Goal: Task Accomplishment & Management: Manage account settings

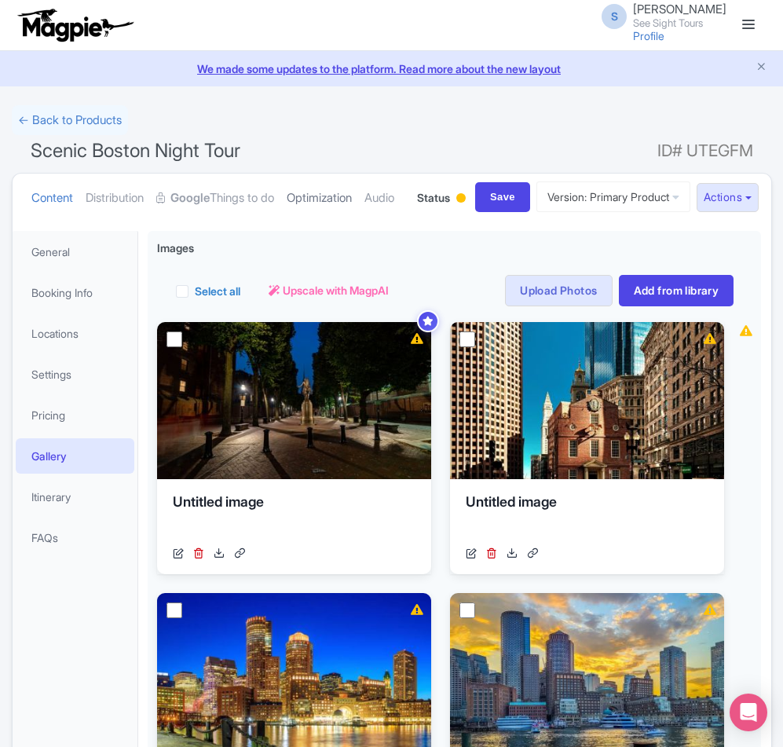
click at [326, 200] on link "Optimization" at bounding box center [319, 198] width 65 height 49
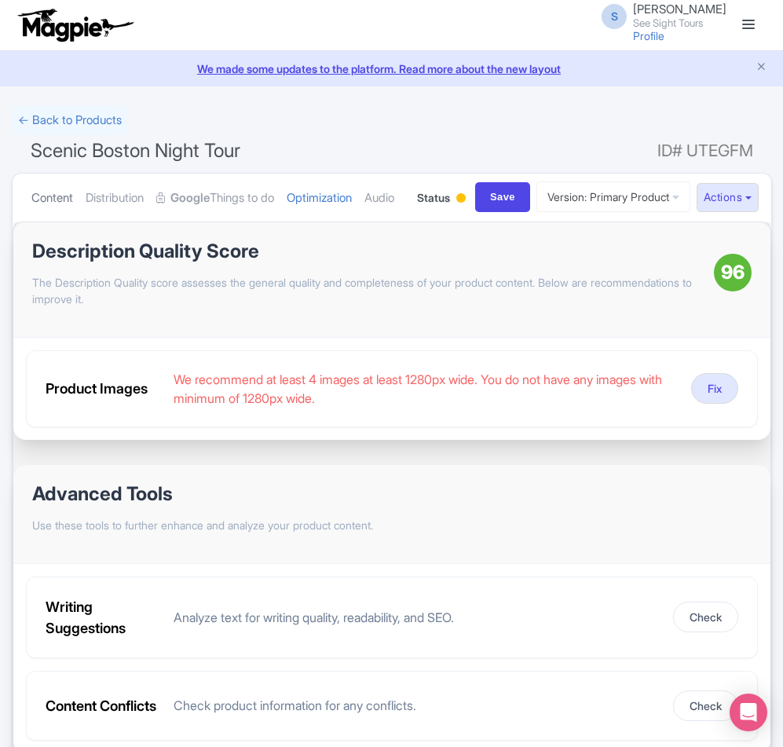
click at [68, 203] on link "Content" at bounding box center [52, 198] width 42 height 49
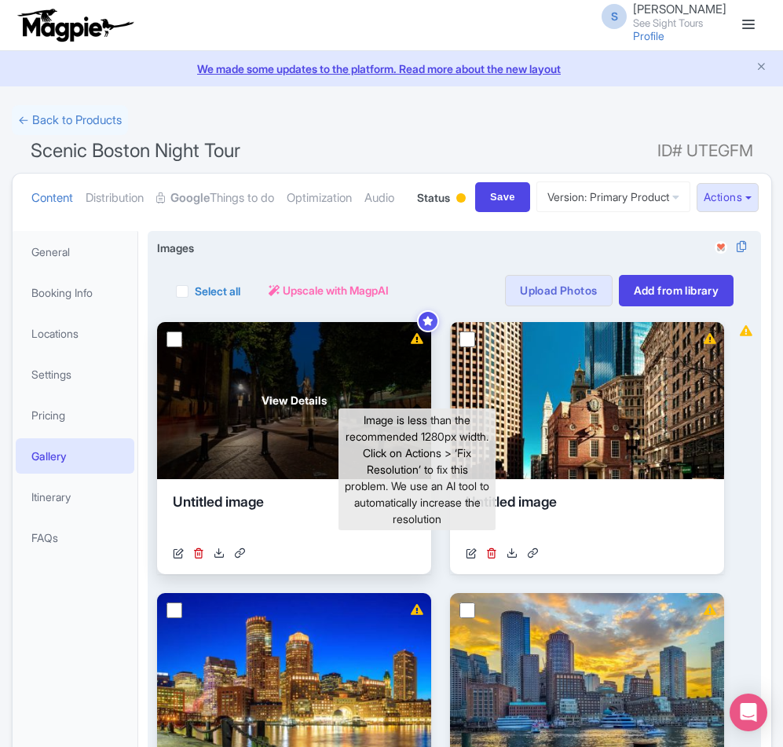
click at [415, 344] on icon at bounding box center [417, 338] width 13 height 11
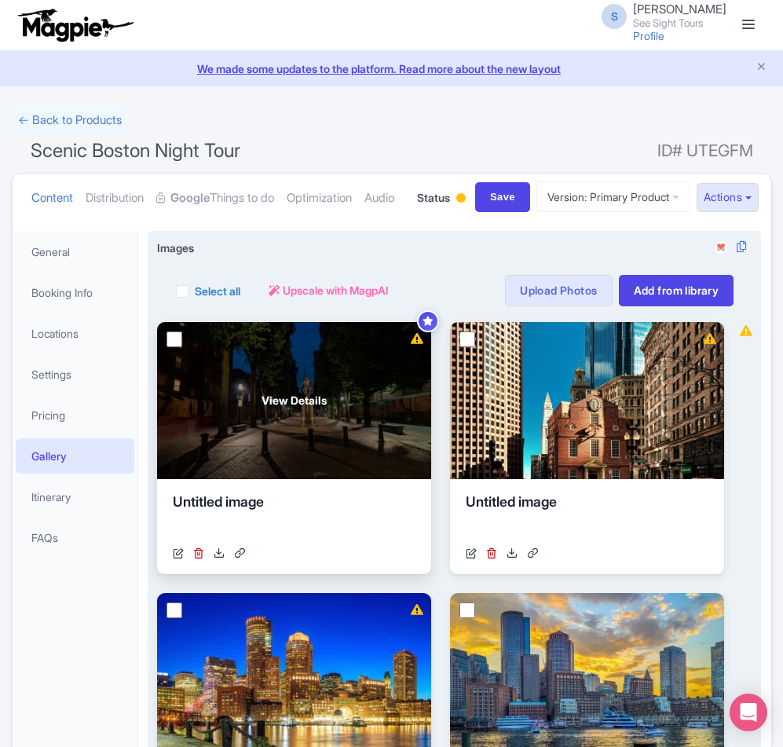
click at [269, 408] on span "View Details" at bounding box center [293, 400] width 65 height 16
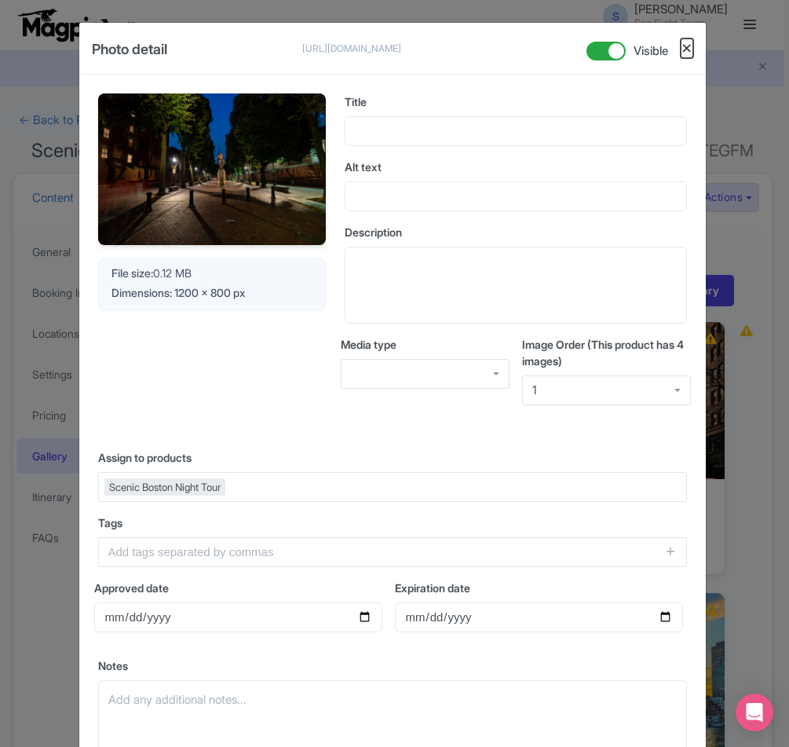
click at [683, 46] on button "Close" at bounding box center [687, 48] width 13 height 20
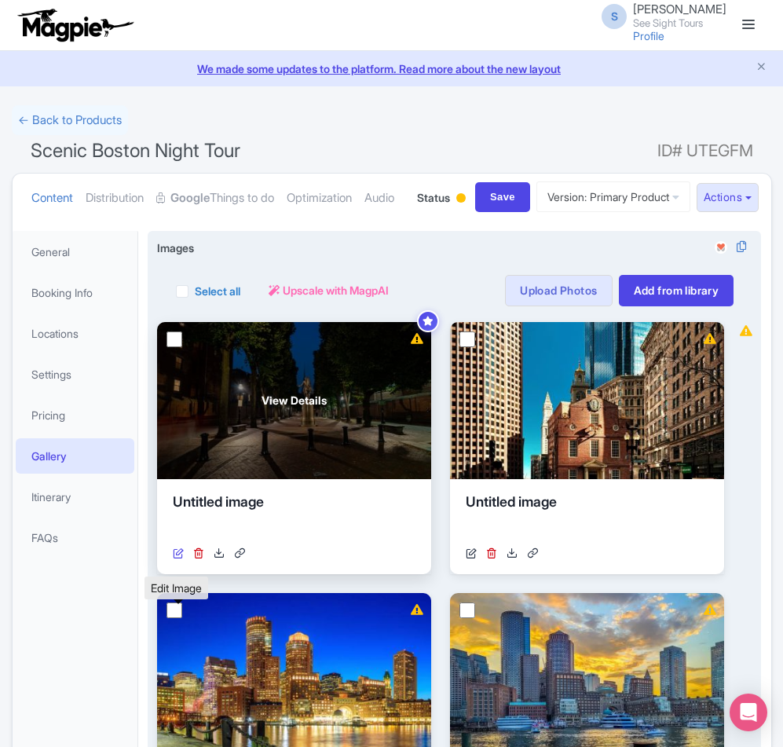
click at [181, 558] on icon at bounding box center [178, 552] width 11 height 11
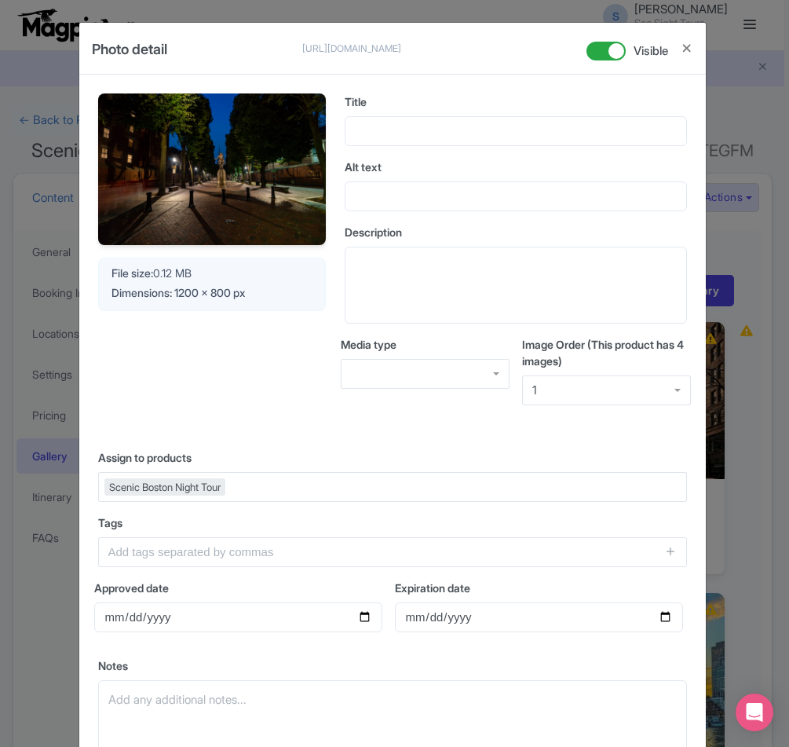
scroll to position [150, 0]
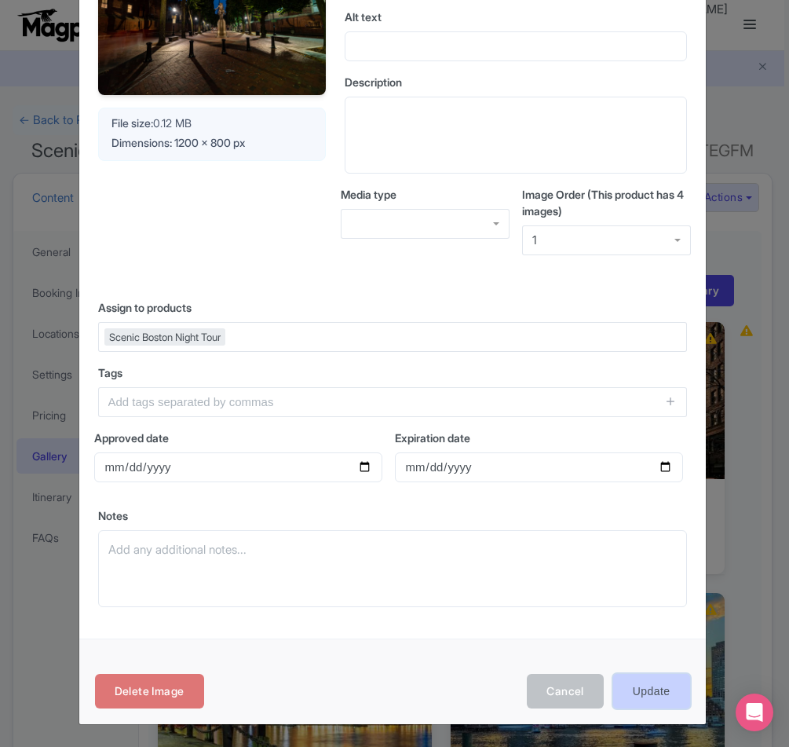
click at [634, 690] on input "Update" at bounding box center [651, 691] width 77 height 35
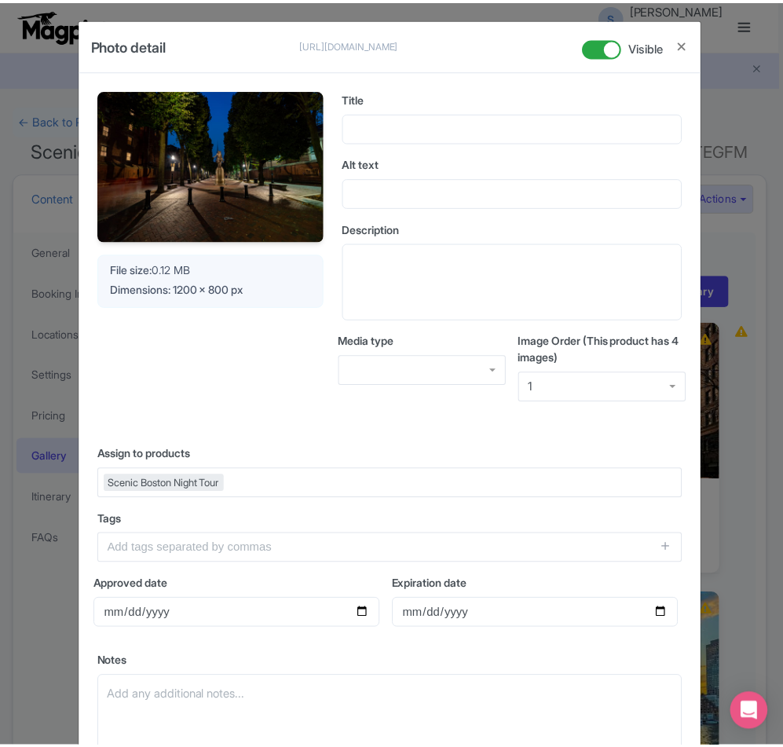
scroll to position [0, 0]
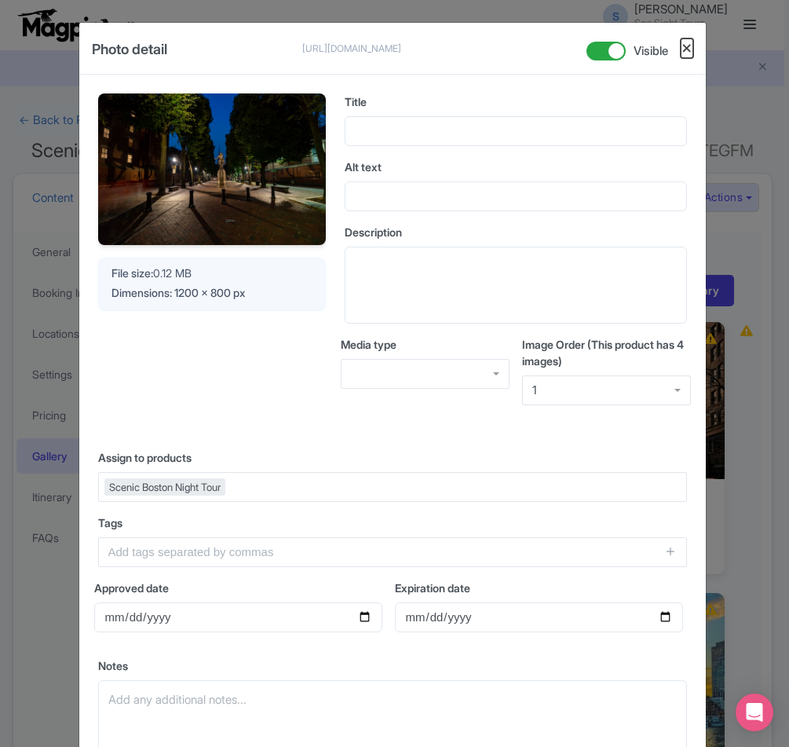
click at [681, 48] on button "Close" at bounding box center [687, 48] width 13 height 20
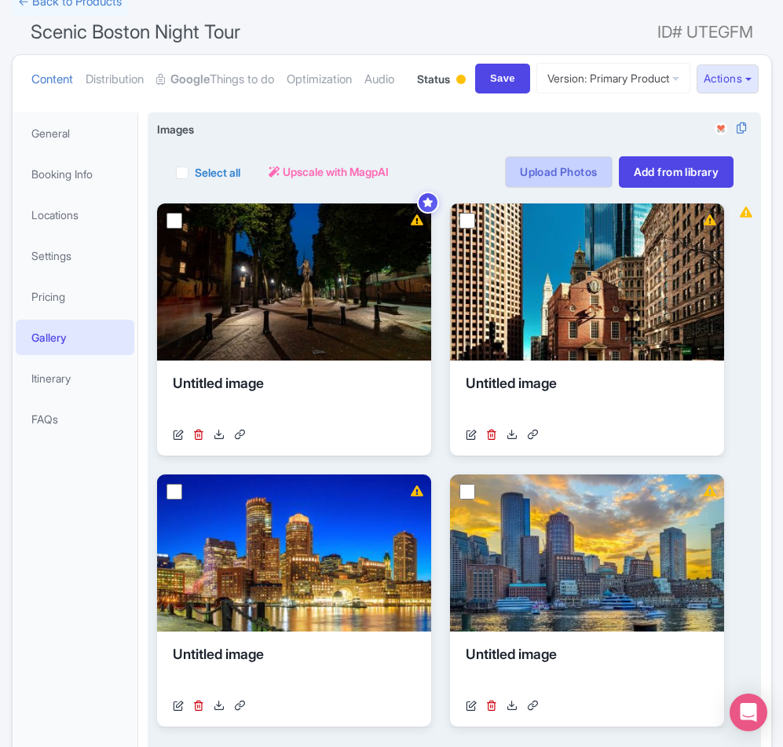
scroll to position [157, 0]
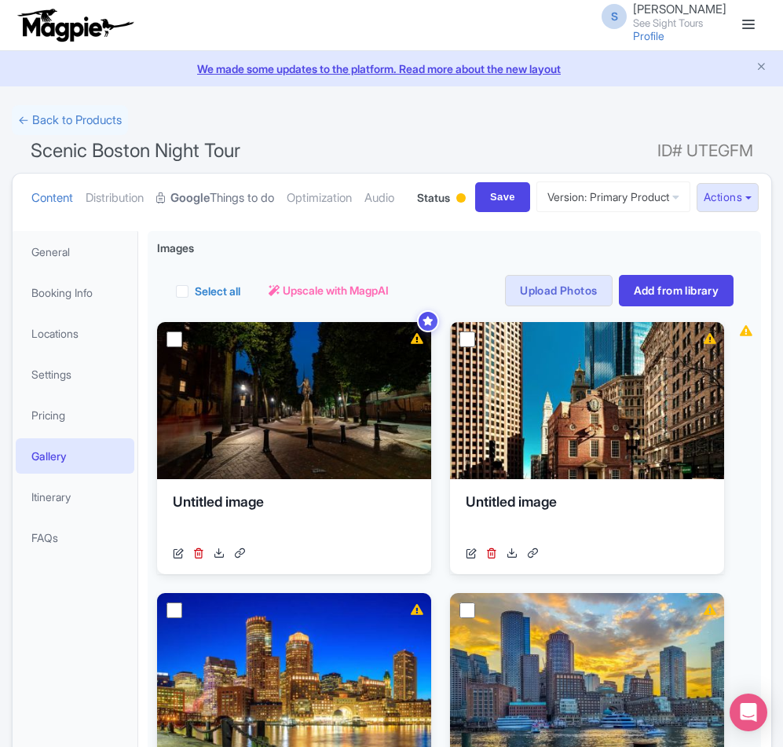
click at [227, 197] on link "Google Things to do" at bounding box center [215, 198] width 118 height 49
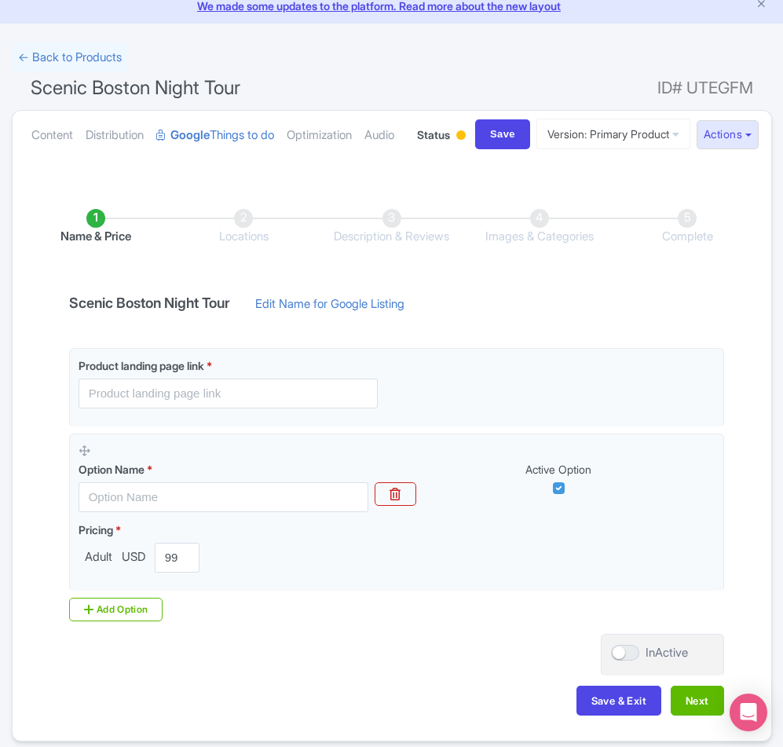
scroll to position [157, 0]
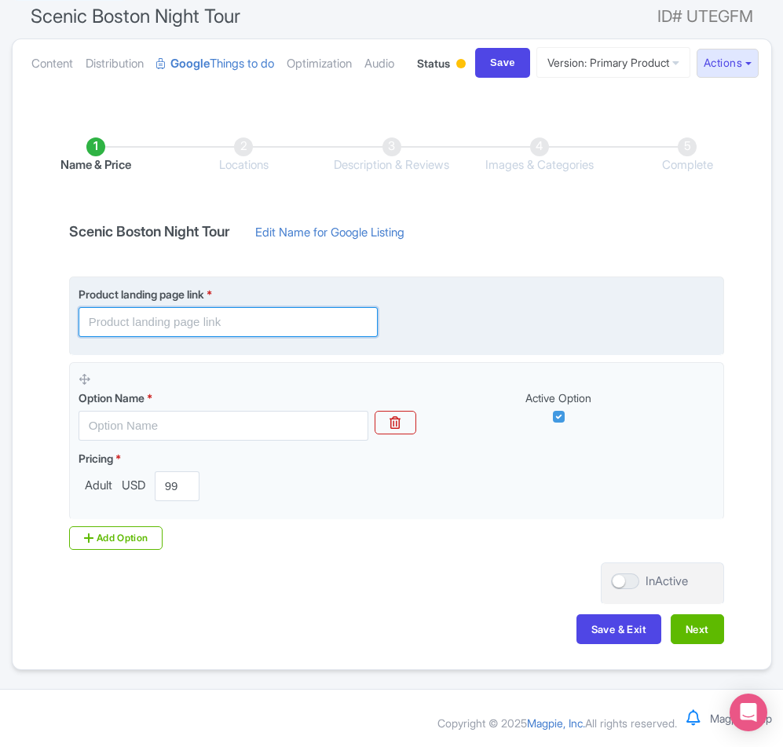
drag, startPoint x: 175, startPoint y: 357, endPoint x: 173, endPoint y: 327, distance: 29.9
click at [174, 337] on input "text" at bounding box center [228, 322] width 299 height 30
paste input "[URL][DOMAIN_NAME]"
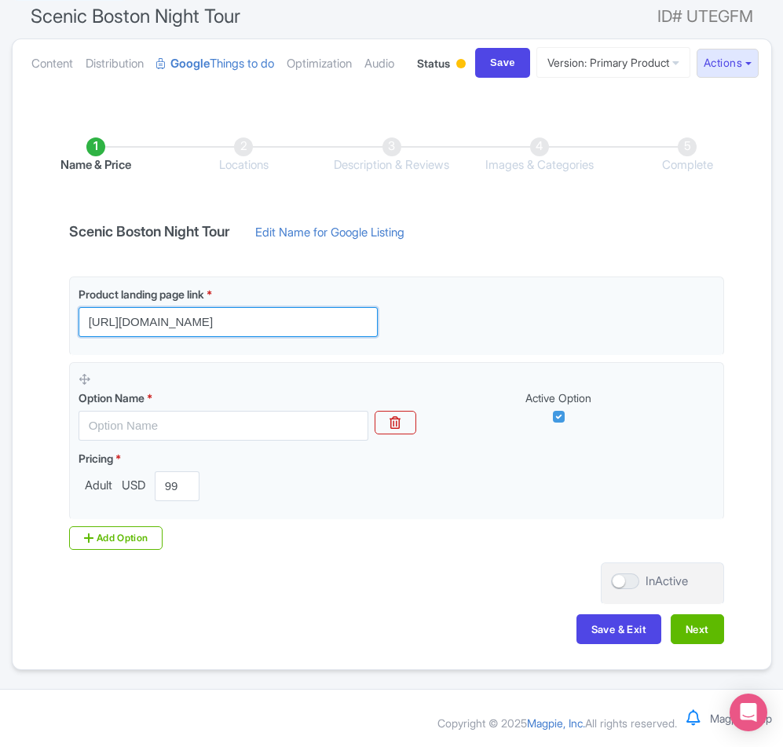
type input "[URL][DOMAIN_NAME]"
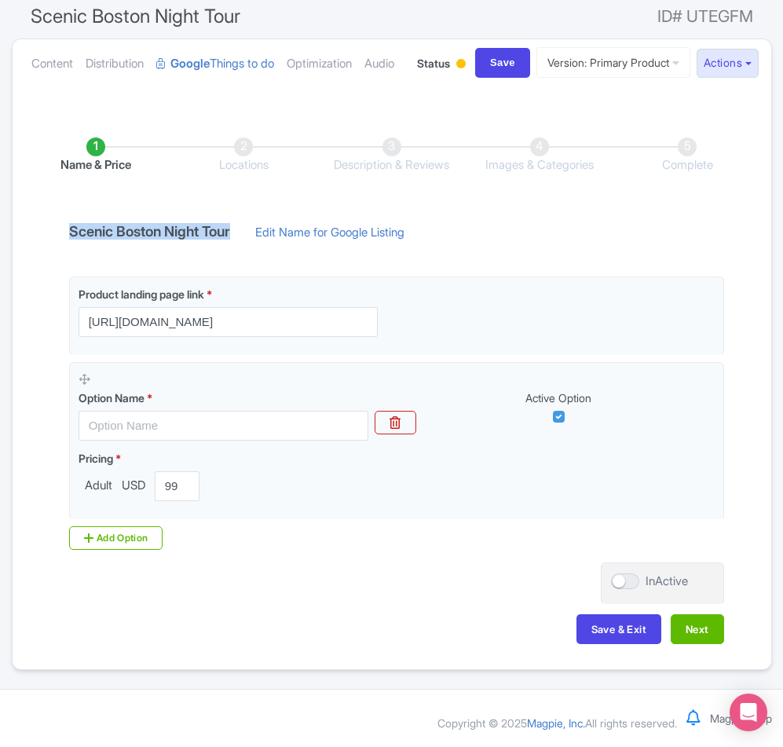
drag, startPoint x: 246, startPoint y: 273, endPoint x: 67, endPoint y: 280, distance: 179.2
click at [67, 249] on div "Scenic Boston Night Tour Edit Name for Google Listing" at bounding box center [240, 236] width 360 height 25
copy h4 "Scenic Boston Night Tour"
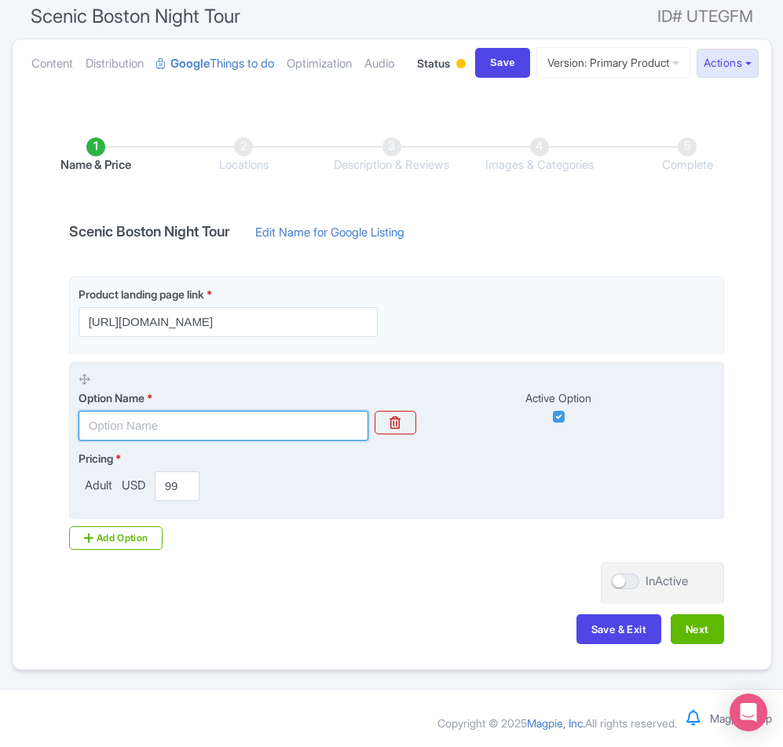
click at [136, 440] on input "text" at bounding box center [224, 426] width 291 height 30
paste input "Scenic Boston Night Tour"
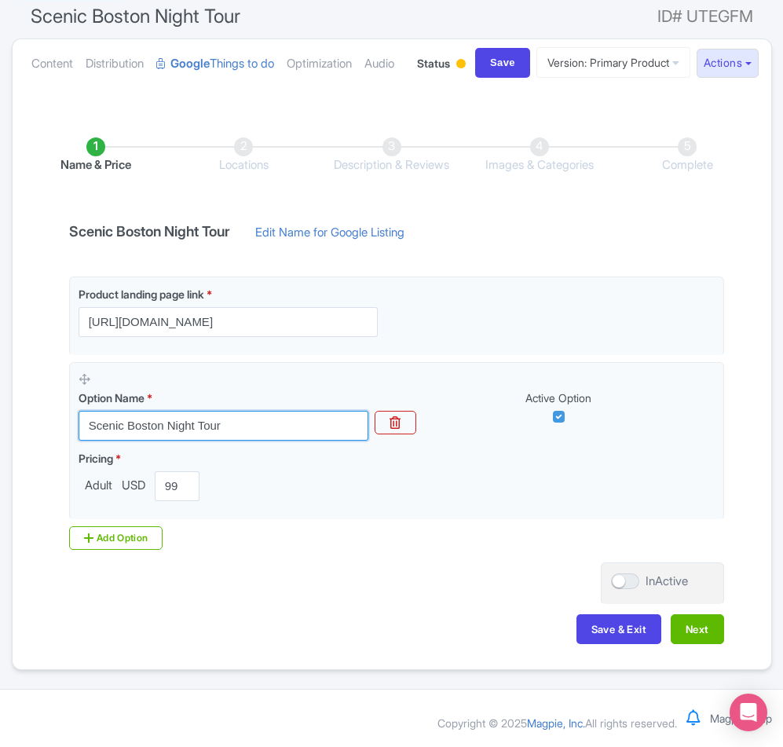
type input "Scenic Boston Night Tour"
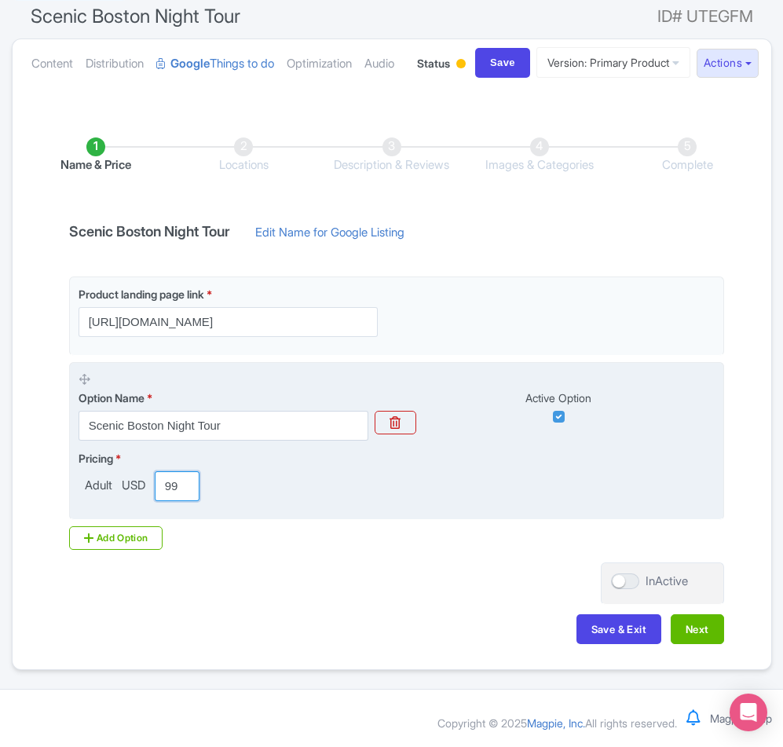
click at [175, 501] on input "99.00" at bounding box center [177, 486] width 45 height 30
click at [168, 501] on input "99.00" at bounding box center [177, 486] width 45 height 30
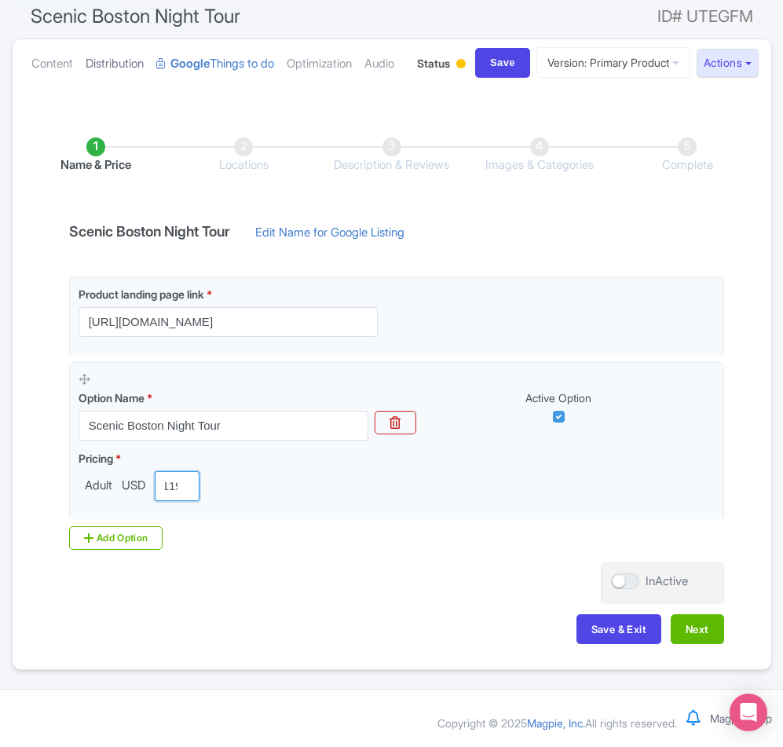
scroll to position [0, 9]
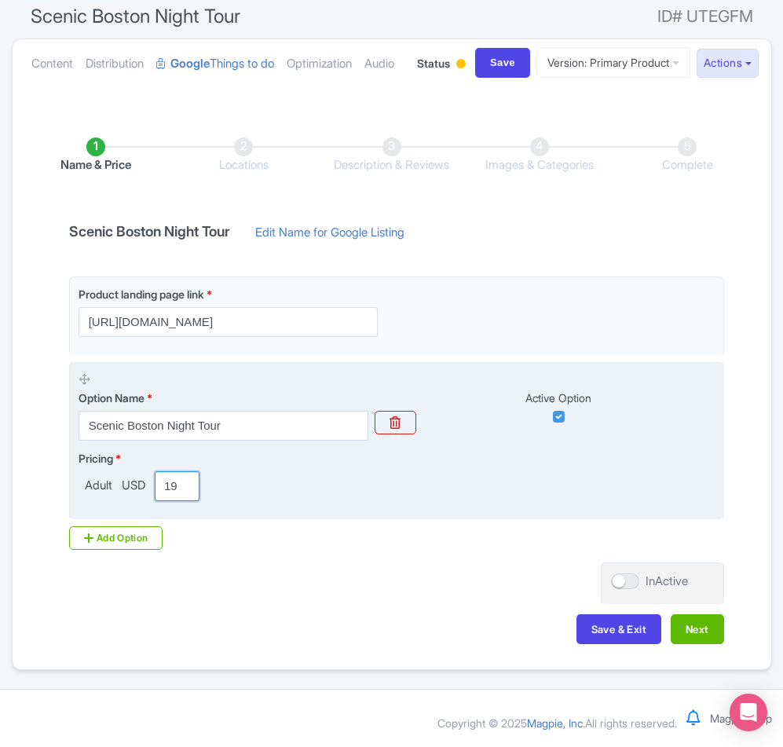
click at [170, 501] on input "119" at bounding box center [177, 486] width 45 height 30
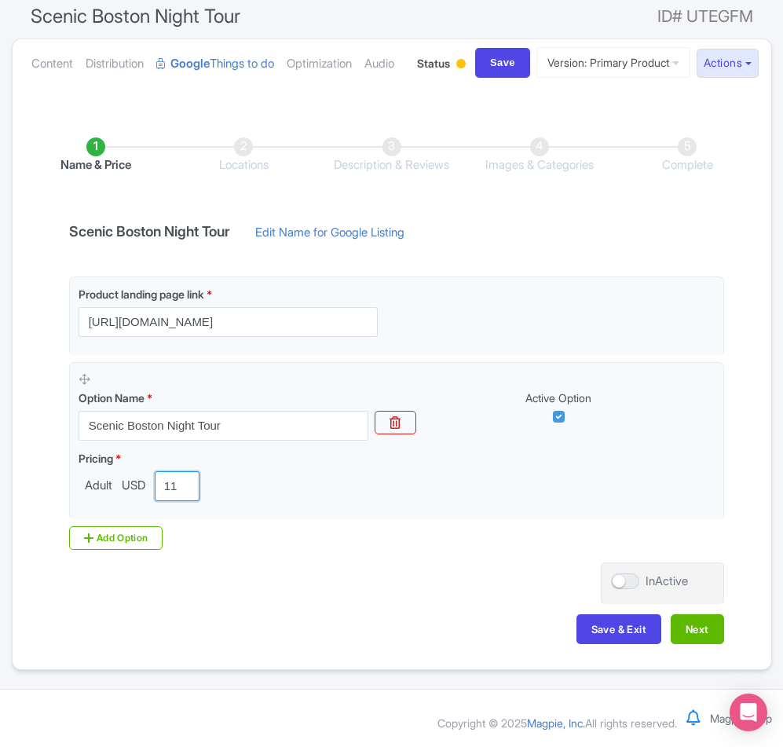
scroll to position [0, 3]
type input "1"
type input "119"
click at [698, 644] on button "Next" at bounding box center [697, 629] width 53 height 30
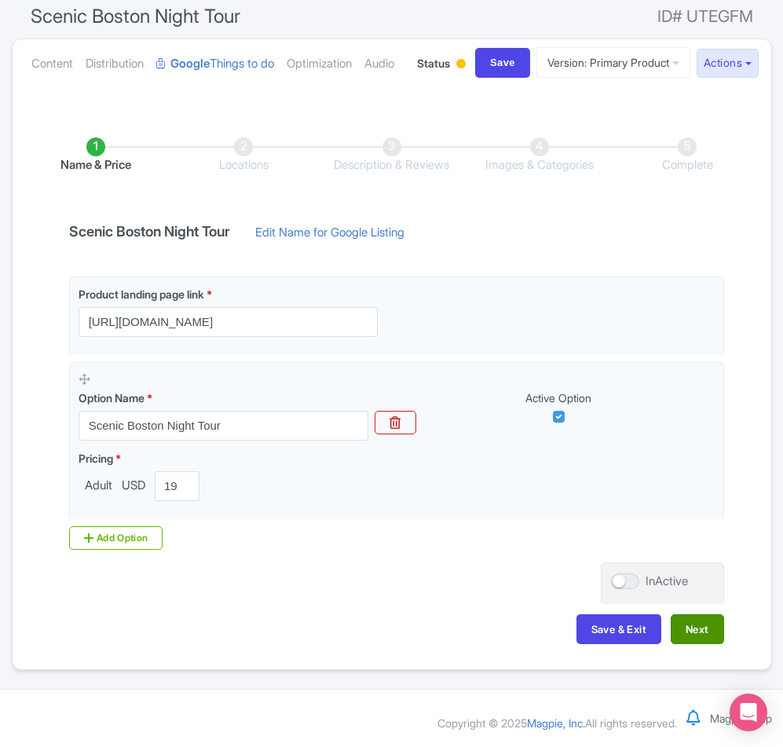
scroll to position [0, 0]
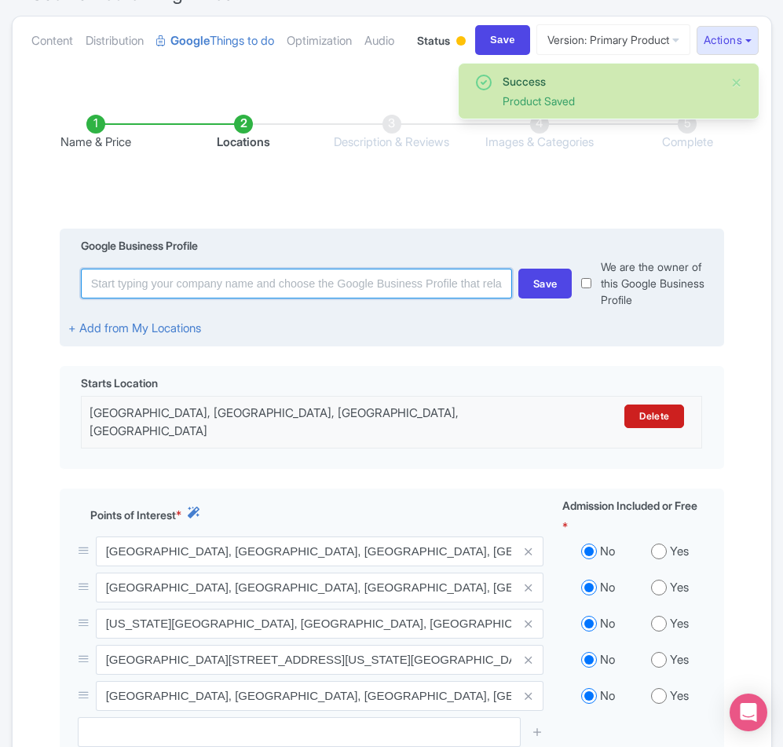
click at [312, 298] on input at bounding box center [296, 284] width 431 height 30
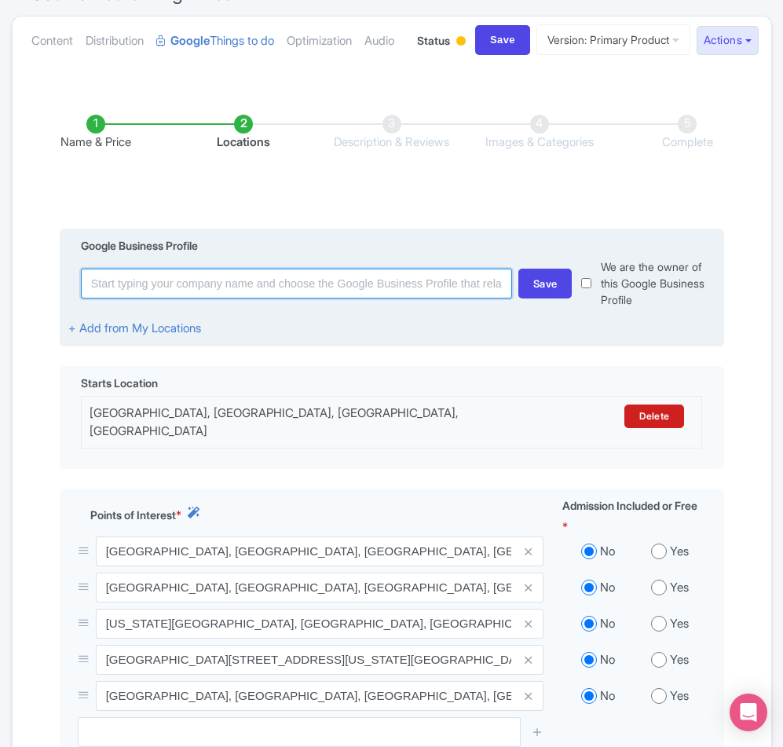
click at [175, 298] on input at bounding box center [296, 284] width 431 height 30
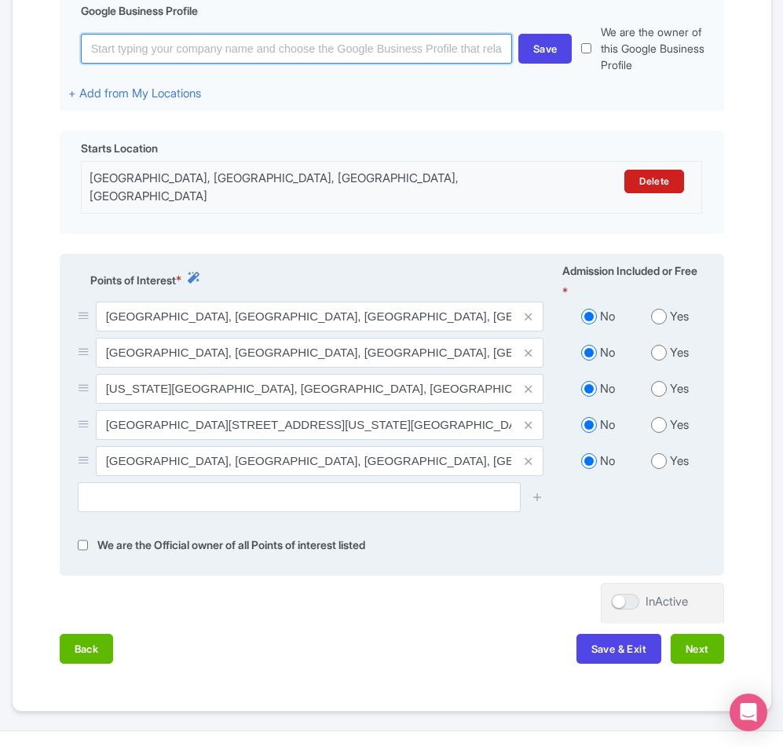
scroll to position [393, 0]
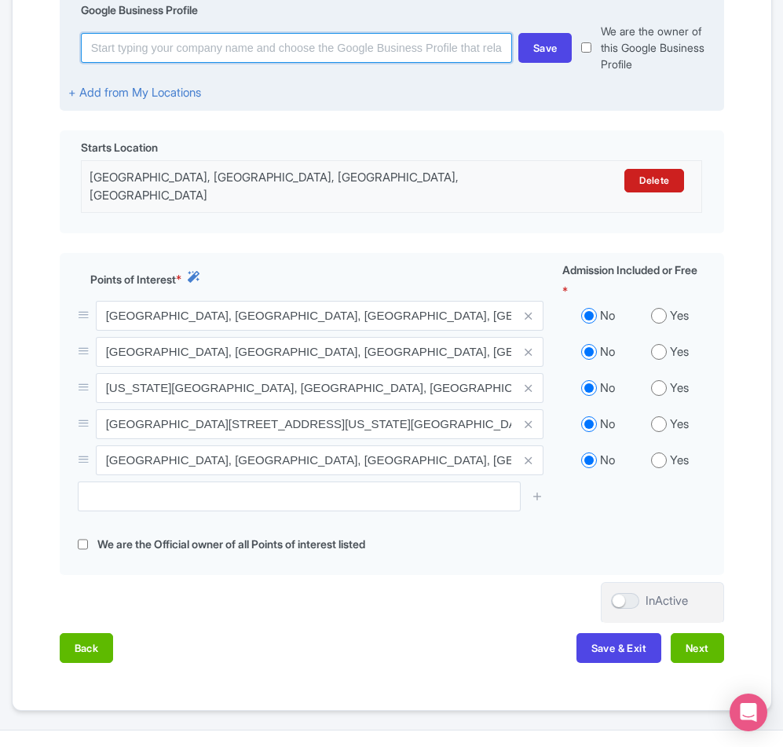
click at [163, 63] on input at bounding box center [296, 48] width 431 height 30
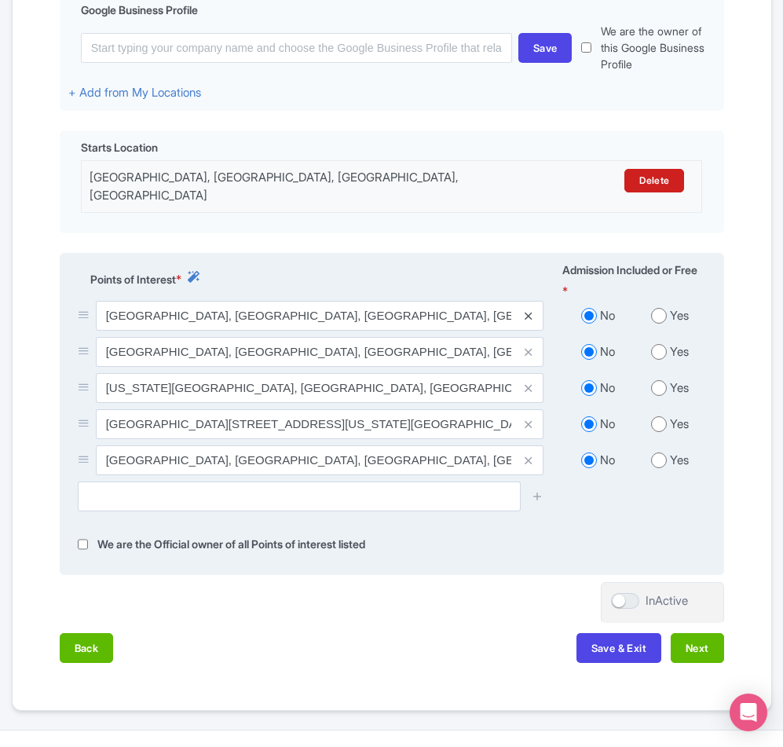
click at [530, 322] on icon at bounding box center [527, 316] width 7 height 12
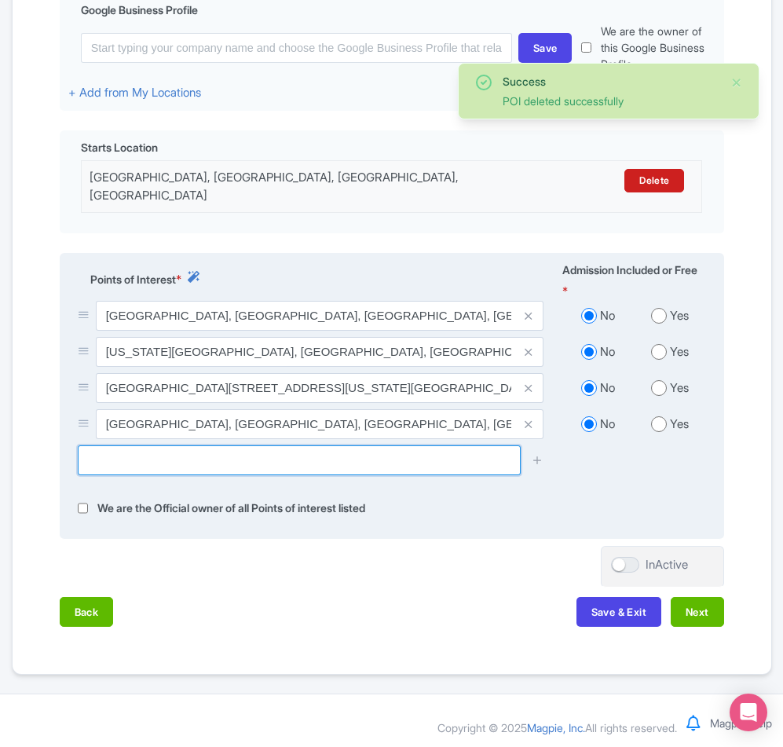
click at [125, 475] on input "text" at bounding box center [299, 460] width 443 height 30
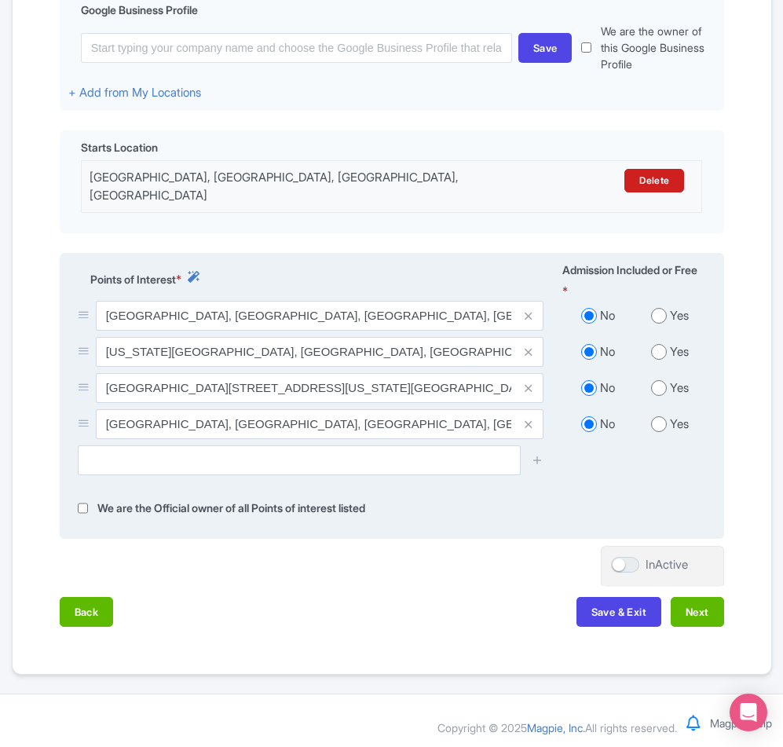
click at [660, 432] on input "radio" at bounding box center [659, 424] width 16 height 16
radio input "true"
click at [656, 360] on input "radio" at bounding box center [659, 352] width 16 height 16
radio input "true"
click at [528, 394] on icon at bounding box center [527, 388] width 7 height 12
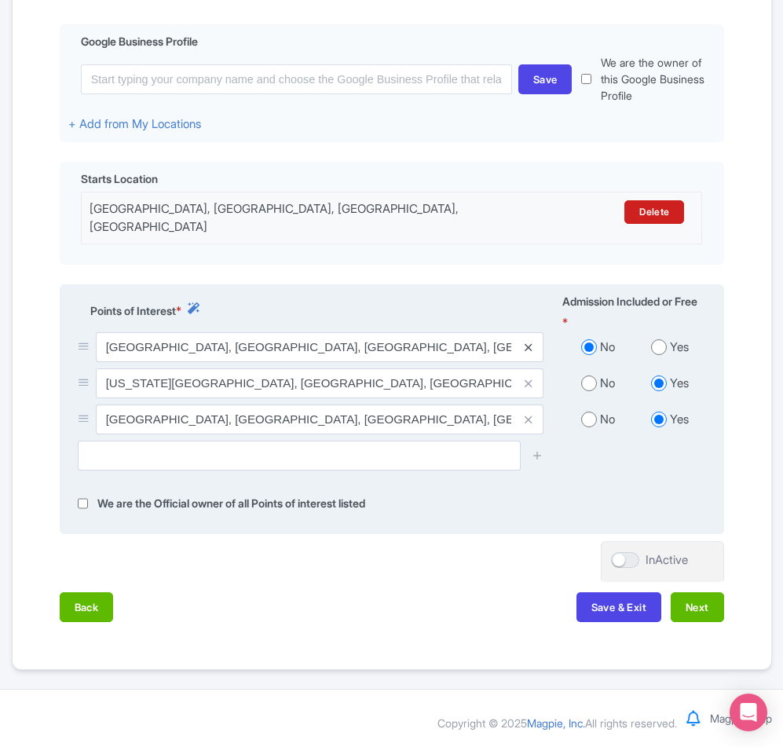
click at [527, 353] on icon at bounding box center [527, 348] width 7 height 12
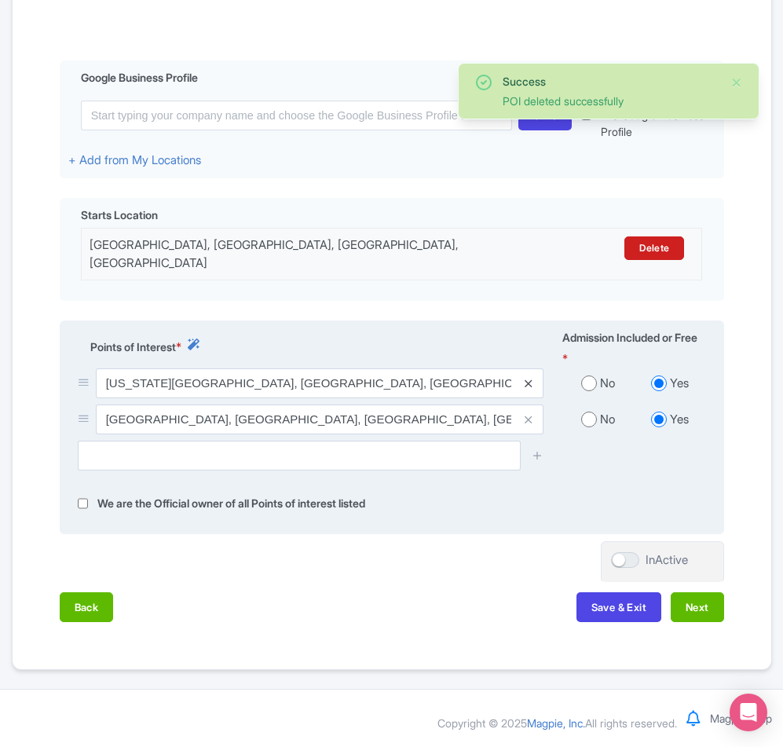
scroll to position [390, 0]
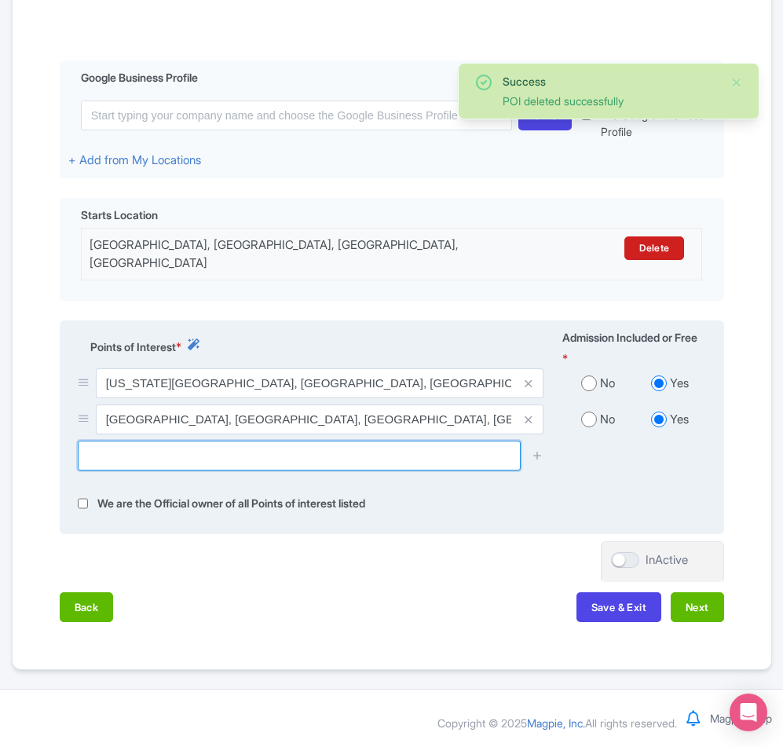
click at [196, 458] on input "text" at bounding box center [299, 455] width 443 height 30
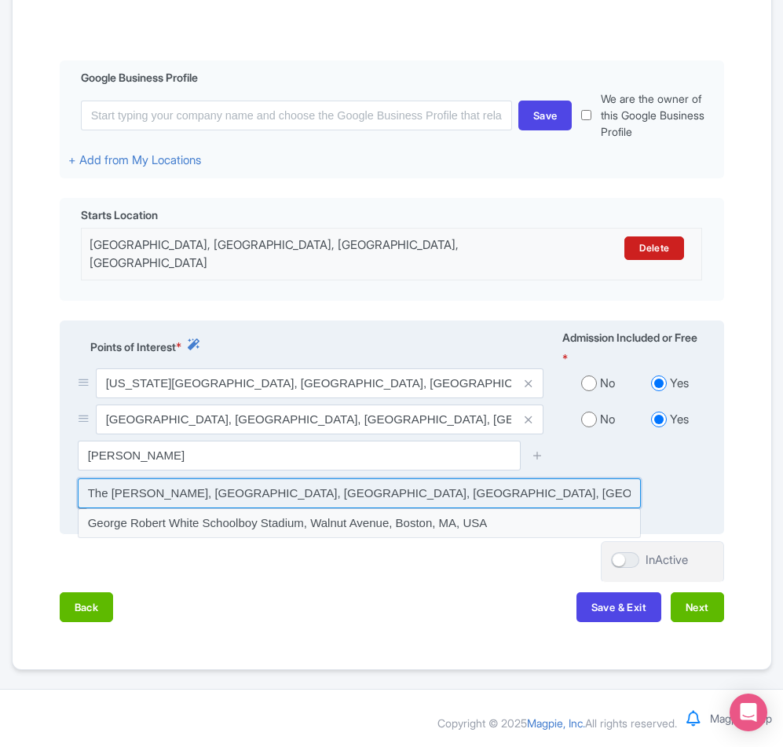
click at [254, 495] on input at bounding box center [359, 493] width 563 height 30
type input "The George Robert Fountain, Unity Street, Boston, MA, USA"
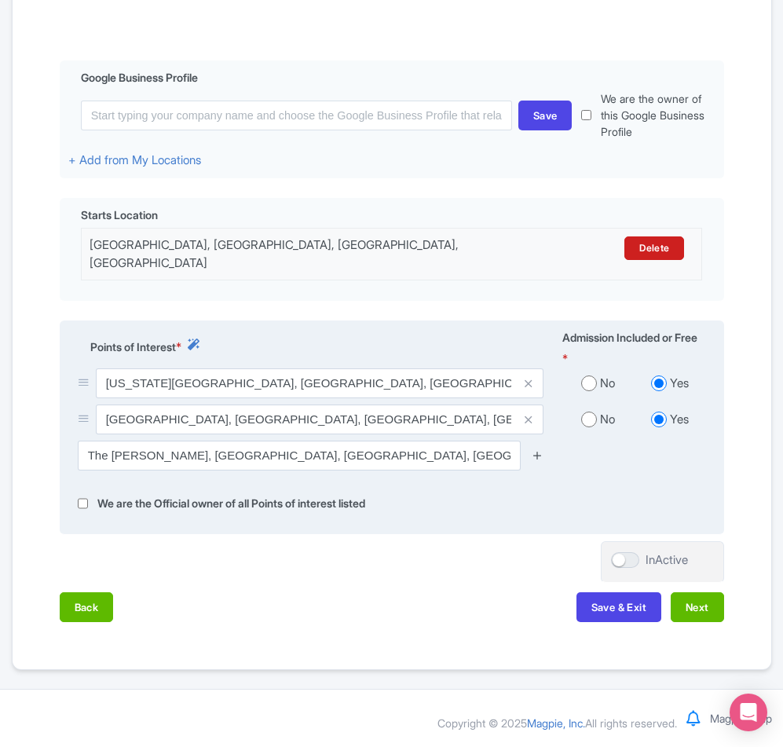
click at [540, 454] on icon at bounding box center [538, 455] width 12 height 12
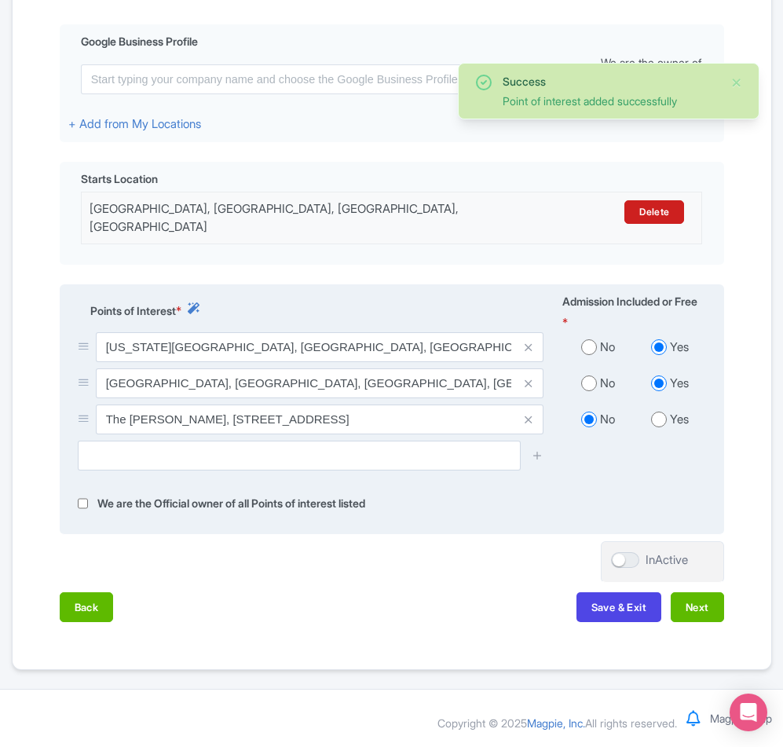
click at [662, 427] on input "radio" at bounding box center [659, 419] width 16 height 16
radio input "true"
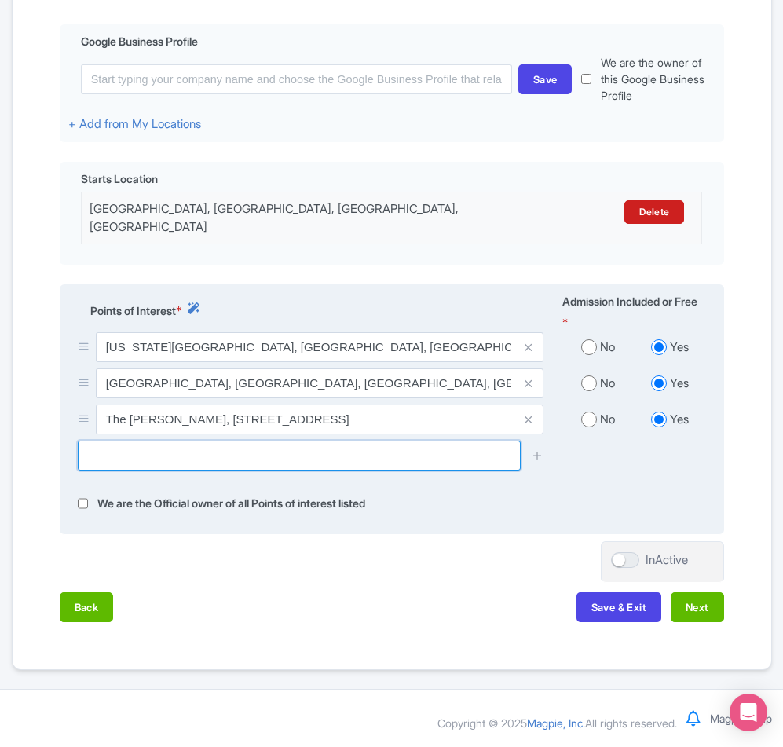
click at [208, 470] on input "text" at bounding box center [299, 455] width 443 height 30
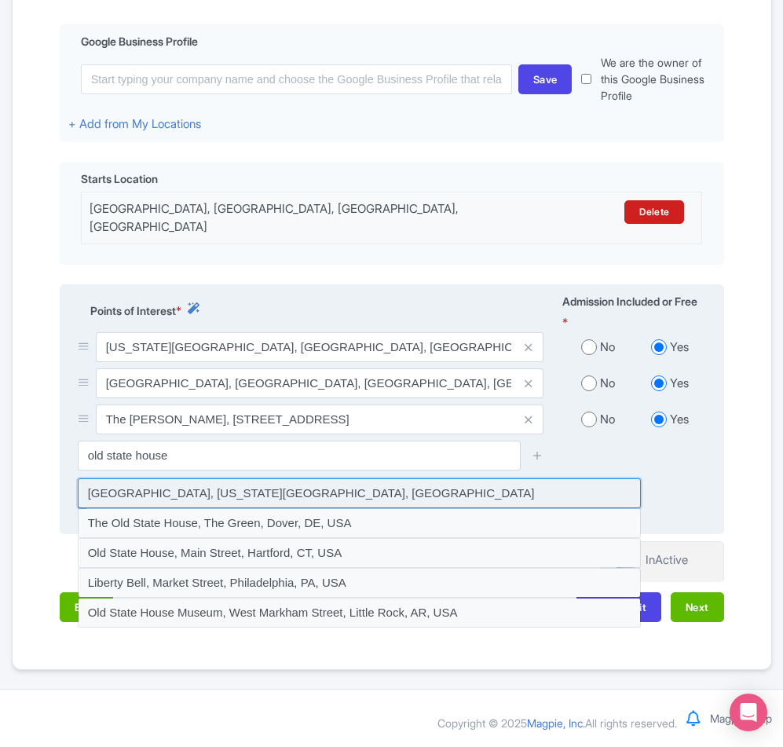
click at [178, 508] on input at bounding box center [359, 493] width 563 height 30
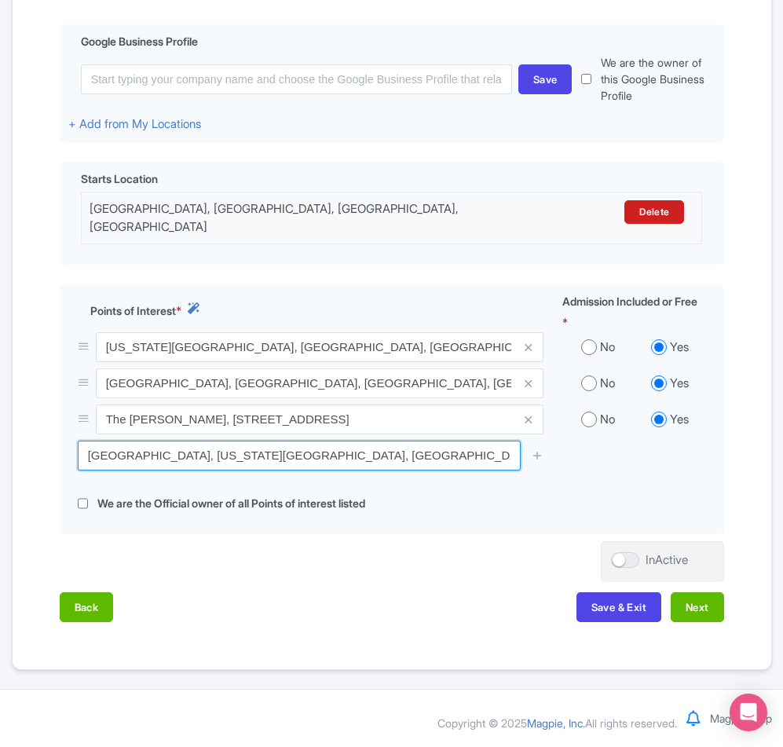
drag, startPoint x: 422, startPoint y: 490, endPoint x: 52, endPoint y: 496, distance: 369.9
click at [52, 496] on div "Name & Price Locations Description & Reviews Images & Categories Complete Edit …" at bounding box center [392, 258] width 740 height 759
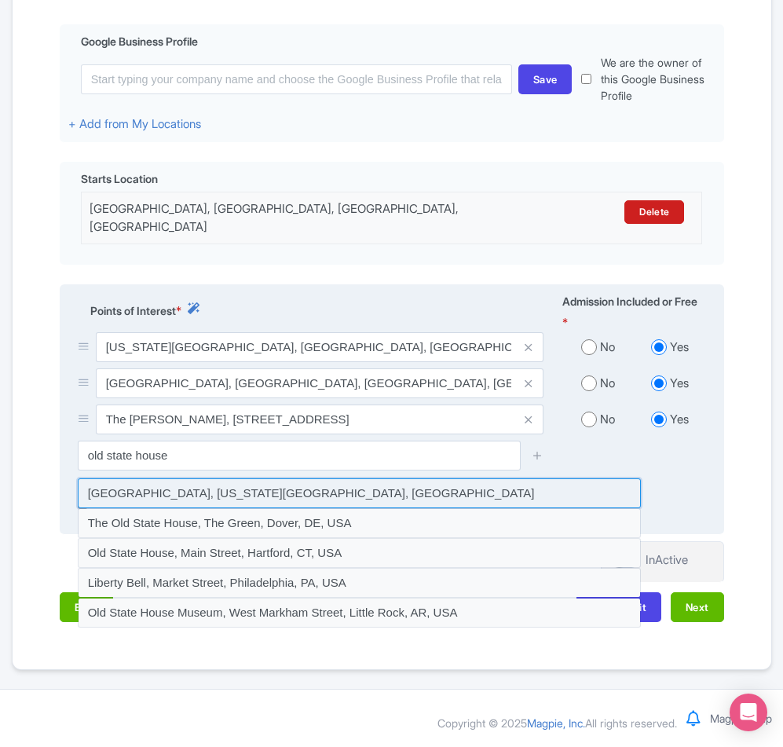
click at [374, 508] on input at bounding box center [359, 493] width 563 height 30
type input "Old State House, Washington Street, Boston, MA, USA"
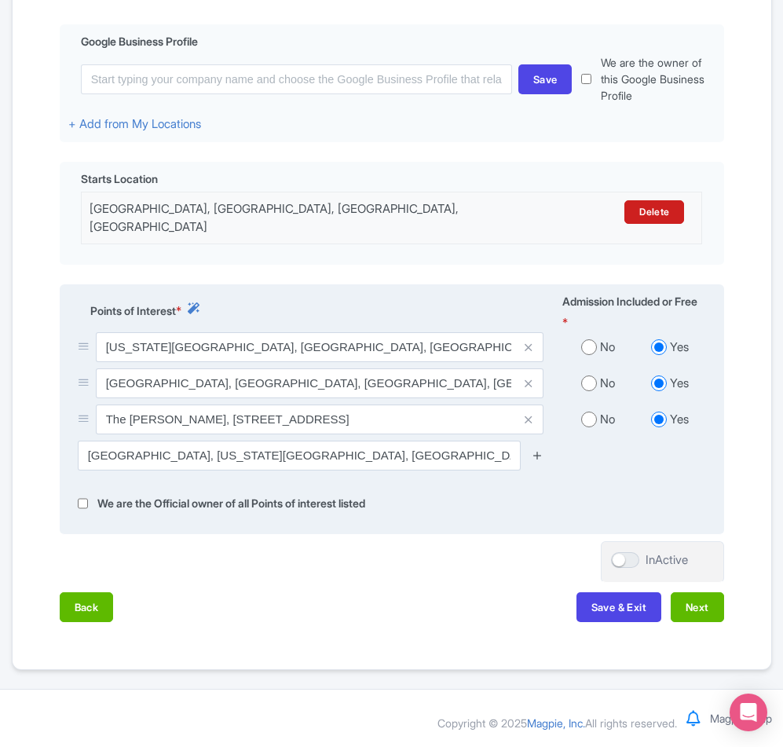
click at [538, 461] on icon at bounding box center [538, 455] width 12 height 12
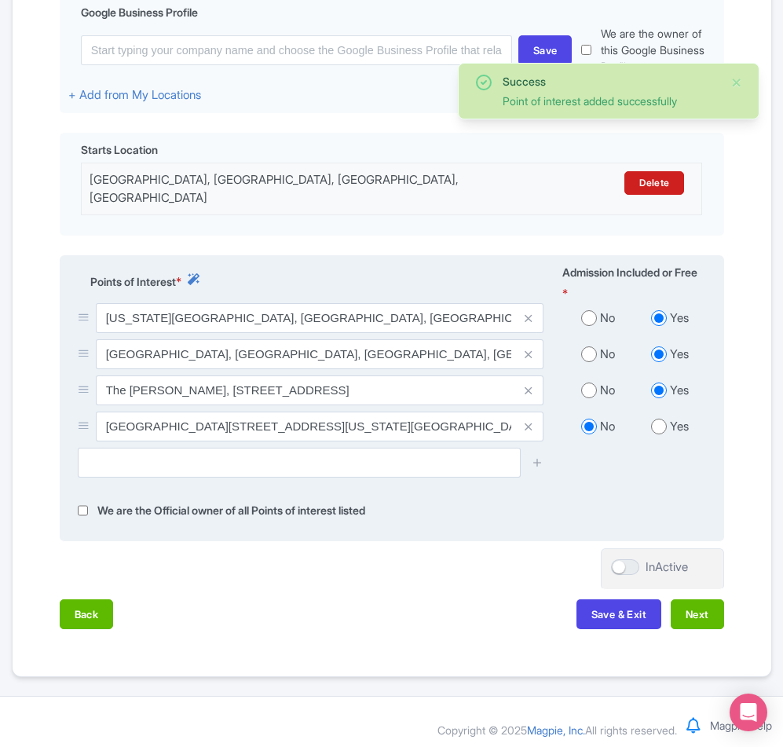
click at [660, 434] on input "radio" at bounding box center [659, 426] width 16 height 16
radio input "true"
click at [177, 477] on input "text" at bounding box center [299, 463] width 443 height 30
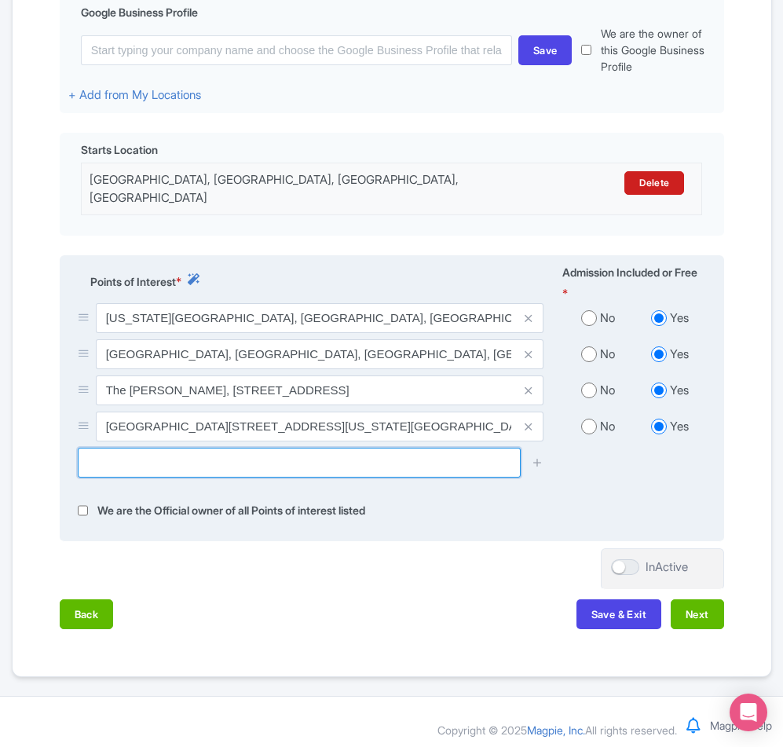
drag, startPoint x: 156, startPoint y: 524, endPoint x: 174, endPoint y: 525, distance: 18.1
click at [156, 477] on input "text" at bounding box center [299, 463] width 443 height 30
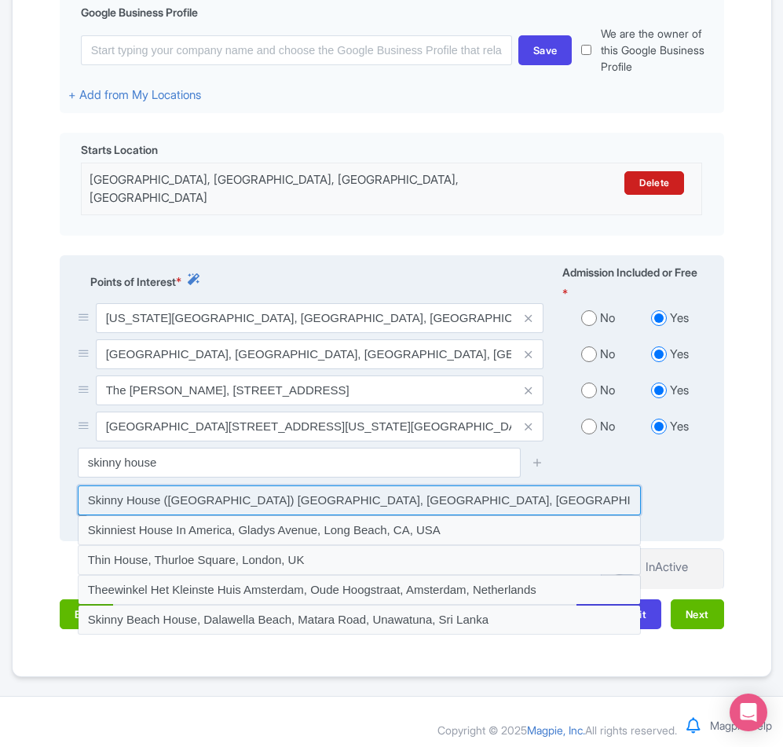
click at [137, 515] on input at bounding box center [359, 500] width 563 height 30
type input "Skinny House (Spite House) Boston, MA, Hull Street, Boston, MA, USA"
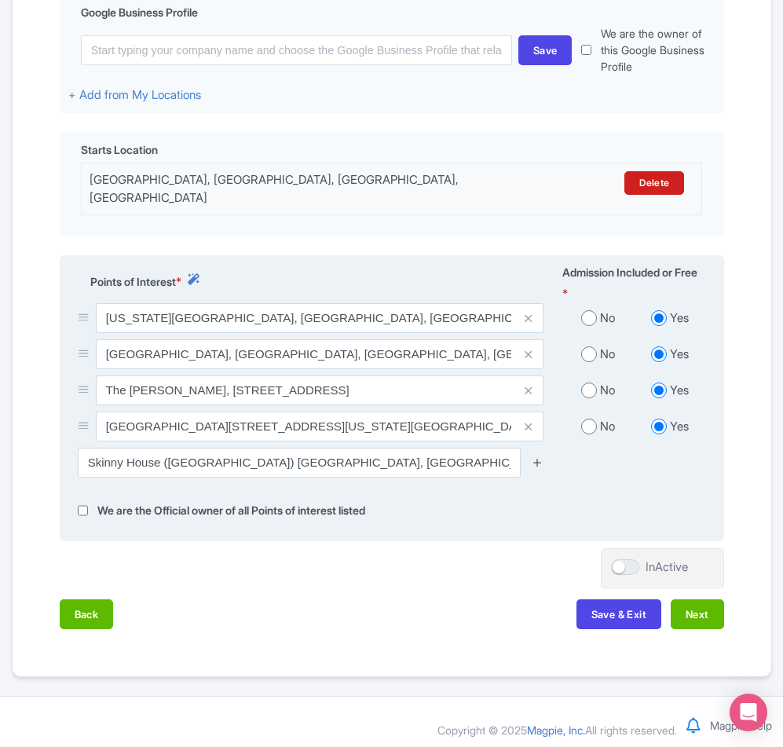
click at [534, 468] on icon at bounding box center [538, 462] width 12 height 12
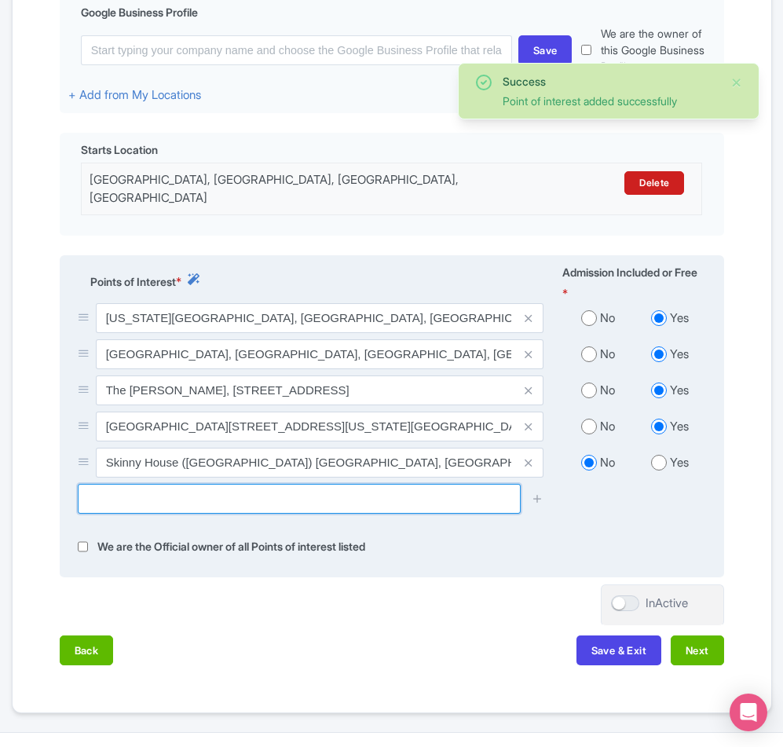
click at [174, 513] on input "text" at bounding box center [299, 499] width 443 height 30
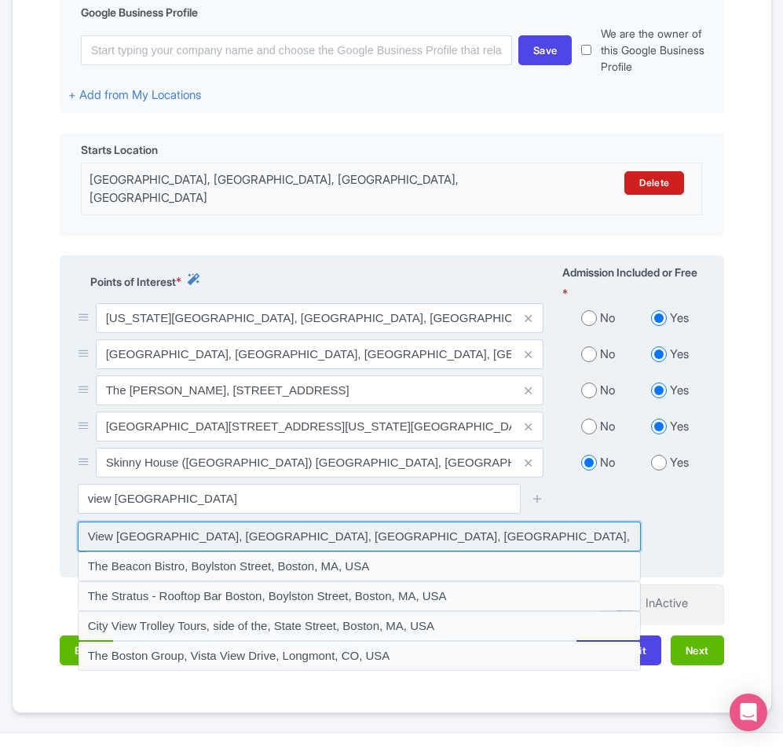
click at [302, 551] on input at bounding box center [359, 536] width 563 height 30
type input "View Boston, Boylston Street, Boston, MA, USA"
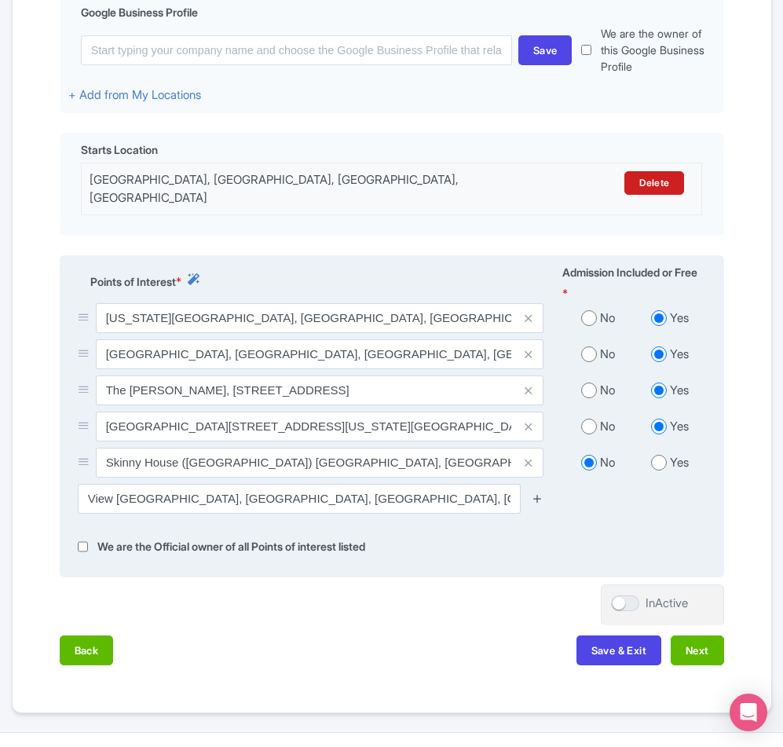
click at [534, 504] on icon at bounding box center [538, 498] width 12 height 12
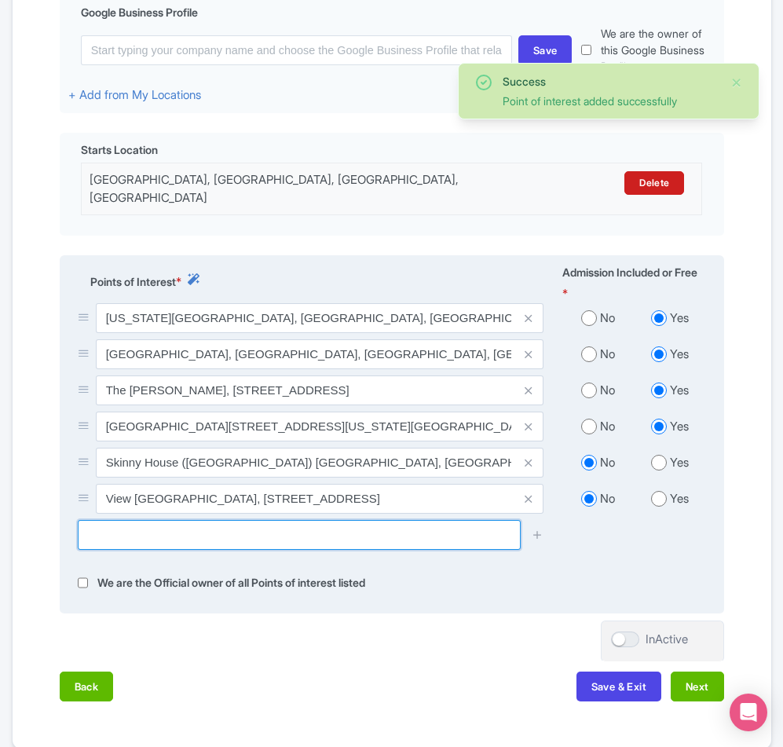
click at [164, 550] on input "text" at bounding box center [299, 535] width 443 height 30
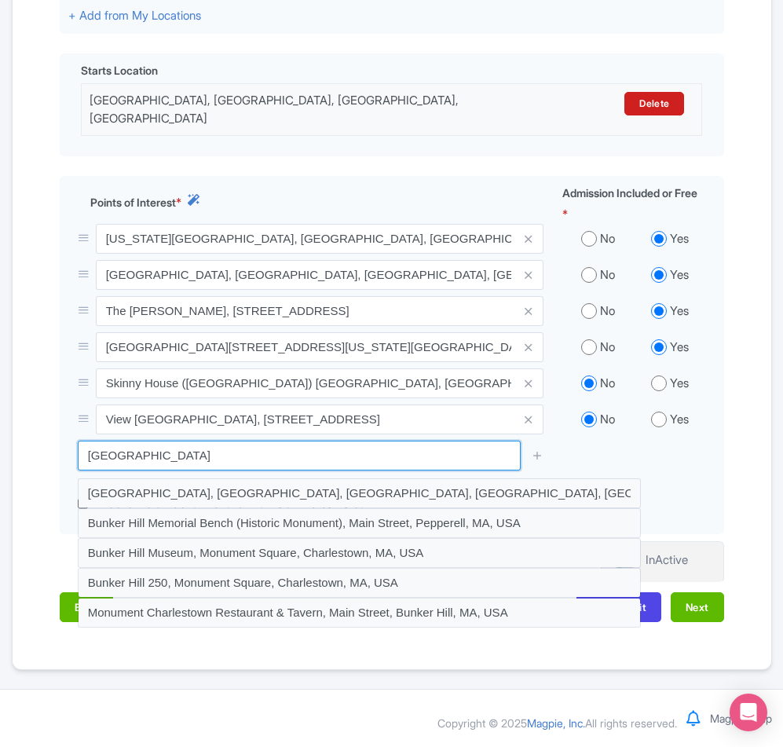
scroll to position [535, 0]
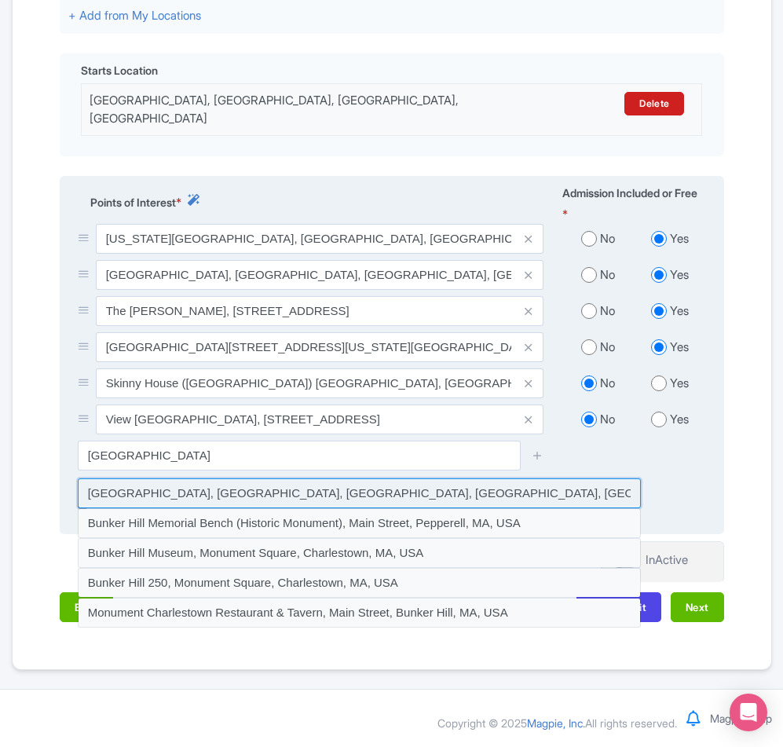
click at [237, 495] on input at bounding box center [359, 493] width 563 height 30
type input "Bunker Hill Monument, Monument Square, Charlestown, MA, USA"
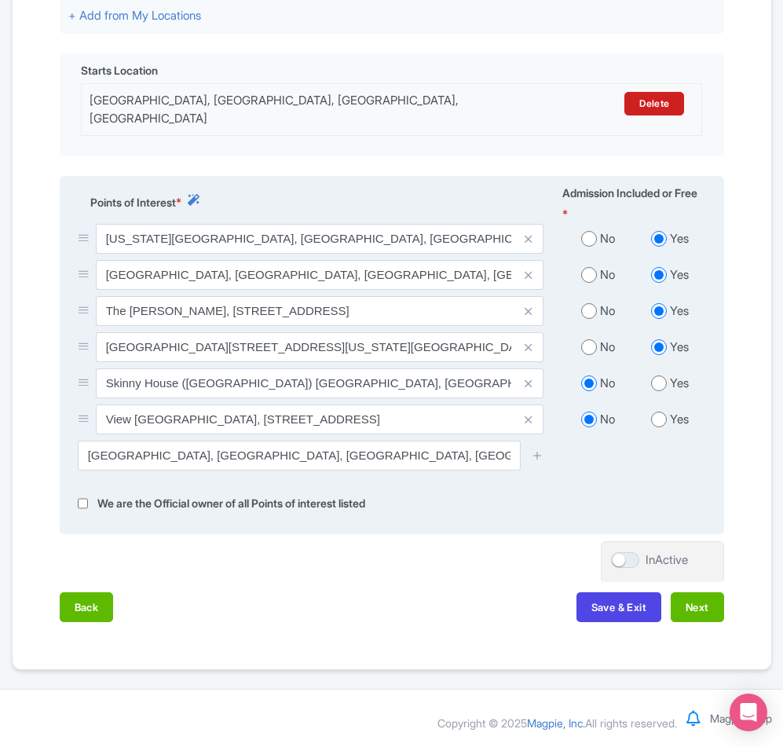
click at [660, 384] on input "radio" at bounding box center [659, 383] width 16 height 16
radio input "true"
click at [658, 419] on input "radio" at bounding box center [659, 419] width 16 height 16
radio input "true"
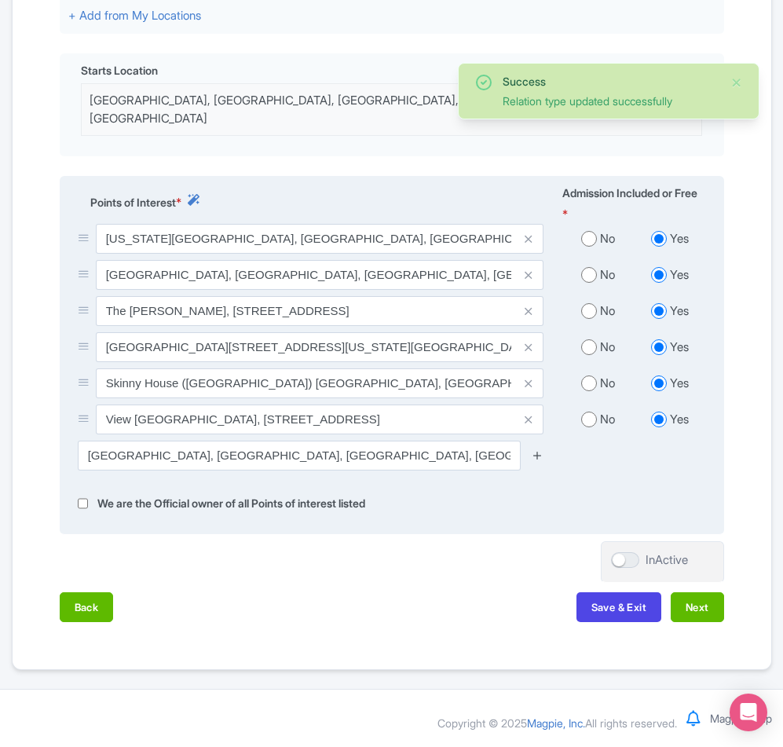
click at [542, 457] on icon at bounding box center [538, 455] width 12 height 12
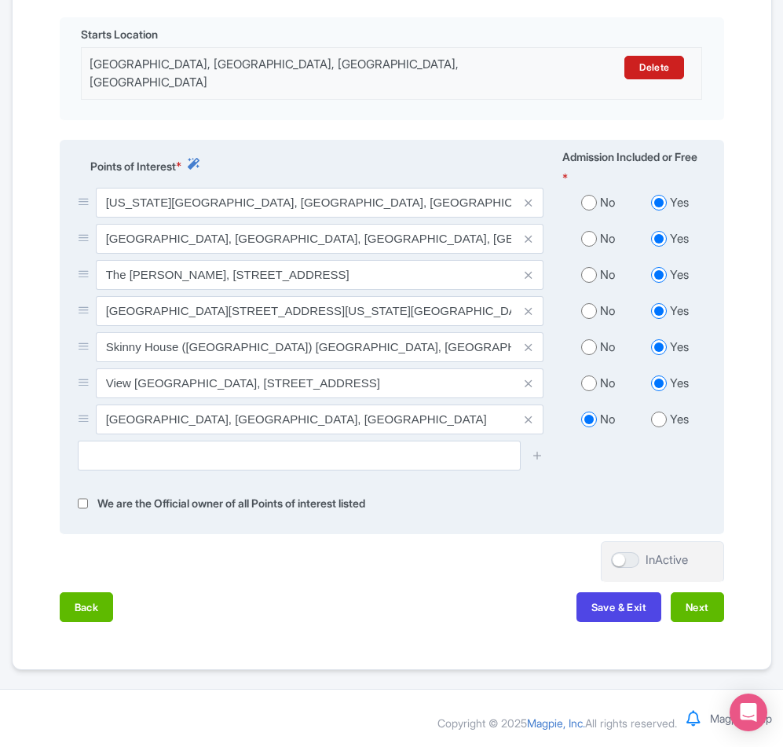
click at [653, 427] on input "radio" at bounding box center [659, 419] width 16 height 16
radio input "true"
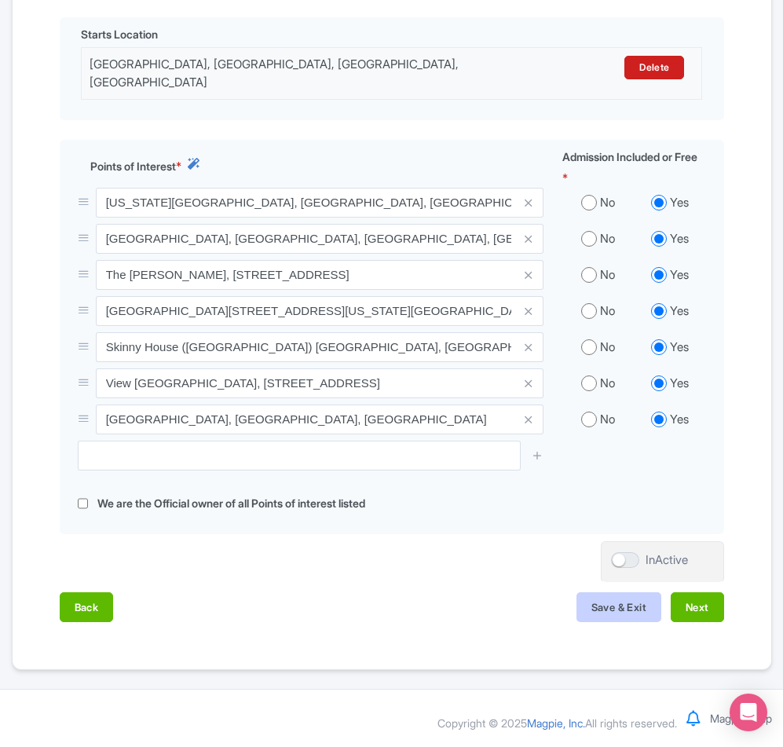
scroll to position [571, 0]
click at [708, 618] on button "Next" at bounding box center [697, 607] width 53 height 30
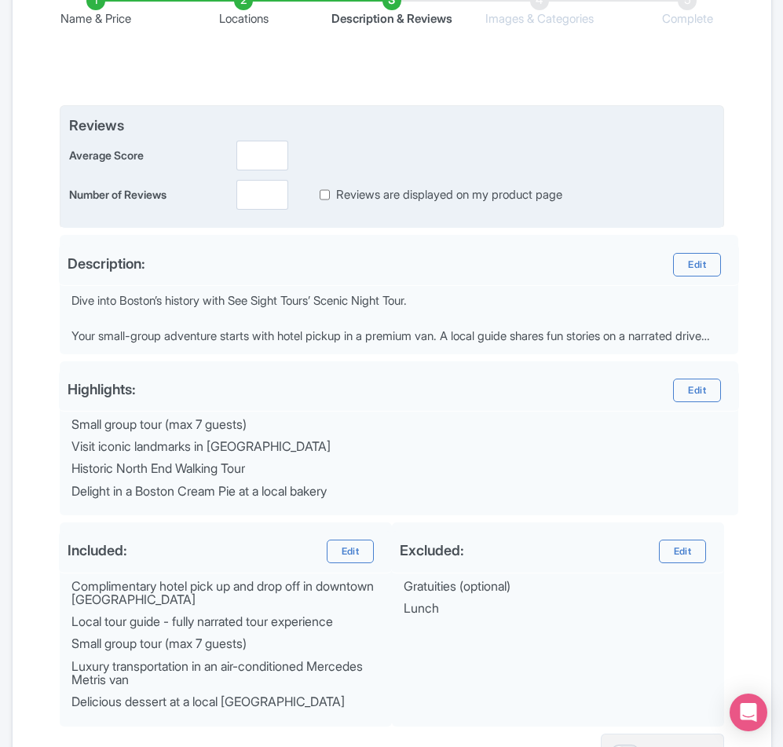
scroll to position [276, 0]
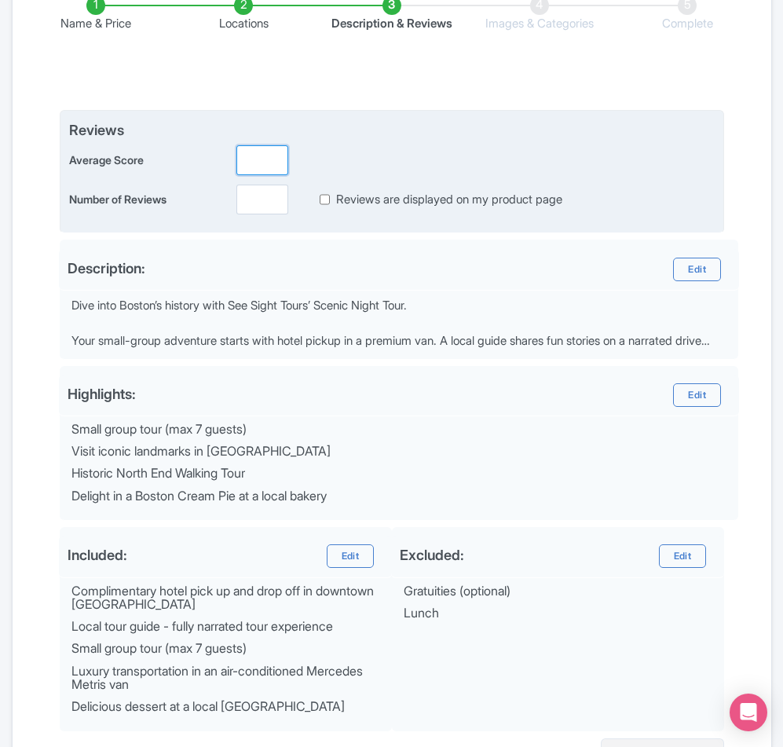
click at [253, 175] on input "number" at bounding box center [262, 160] width 52 height 30
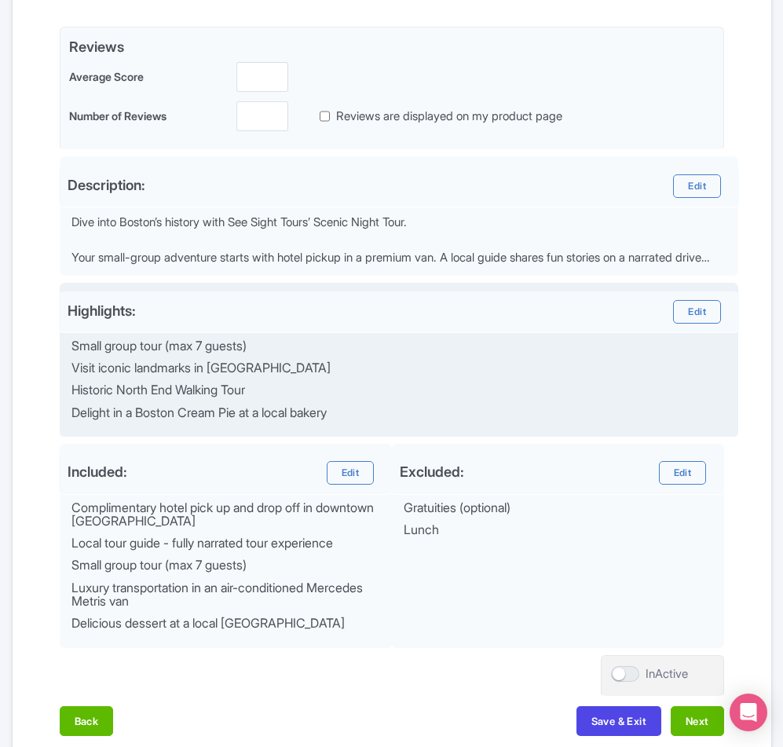
scroll to position [511, 0]
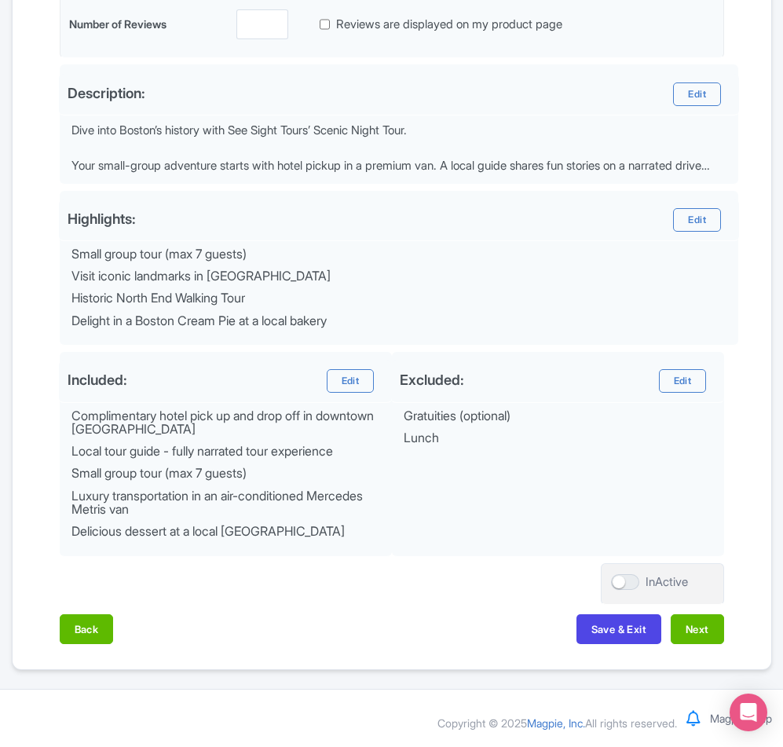
drag, startPoint x: 772, startPoint y: 660, endPoint x: 756, endPoint y: 651, distance: 17.9
click at [772, 660] on div "Success Product Saved ← Back to Products Scenic Boston Night Tour ID# UTEGFM Co…" at bounding box center [391, 163] width 779 height 1016
click at [711, 633] on button "Next" at bounding box center [697, 629] width 53 height 30
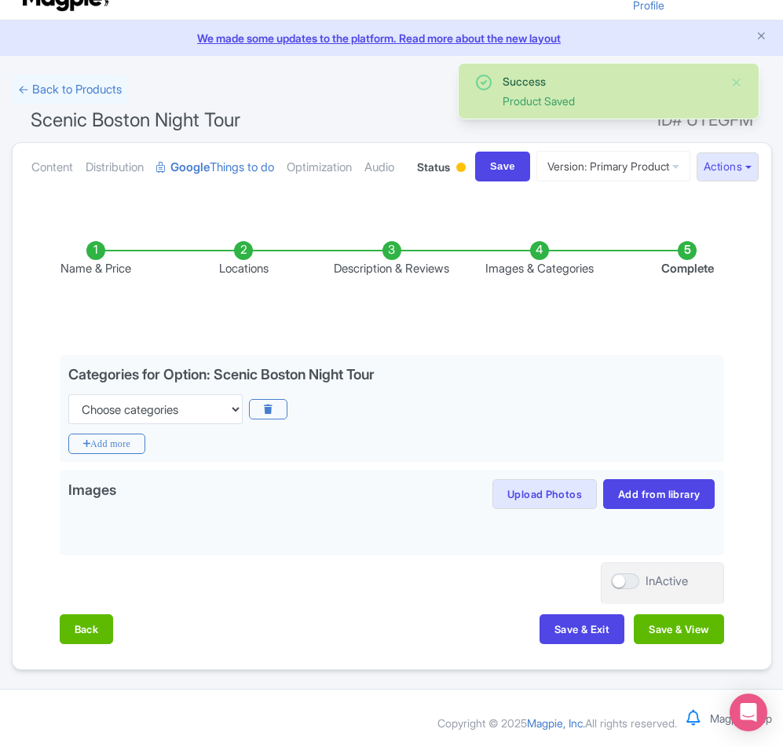
click at [525, 250] on li "Images & Categories" at bounding box center [540, 259] width 148 height 37
click at [543, 262] on li "Images & Categories" at bounding box center [540, 259] width 148 height 37
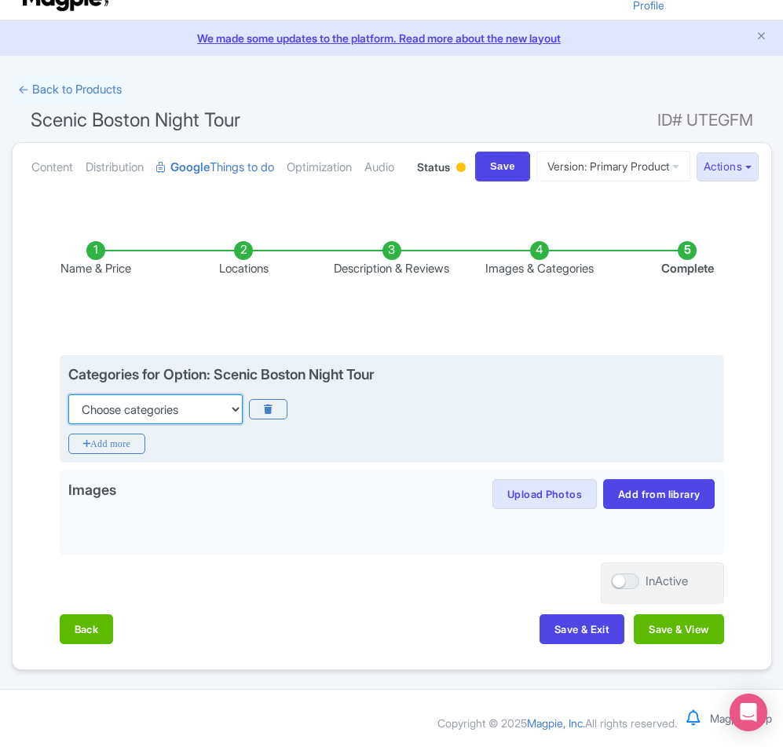
click at [206, 407] on select "Choose categories Adults Only Animals Audio Guide Beaches Bike Tours Boat Tours…" at bounding box center [155, 409] width 174 height 30
select select "family-friendly"
click at [68, 394] on select "Choose categories Adults Only Animals Audio Guide Beaches Bike Tours Boat Tours…" at bounding box center [155, 409] width 174 height 30
click at [108, 442] on icon "Add more" at bounding box center [107, 443] width 78 height 20
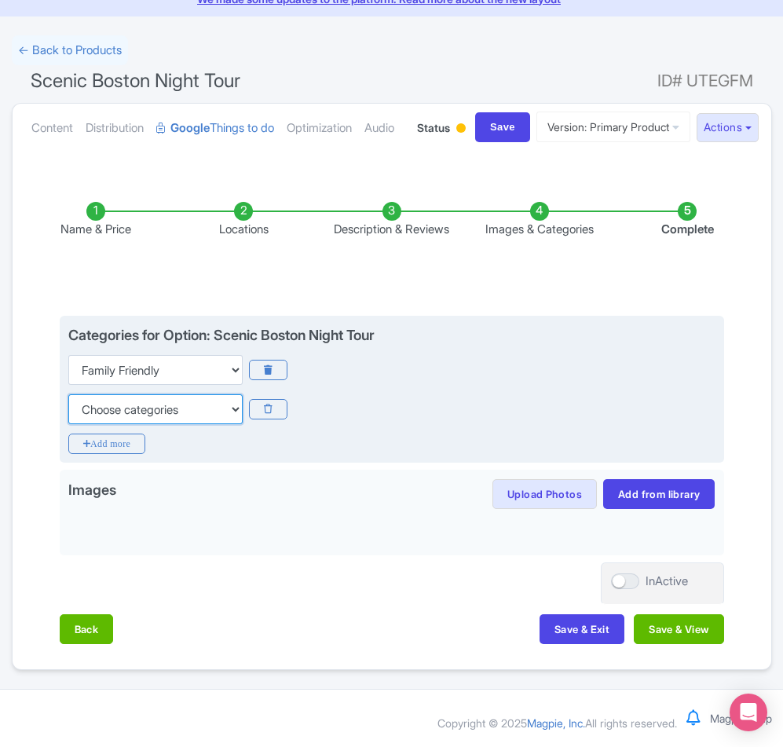
drag, startPoint x: 229, startPoint y: 451, endPoint x: 222, endPoint y: 448, distance: 8.1
click at [229, 424] on select "Choose categories Adults Only Animals Audio Guide Beaches Bike Tours Boat Tours…" at bounding box center [155, 409] width 174 height 30
select select "guided-tours"
click at [68, 424] on select "Choose categories Adults Only Animals Audio Guide Beaches Bike Tours Boat Tours…" at bounding box center [155, 409] width 174 height 30
click at [104, 454] on icon "Add more" at bounding box center [107, 443] width 78 height 20
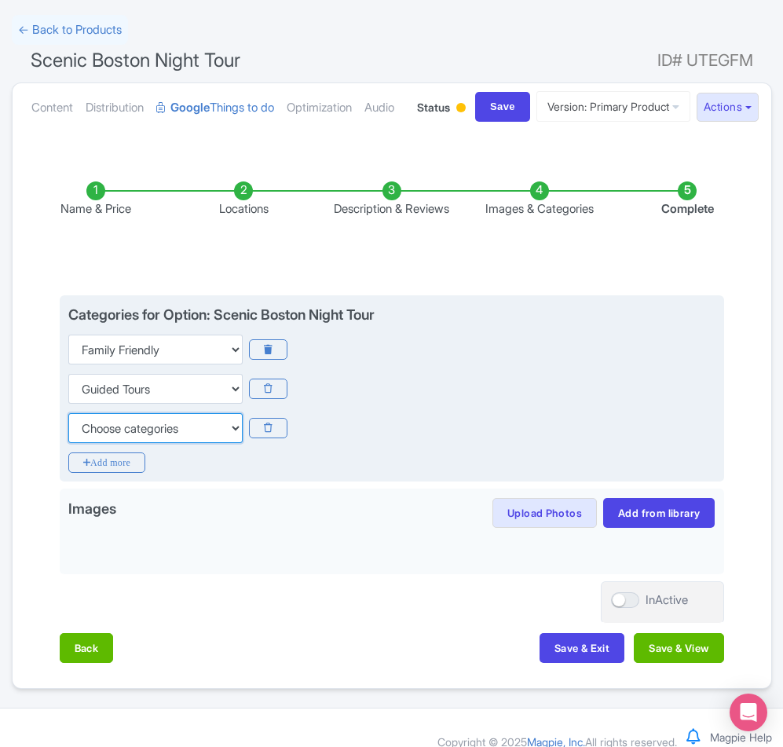
drag, startPoint x: 207, startPoint y: 489, endPoint x: 203, endPoint y: 474, distance: 15.4
click at [207, 443] on select "Choose categories Adults Only Animals Audio Guide Beaches Bike Tours Boat Tours…" at bounding box center [155, 428] width 174 height 30
select select "small-group-tours"
click at [68, 443] on select "Choose categories Adults Only Animals Audio Guide Beaches Bike Tours Boat Tours…" at bounding box center [155, 428] width 174 height 30
click at [97, 473] on icon "Add more" at bounding box center [107, 462] width 78 height 20
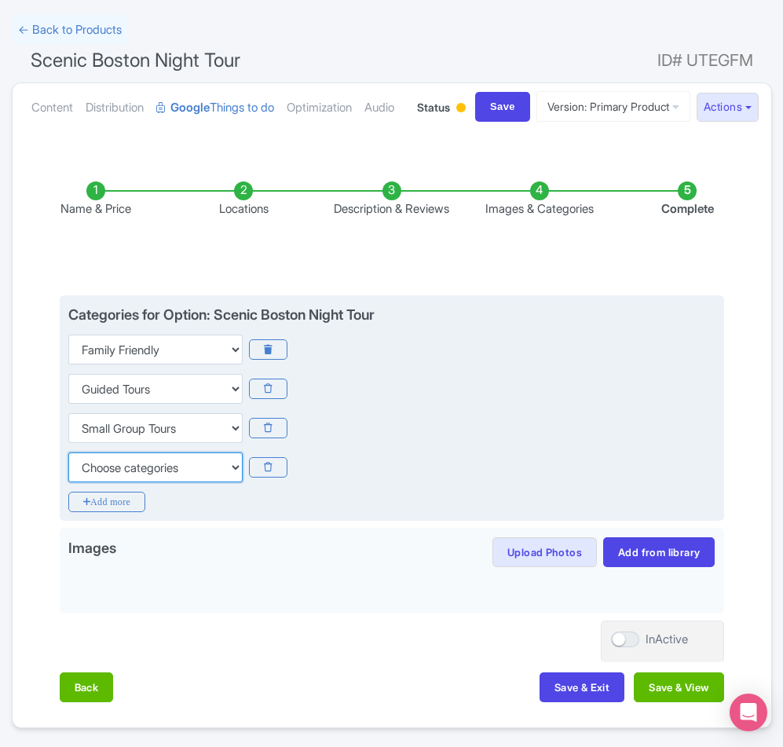
drag, startPoint x: 165, startPoint y: 528, endPoint x: 166, endPoint y: 515, distance: 12.7
click at [165, 482] on select "Choose categories Adults Only Animals Audio Guide Beaches Bike Tours Boat Tours…" at bounding box center [155, 467] width 174 height 30
click at [518, 443] on div "Choose categories Adults Only Animals Audio Guide Beaches Bike Tours Boat Tours…" at bounding box center [391, 428] width 647 height 30
click at [264, 477] on icon at bounding box center [268, 467] width 38 height 20
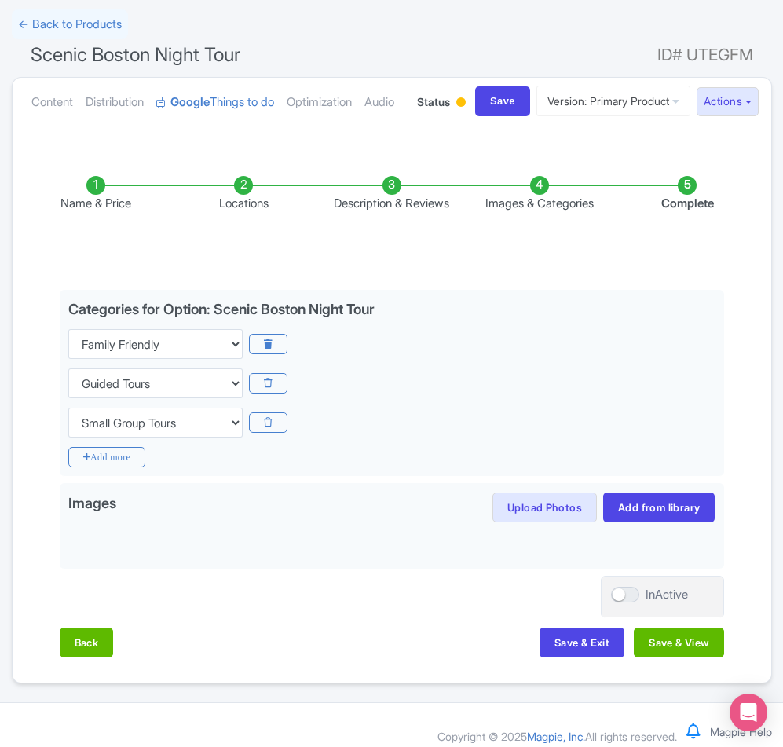
scroll to position [0, 0]
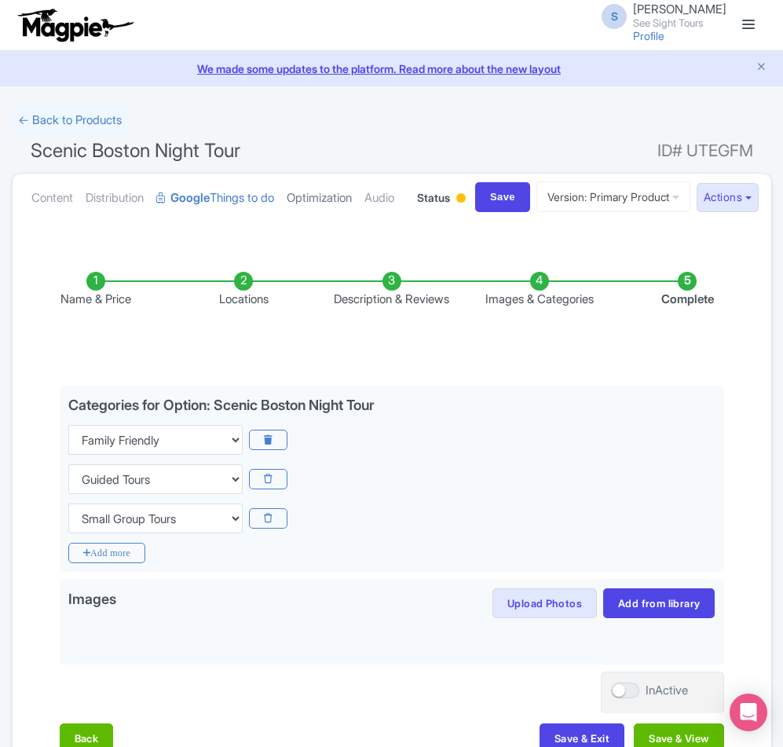
click at [319, 207] on link "Optimization" at bounding box center [319, 198] width 65 height 49
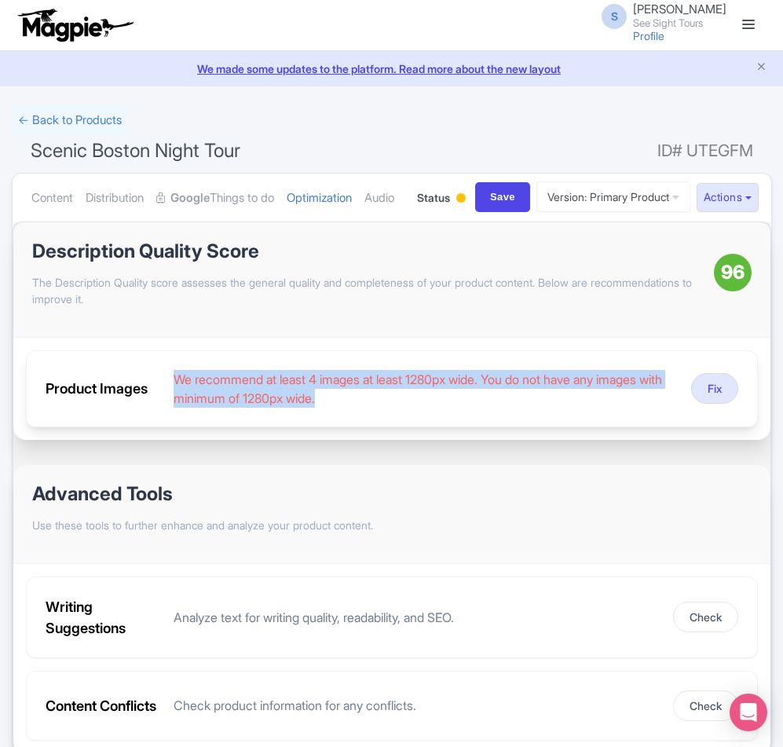
drag, startPoint x: 360, startPoint y: 458, endPoint x: 168, endPoint y: 438, distance: 192.6
click at [168, 427] on div "Product Images We recommend at least 4 images at least 1280px wide. You do not …" at bounding box center [392, 388] width 732 height 77
click at [370, 424] on div "Product Images We recommend at least 4 images at least 1280px wide. You do not …" at bounding box center [392, 388] width 732 height 77
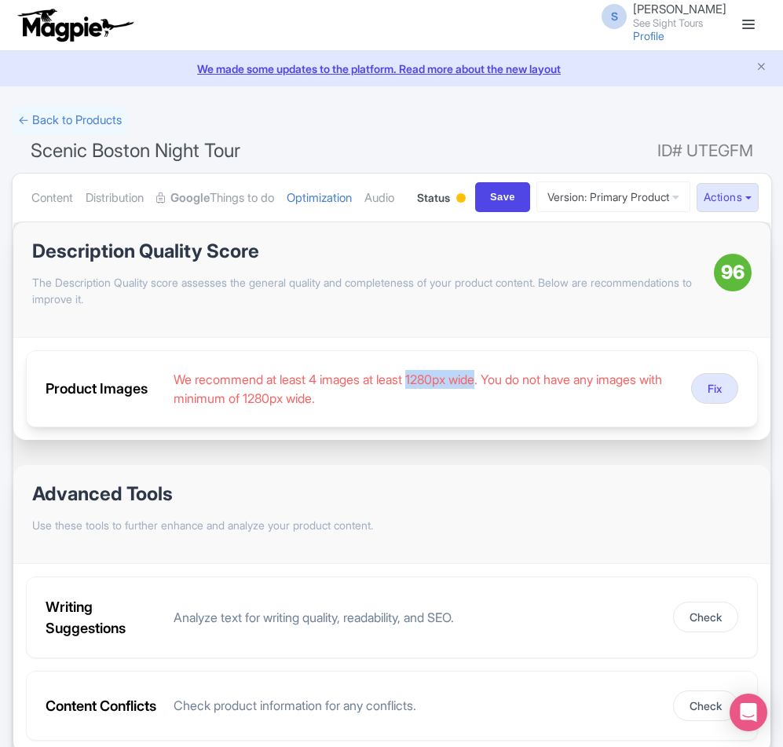
drag, startPoint x: 493, startPoint y: 437, endPoint x: 421, endPoint y: 437, distance: 72.2
click at [421, 408] on div "We recommend at least 4 images at least 1280px wide. You do not have any images…" at bounding box center [426, 389] width 505 height 38
copy div "1280px wide"
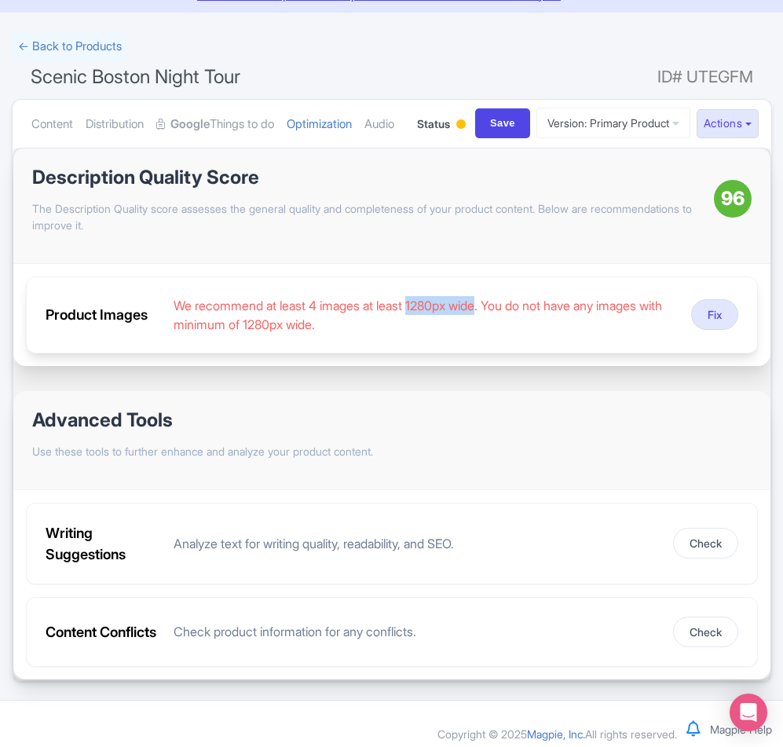
scroll to position [156, 0]
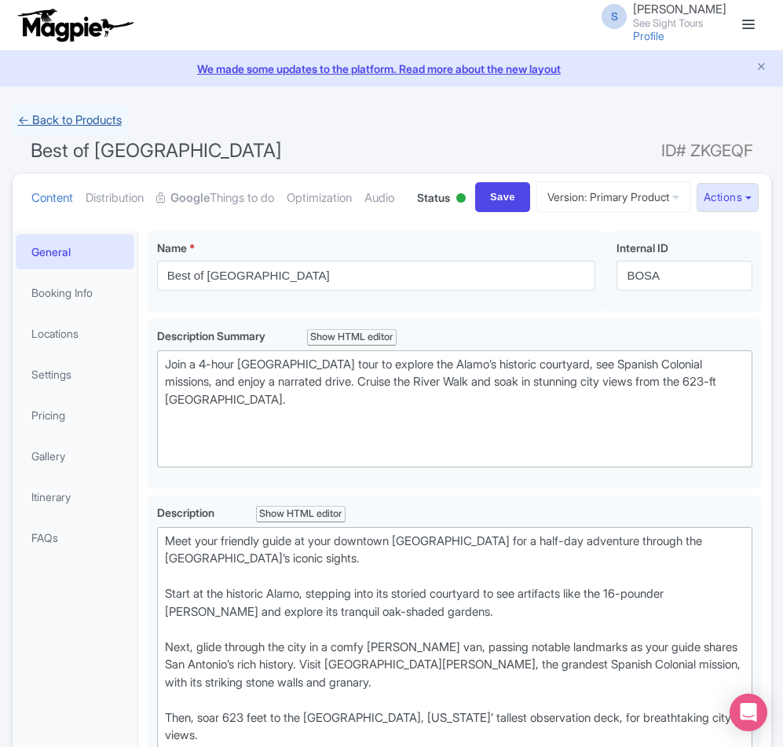
click at [34, 130] on link "← Back to Products" at bounding box center [70, 120] width 116 height 31
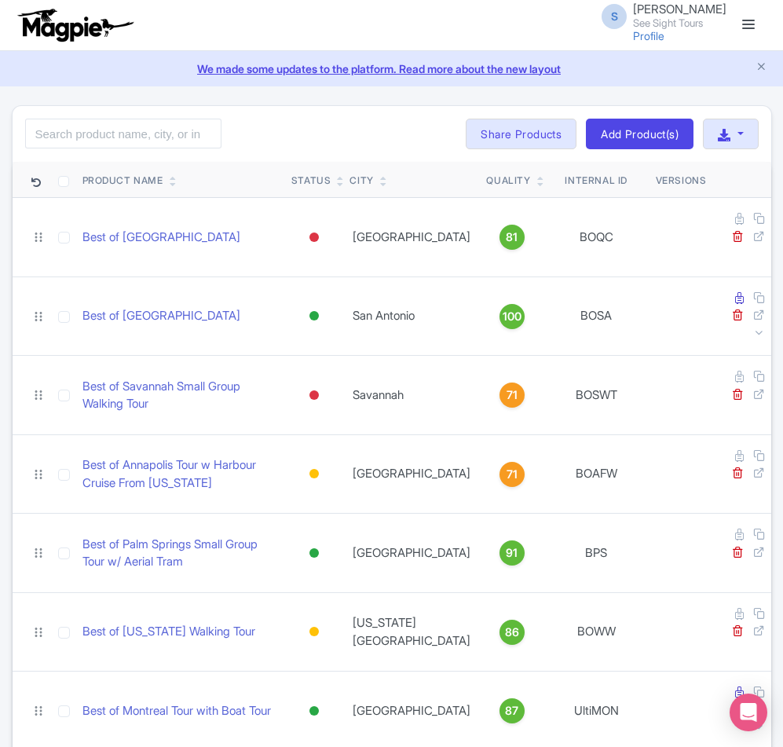
click at [753, 20] on link at bounding box center [748, 25] width 25 height 25
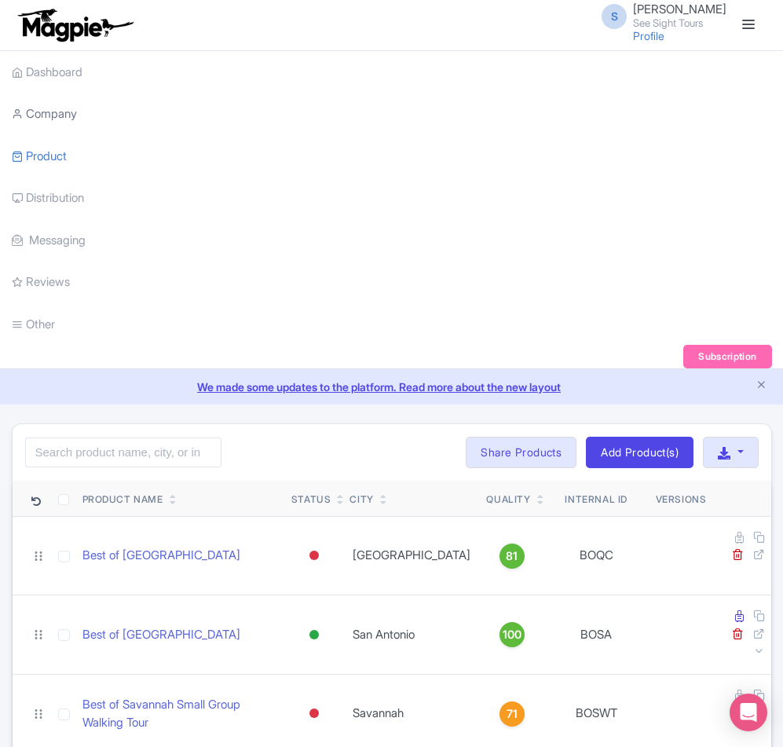
click at [43, 110] on link "Company" at bounding box center [44, 114] width 65 height 43
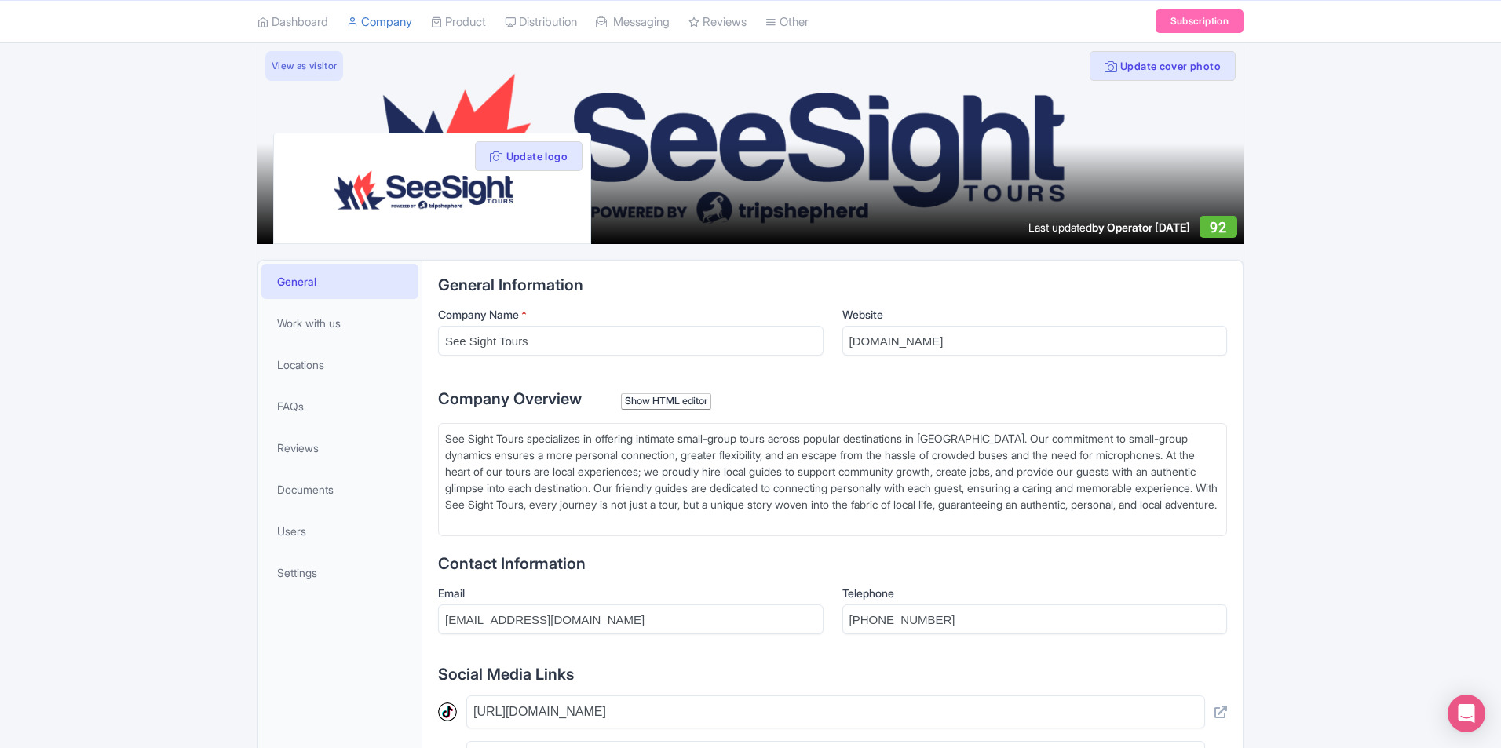
scroll to position [186, 0]
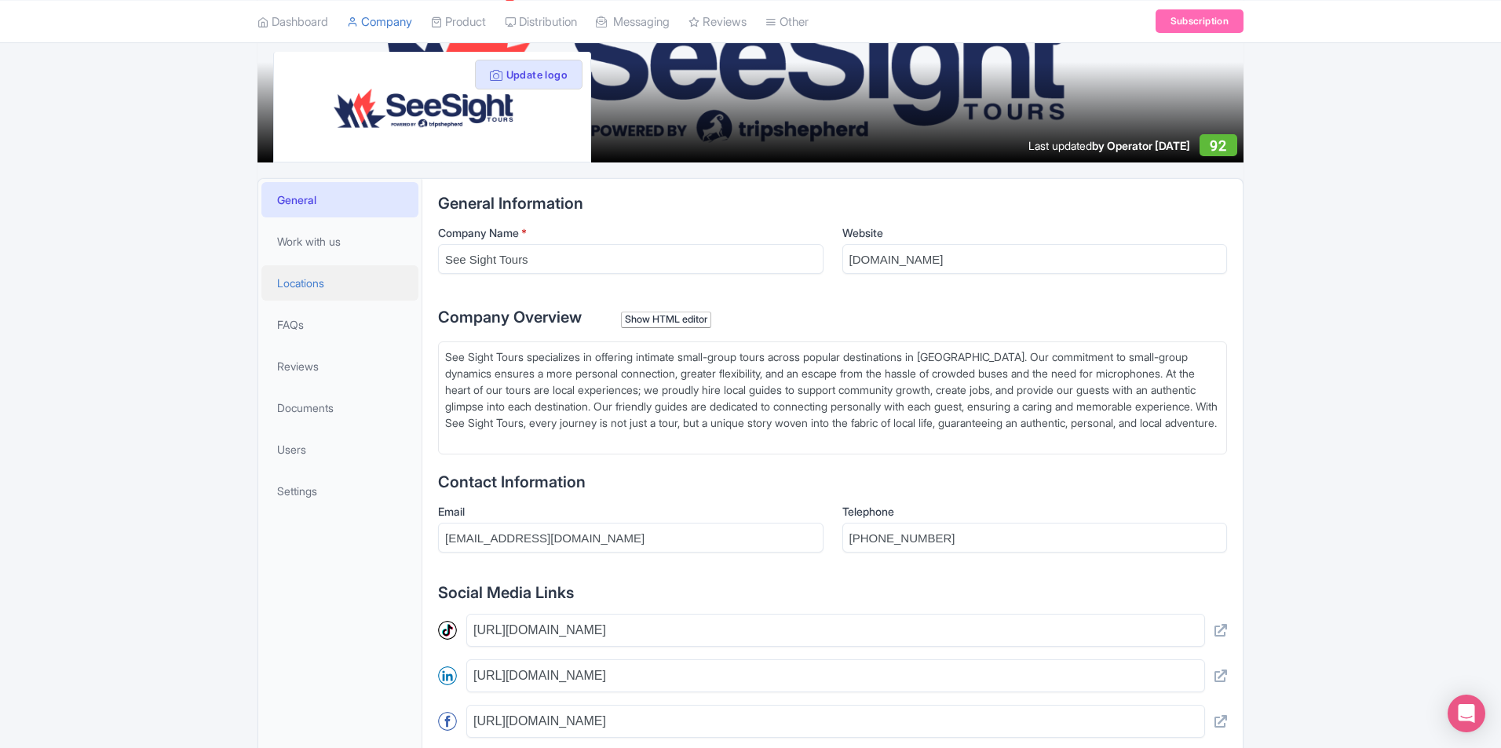
click at [290, 290] on span "Locations" at bounding box center [300, 283] width 47 height 16
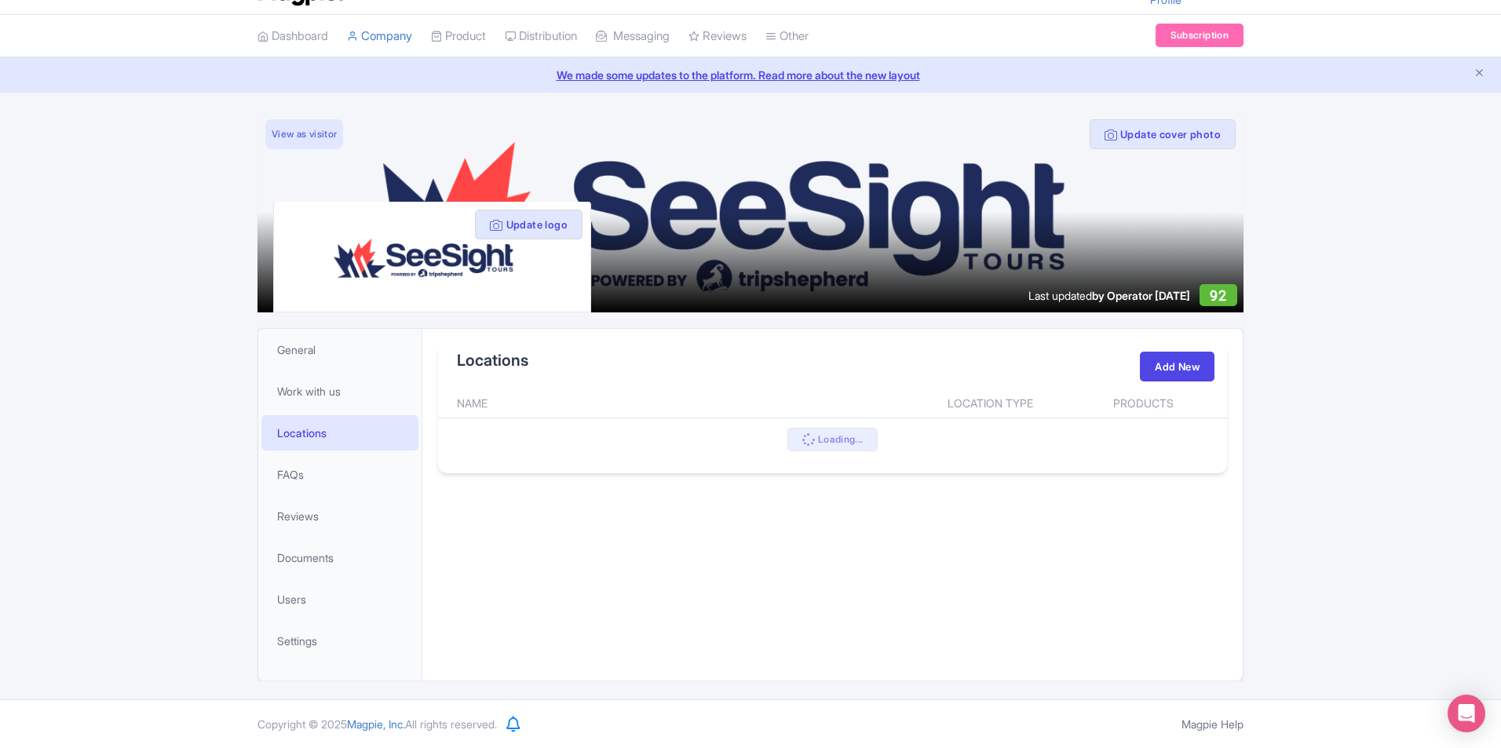
scroll to position [186, 0]
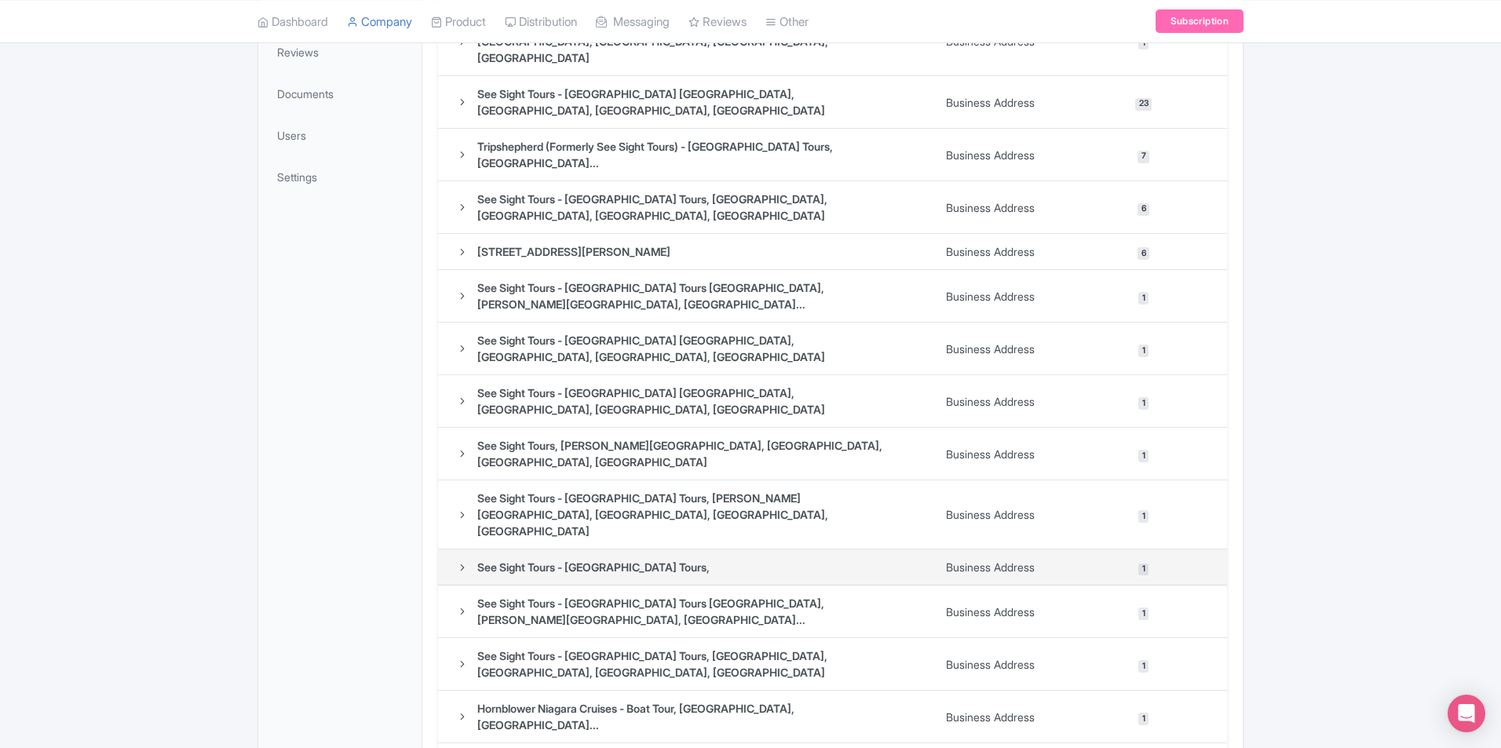
scroll to position [582, 0]
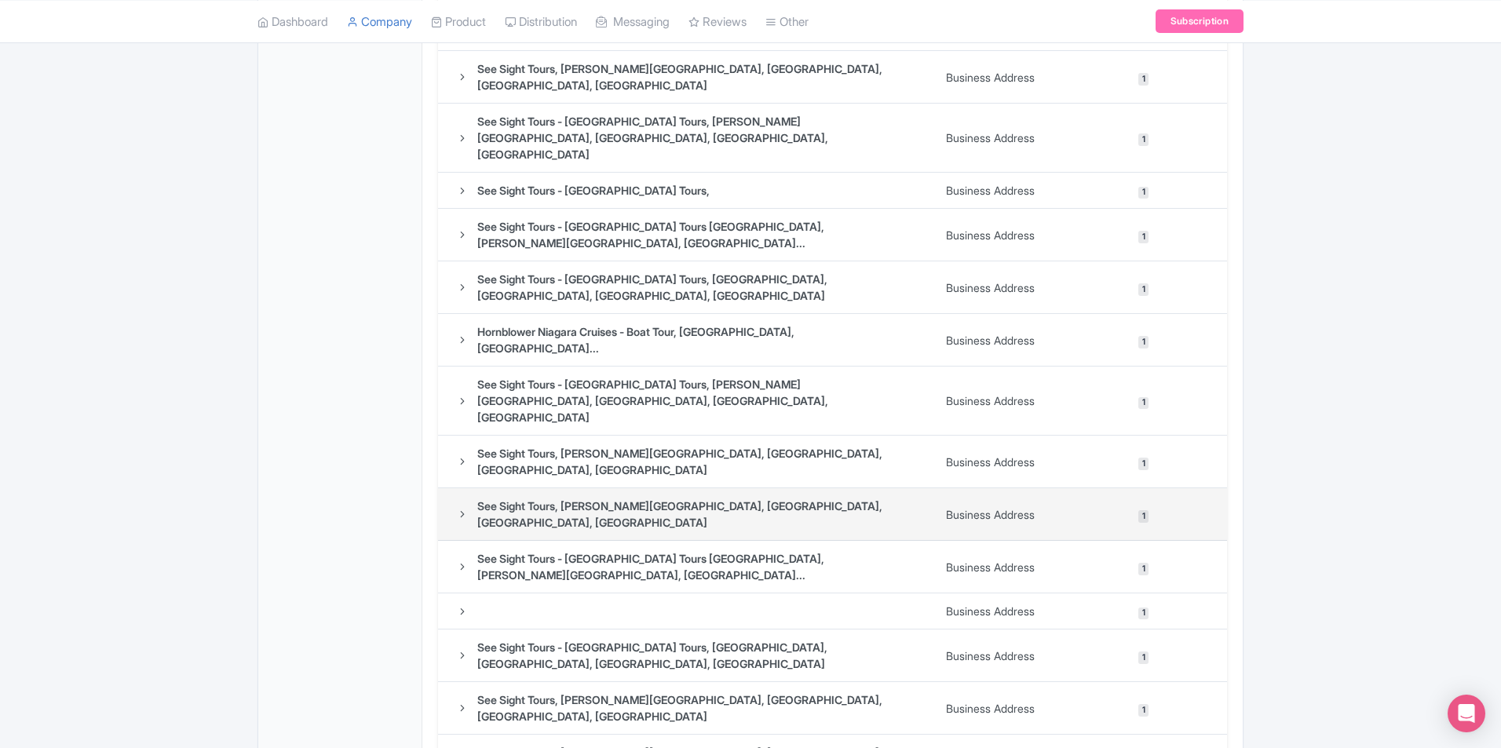
scroll to position [896, 0]
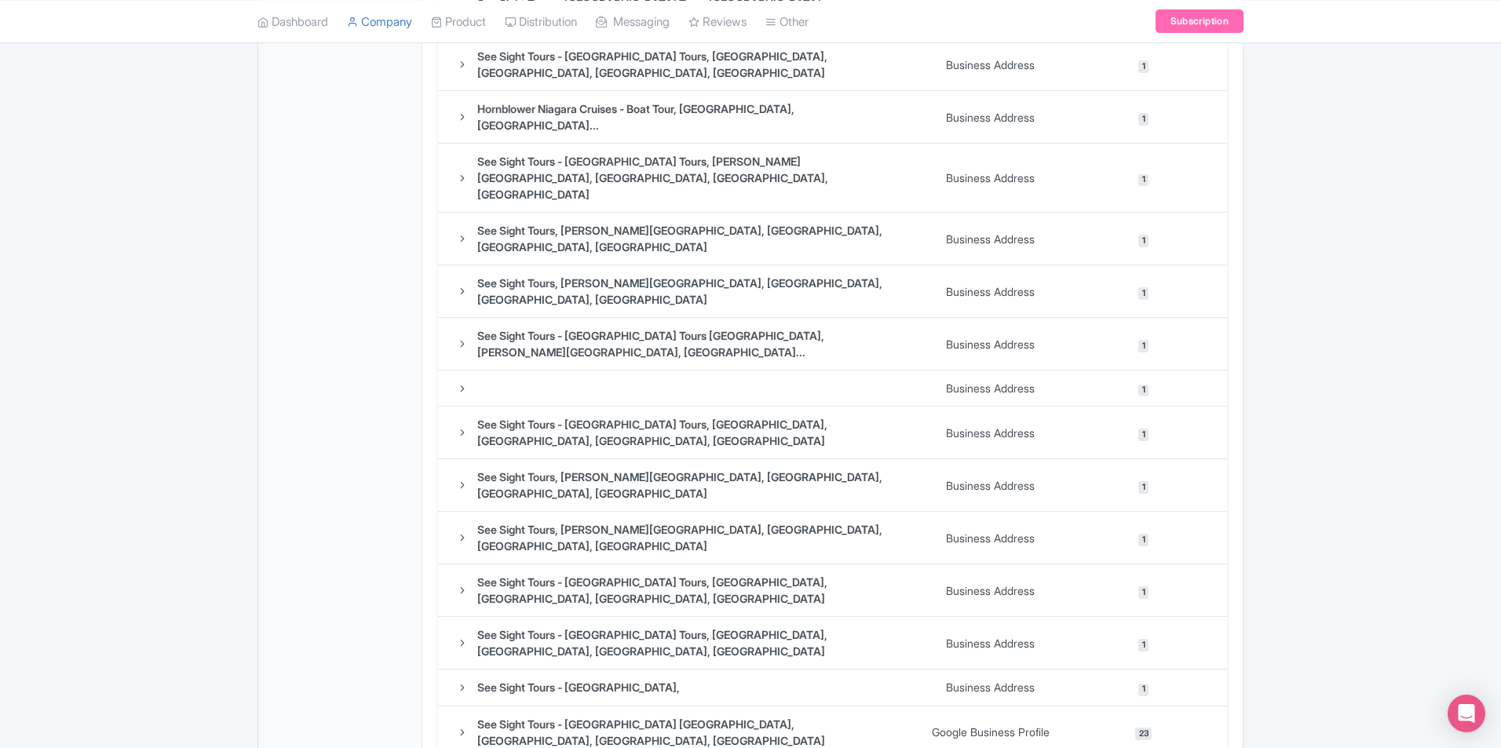
scroll to position [1306, 0]
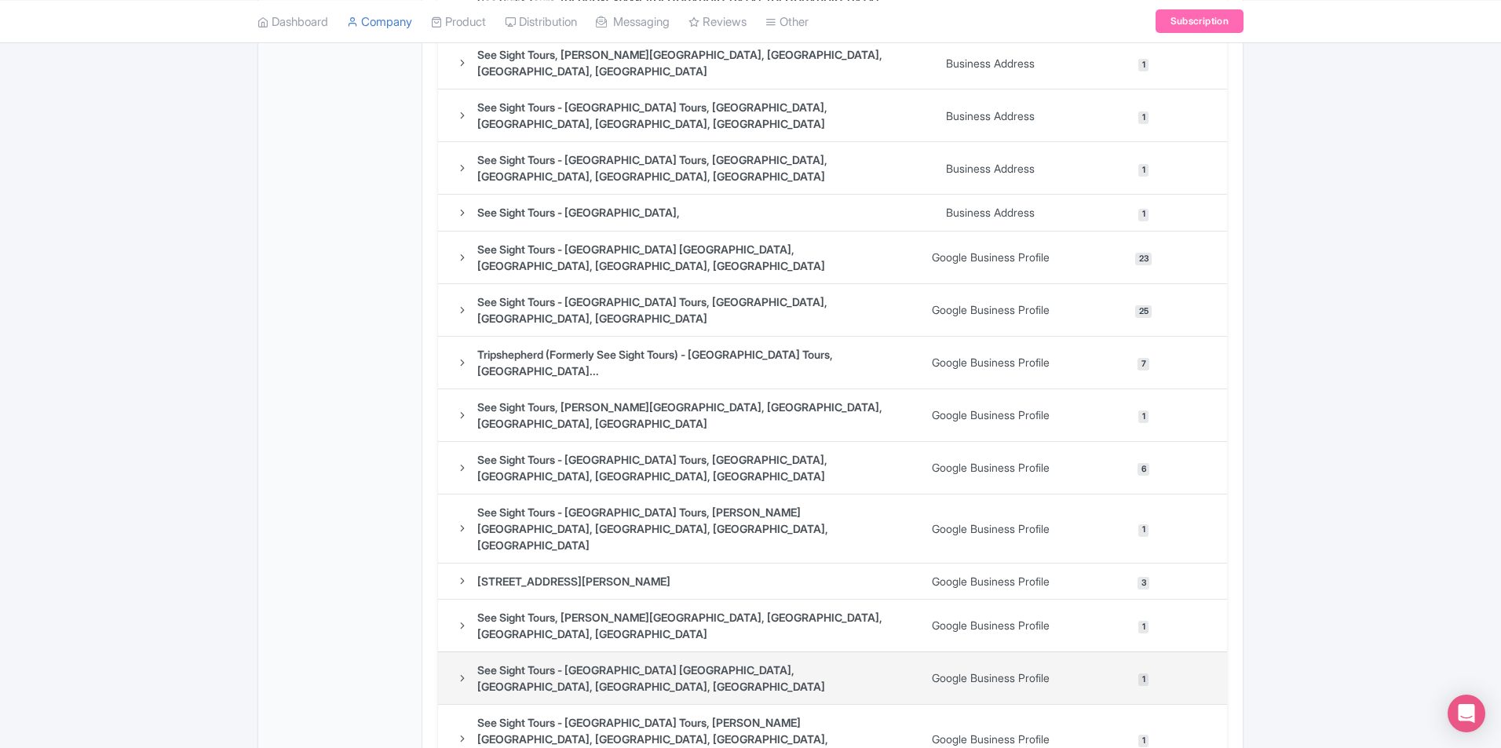
scroll to position [1668, 0]
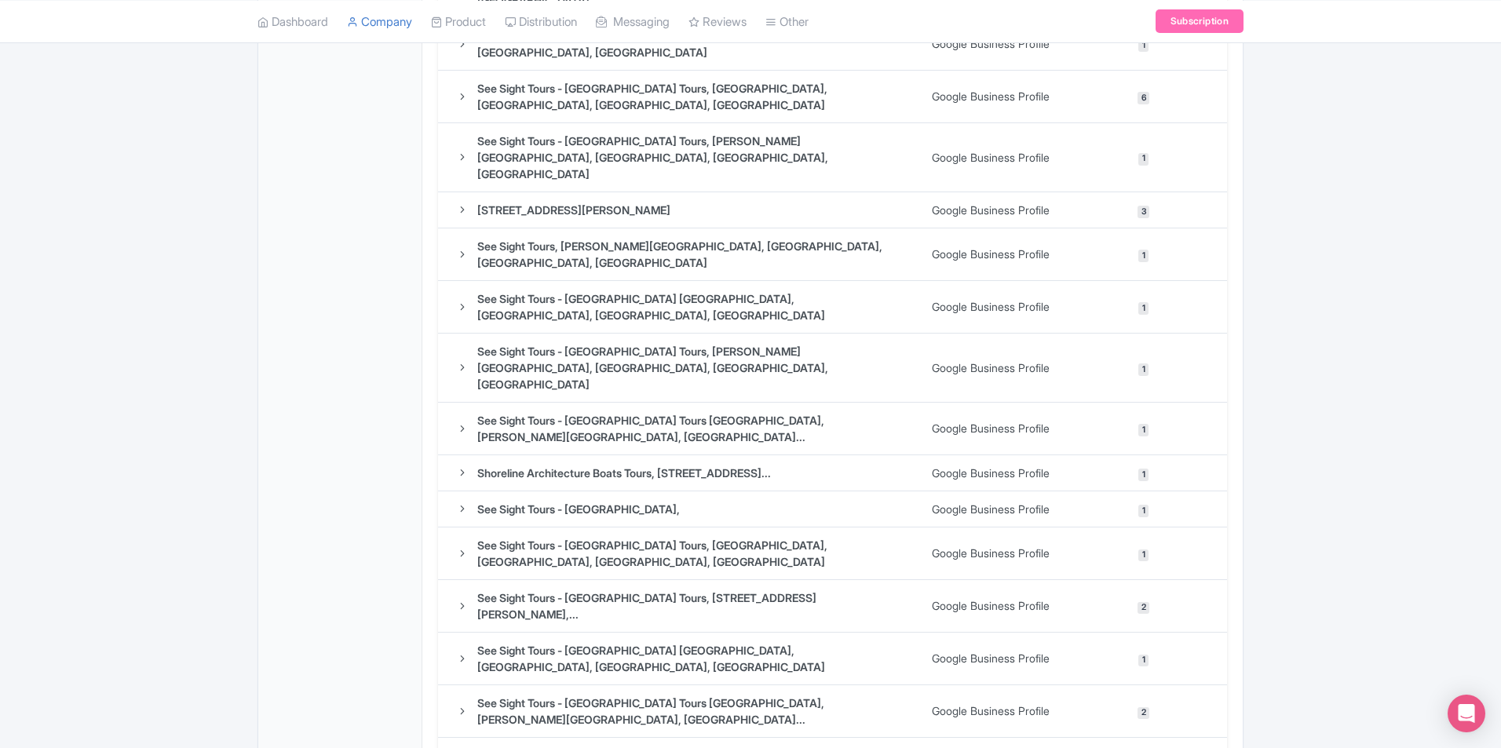
scroll to position [2030, 0]
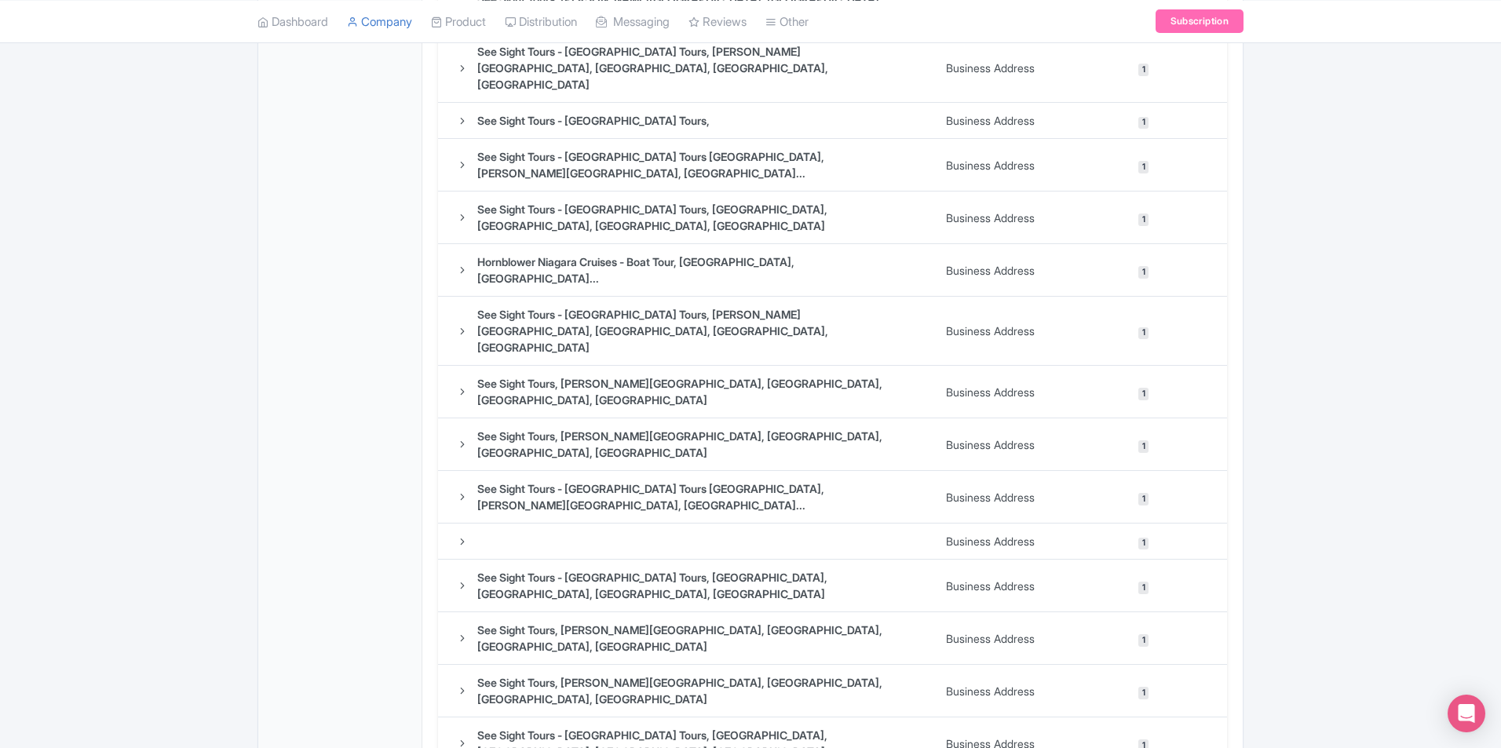
scroll to position [1099, 0]
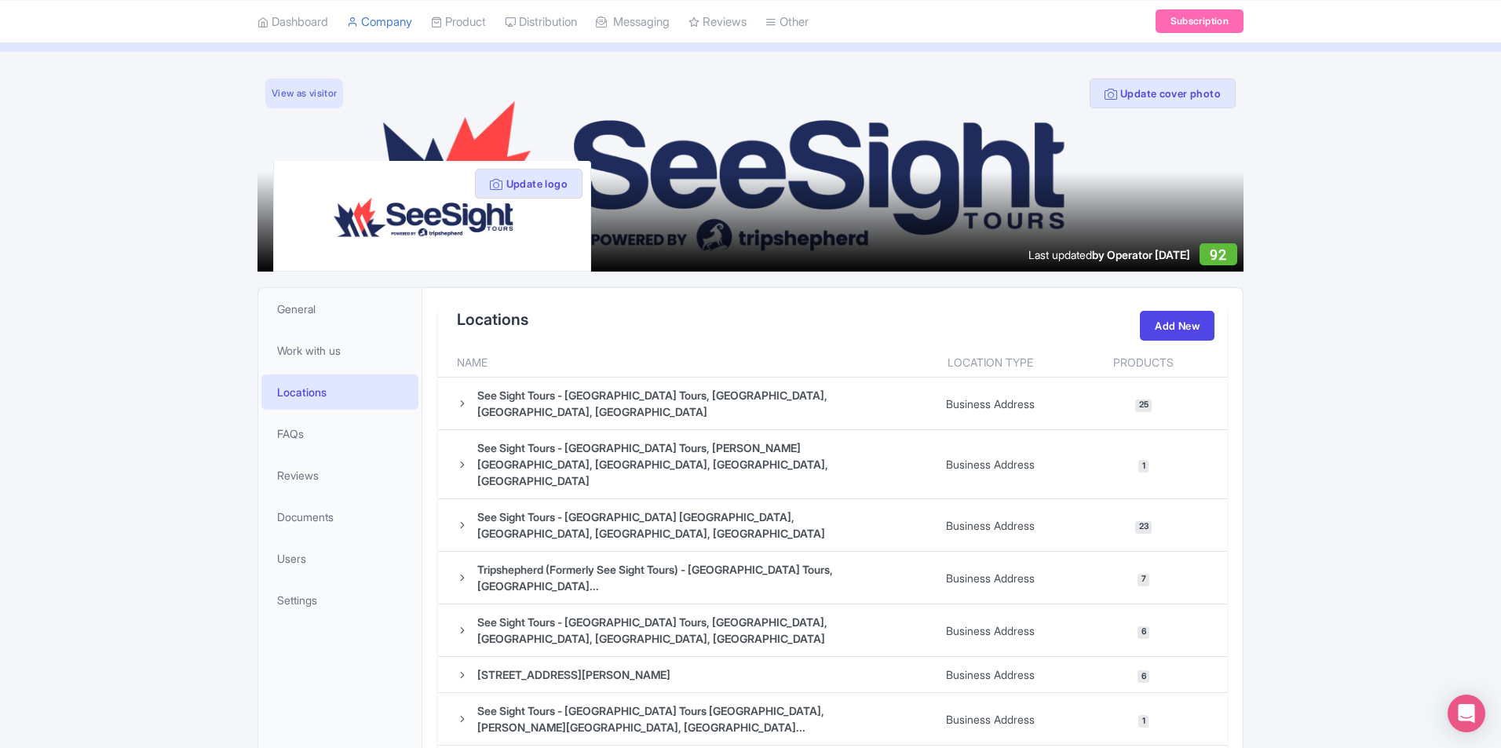
scroll to position [0, 0]
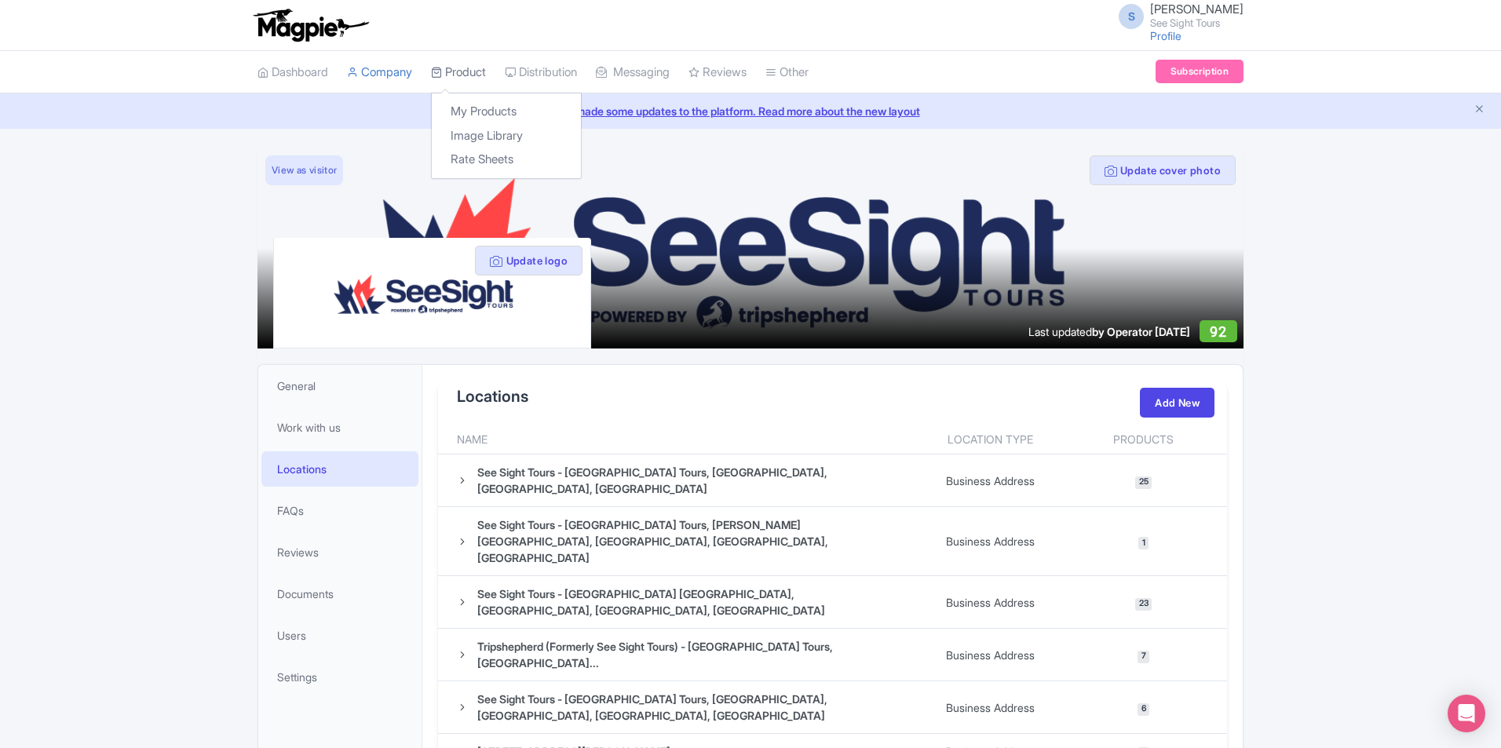
click at [471, 69] on link "Product" at bounding box center [458, 72] width 55 height 43
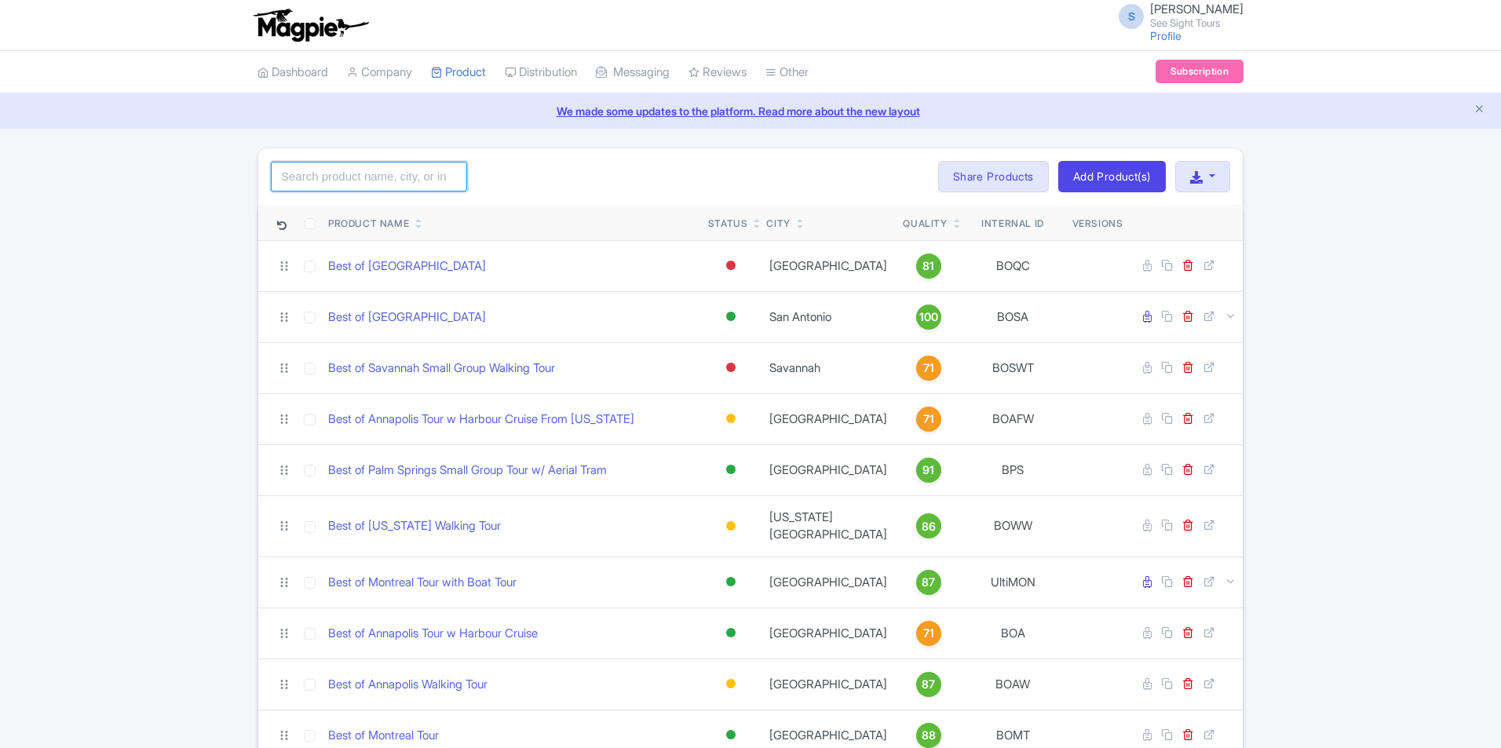
drag, startPoint x: 0, startPoint y: 0, endPoint x: 331, endPoint y: 172, distance: 373.3
click at [323, 183] on input "search" at bounding box center [369, 177] width 196 height 30
type input "[GEOGRAPHIC_DATA]"
click button "Search" at bounding box center [0, 0] width 0 height 0
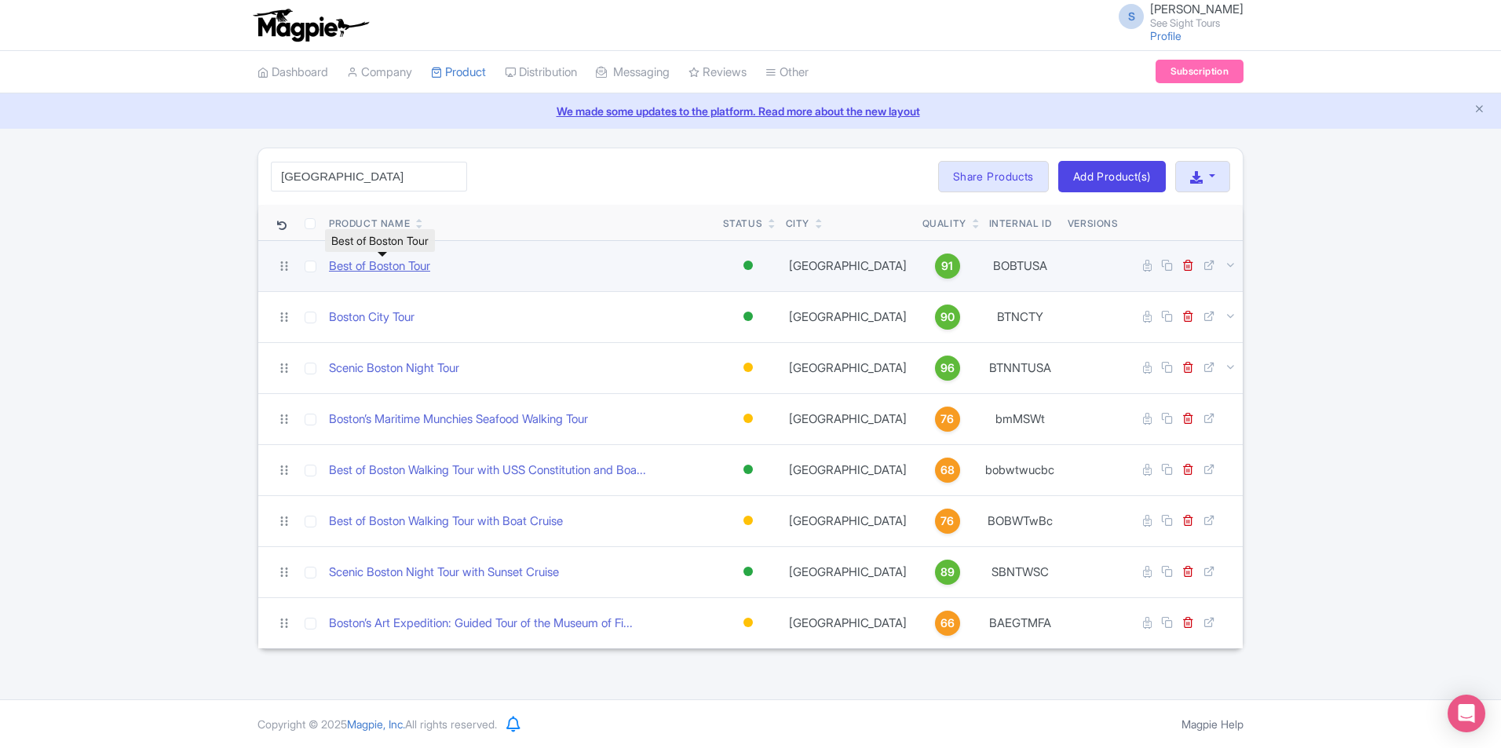
click at [374, 261] on link "Best of Boston Tour" at bounding box center [379, 267] width 101 height 18
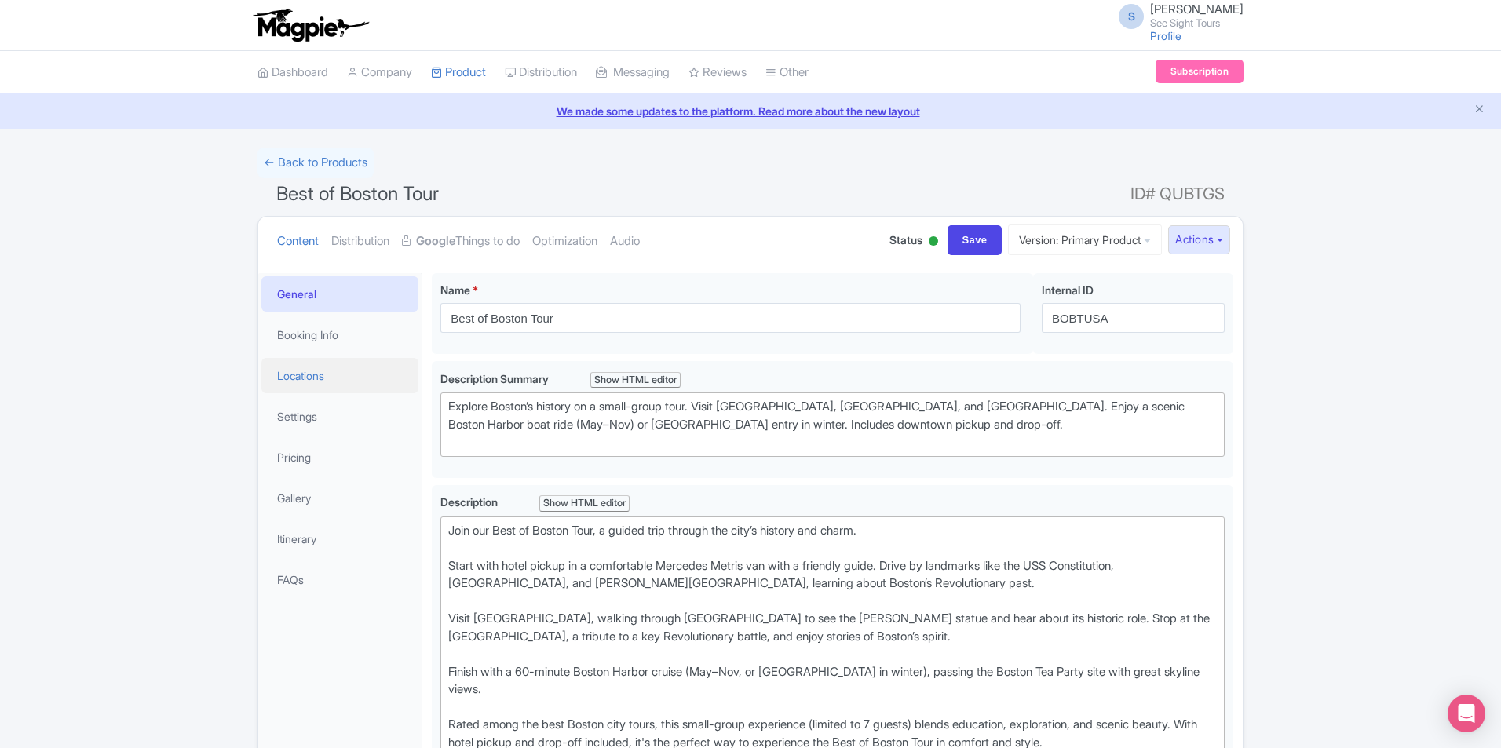
click at [302, 384] on link "Locations" at bounding box center [339, 375] width 157 height 35
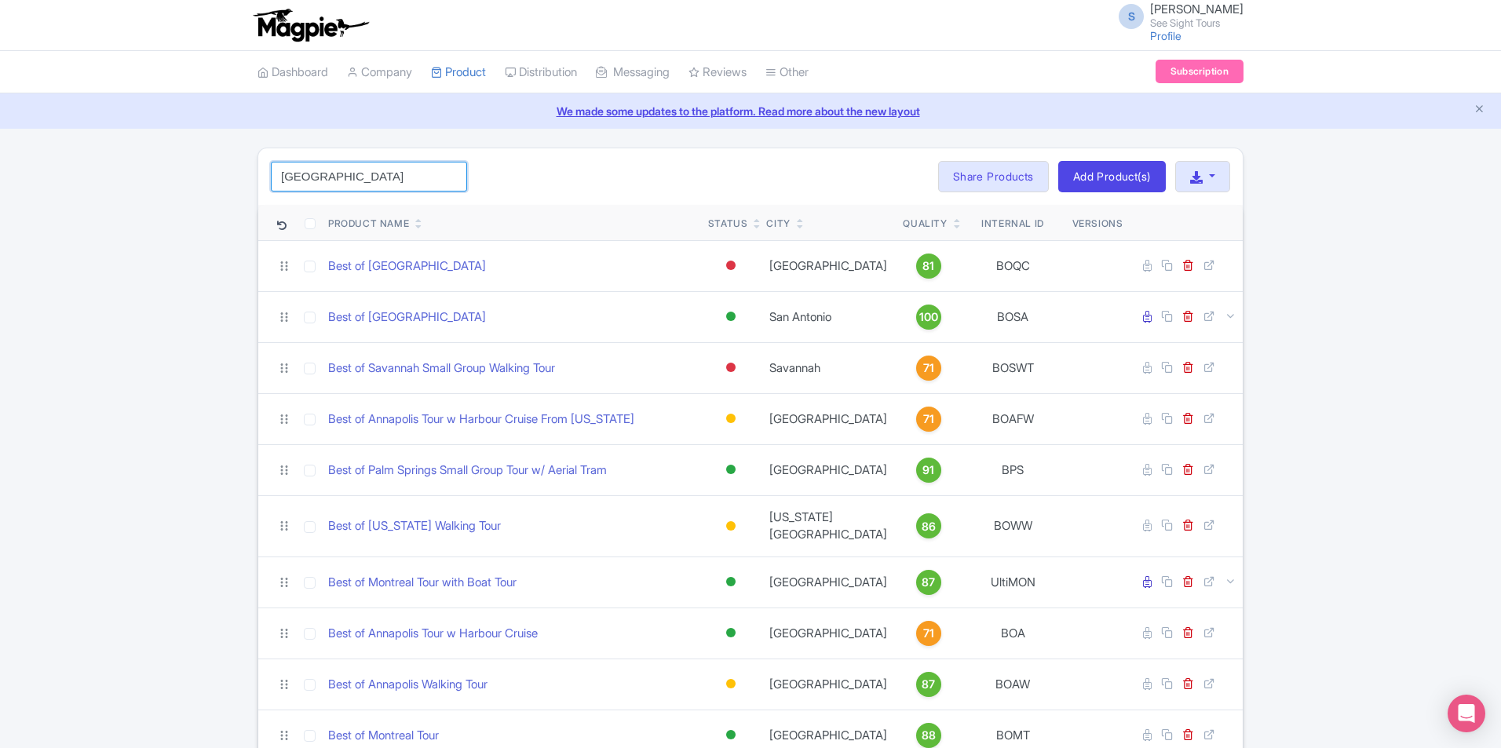
click at [382, 170] on input "[GEOGRAPHIC_DATA]" at bounding box center [369, 177] width 196 height 30
click button "Search" at bounding box center [0, 0] width 0 height 0
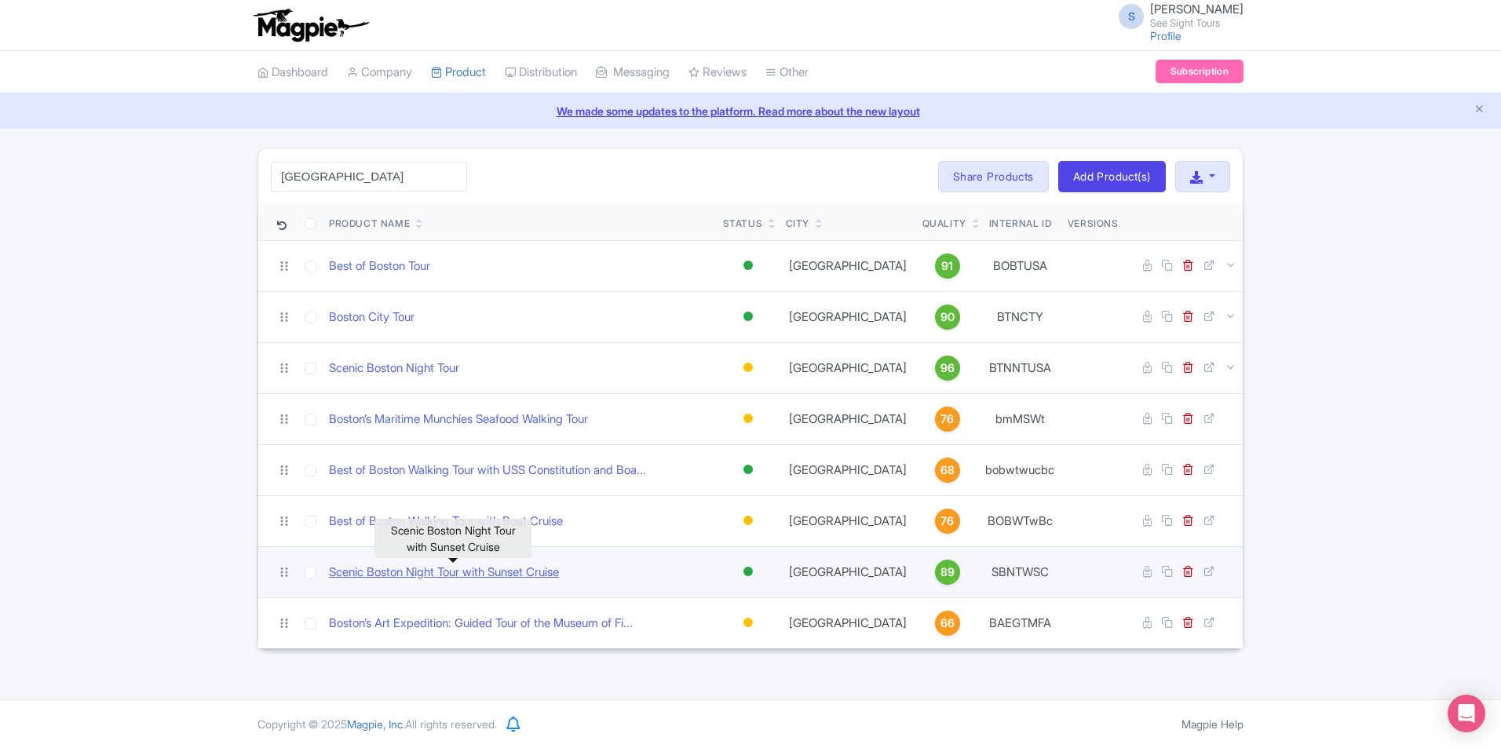
click at [415, 572] on link "Scenic Boston Night Tour with Sunset Cruise" at bounding box center [444, 573] width 230 height 18
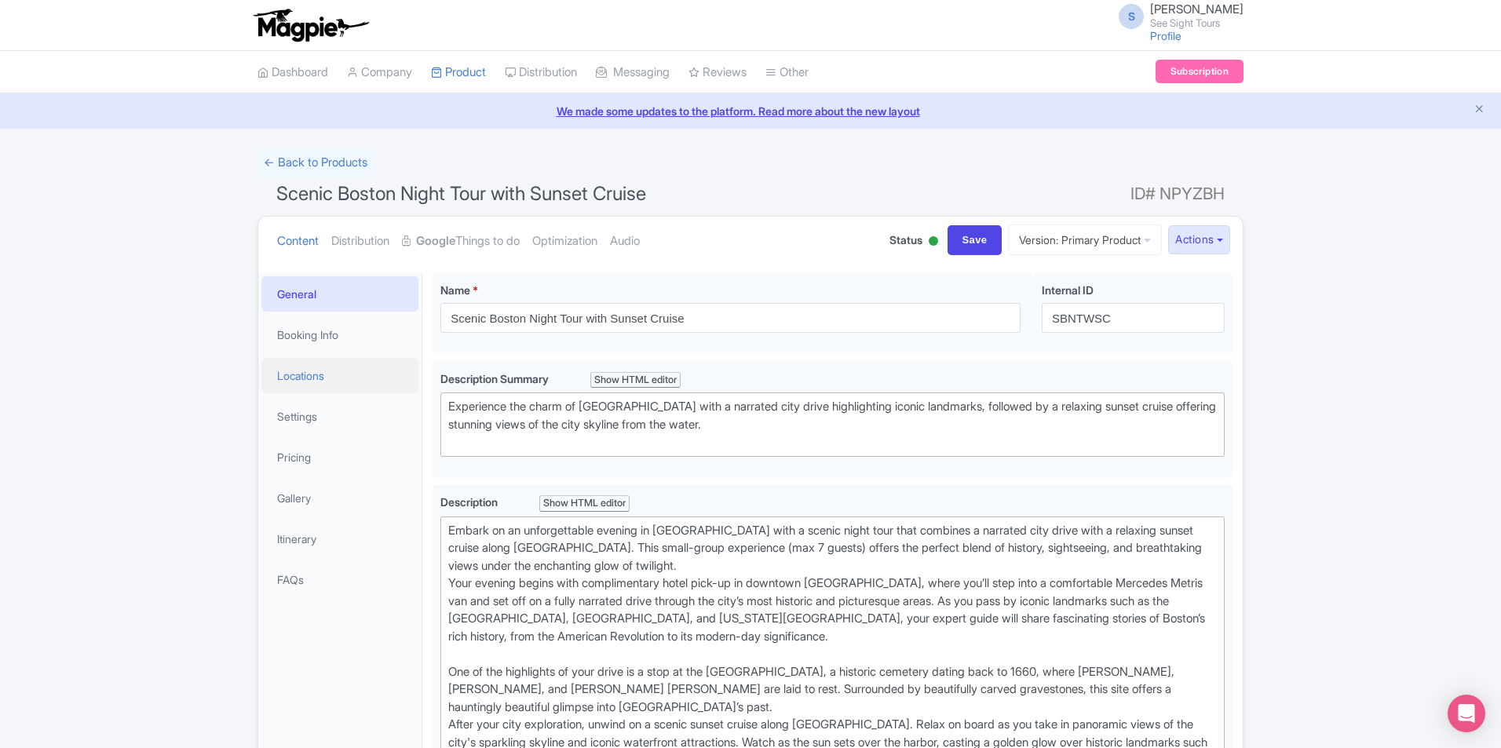
click at [288, 371] on link "Locations" at bounding box center [339, 375] width 157 height 35
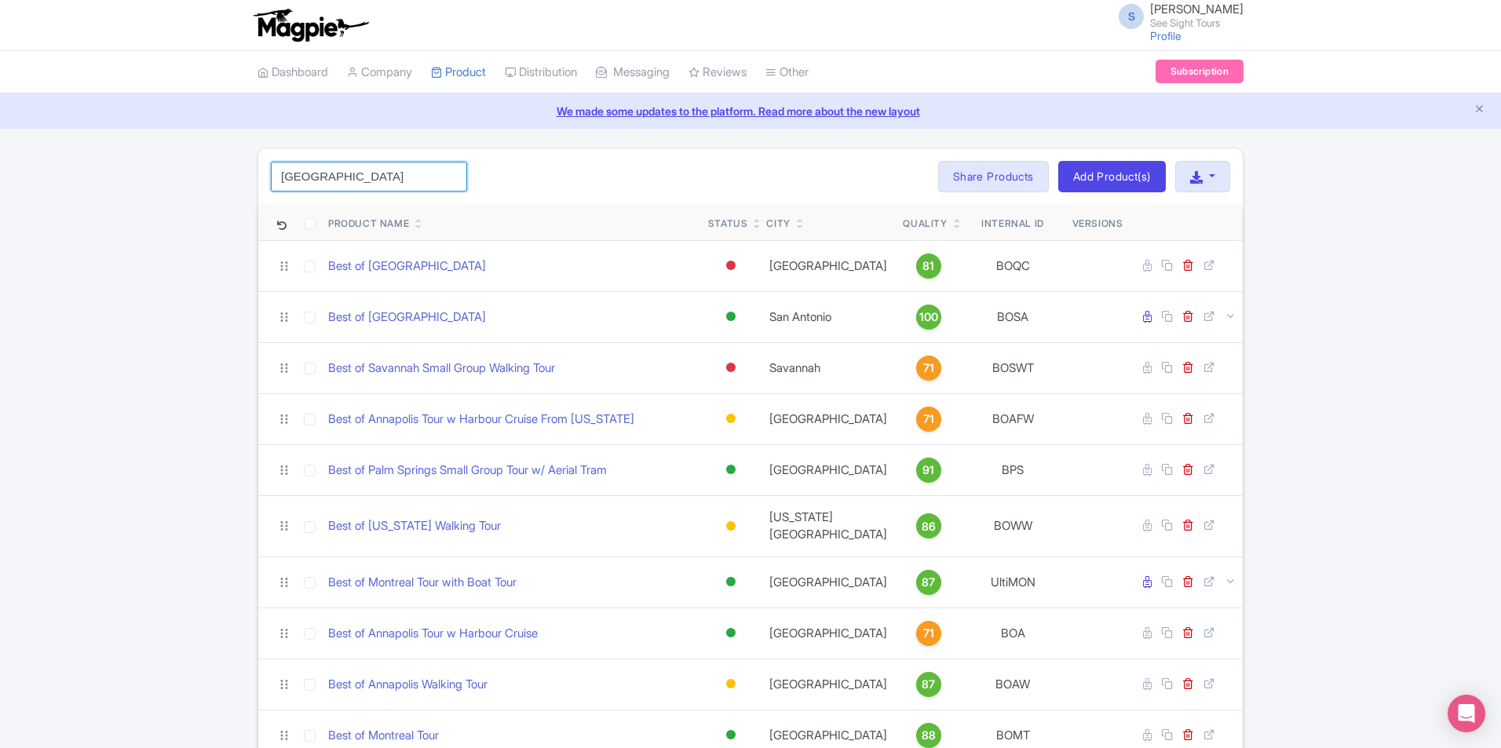
click at [327, 174] on input "[GEOGRAPHIC_DATA]" at bounding box center [369, 177] width 196 height 30
click button "Search" at bounding box center [0, 0] width 0 height 0
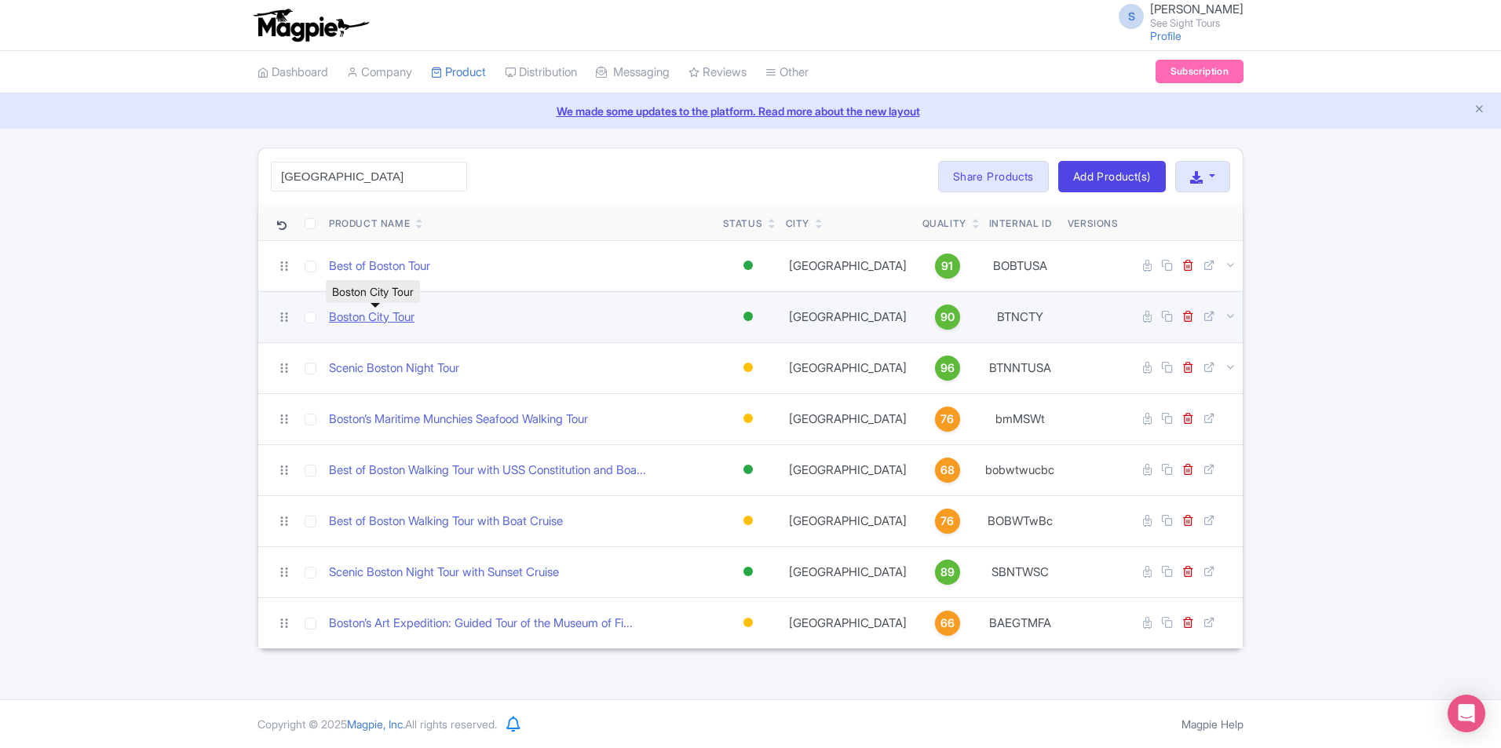
click at [359, 320] on link "Boston City Tour" at bounding box center [372, 318] width 86 height 18
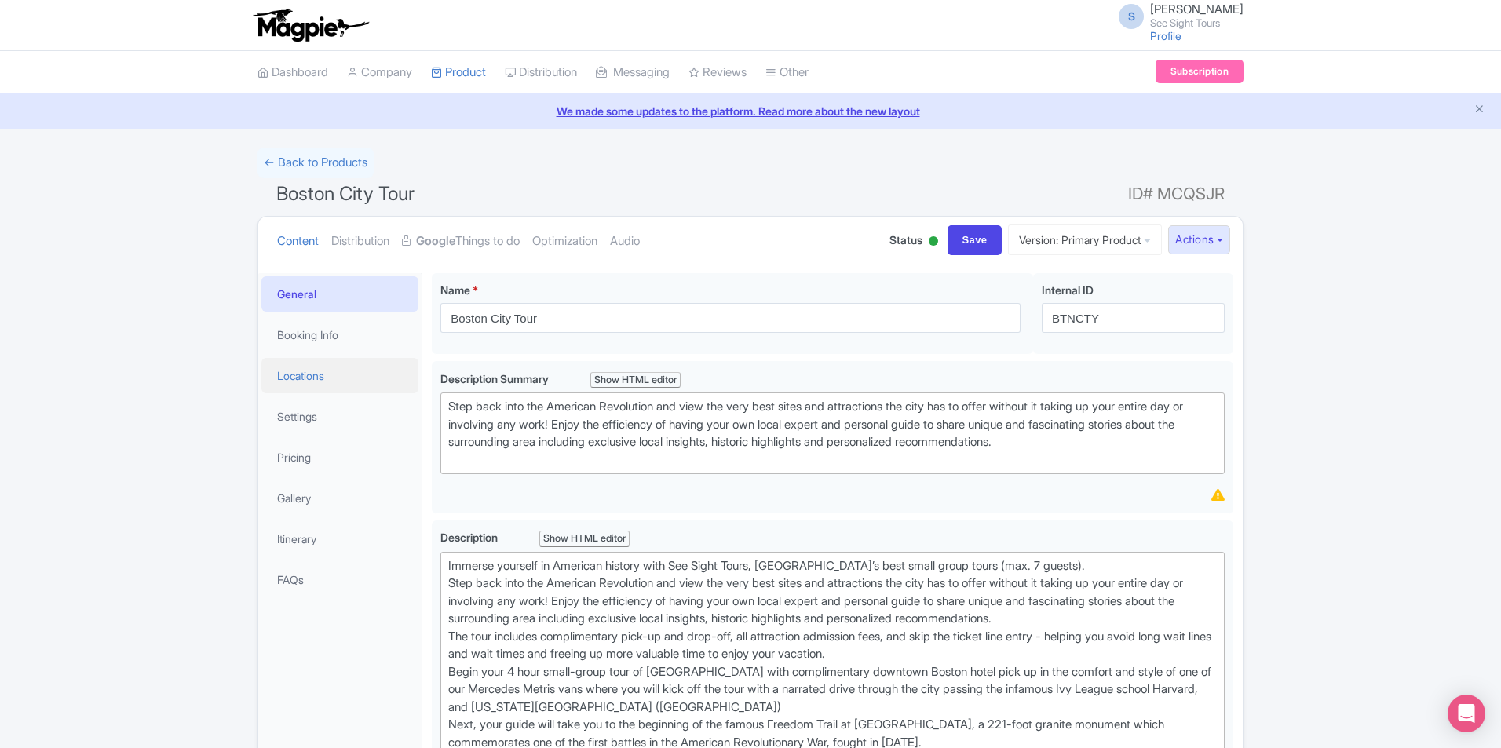
click at [293, 381] on link "Locations" at bounding box center [339, 375] width 157 height 35
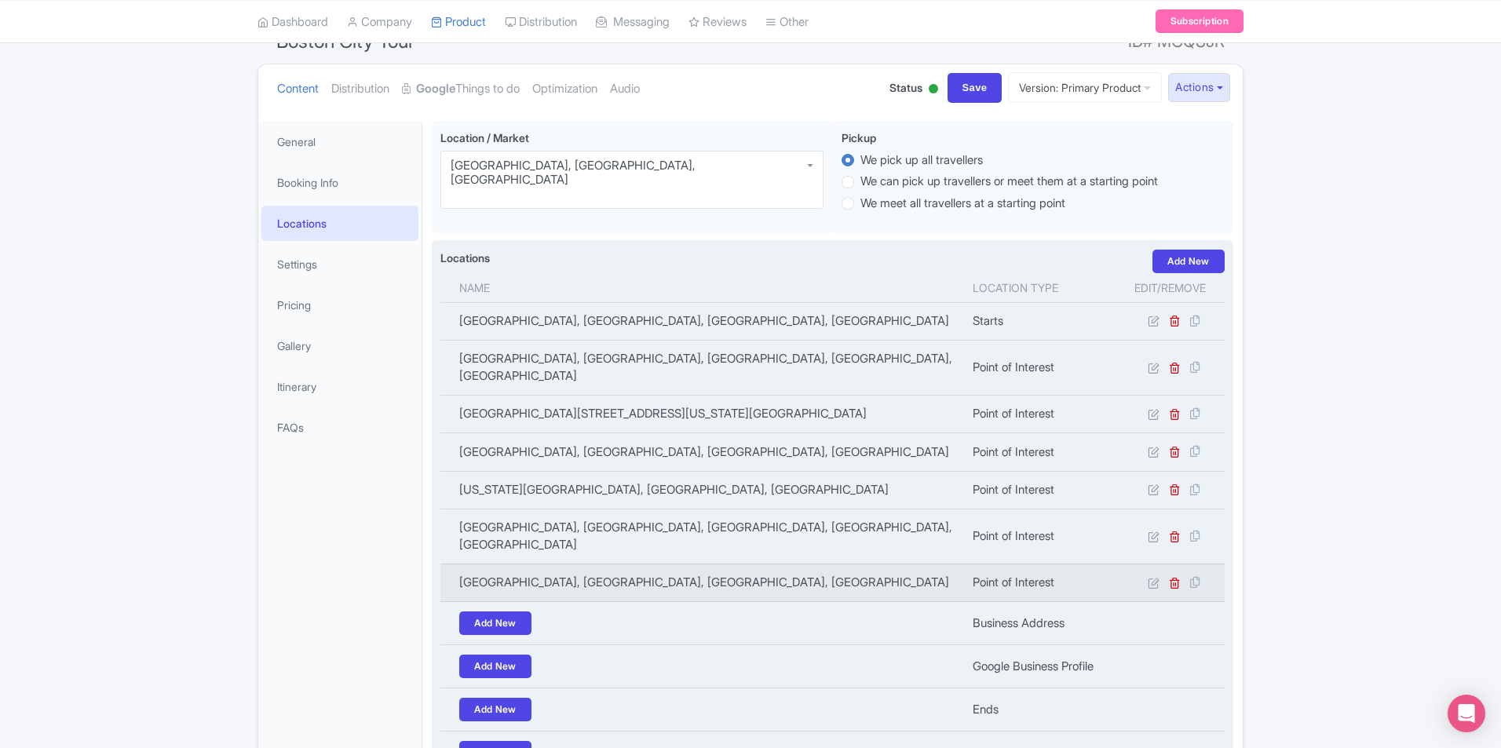
scroll to position [328, 0]
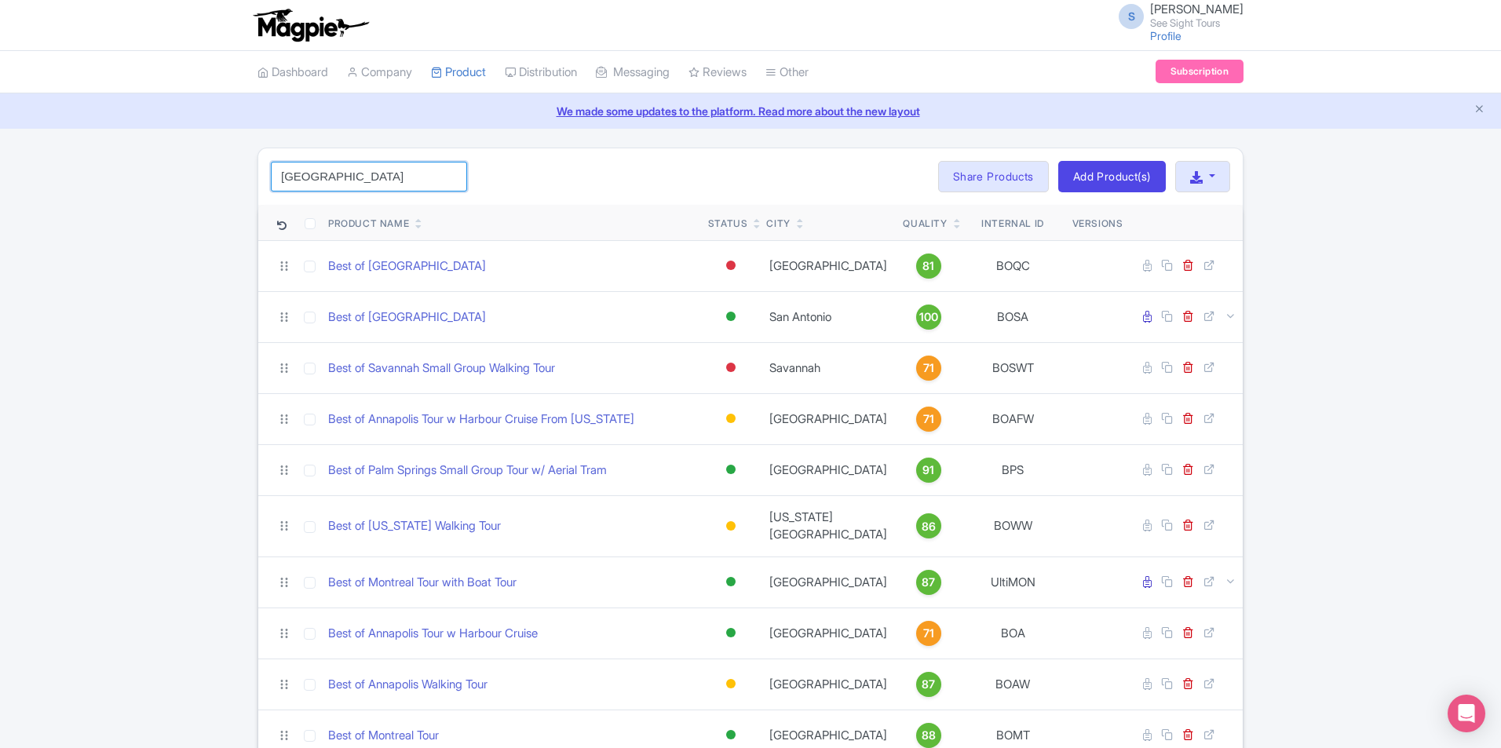
click at [372, 185] on input "[GEOGRAPHIC_DATA]" at bounding box center [369, 177] width 196 height 30
type input "b"
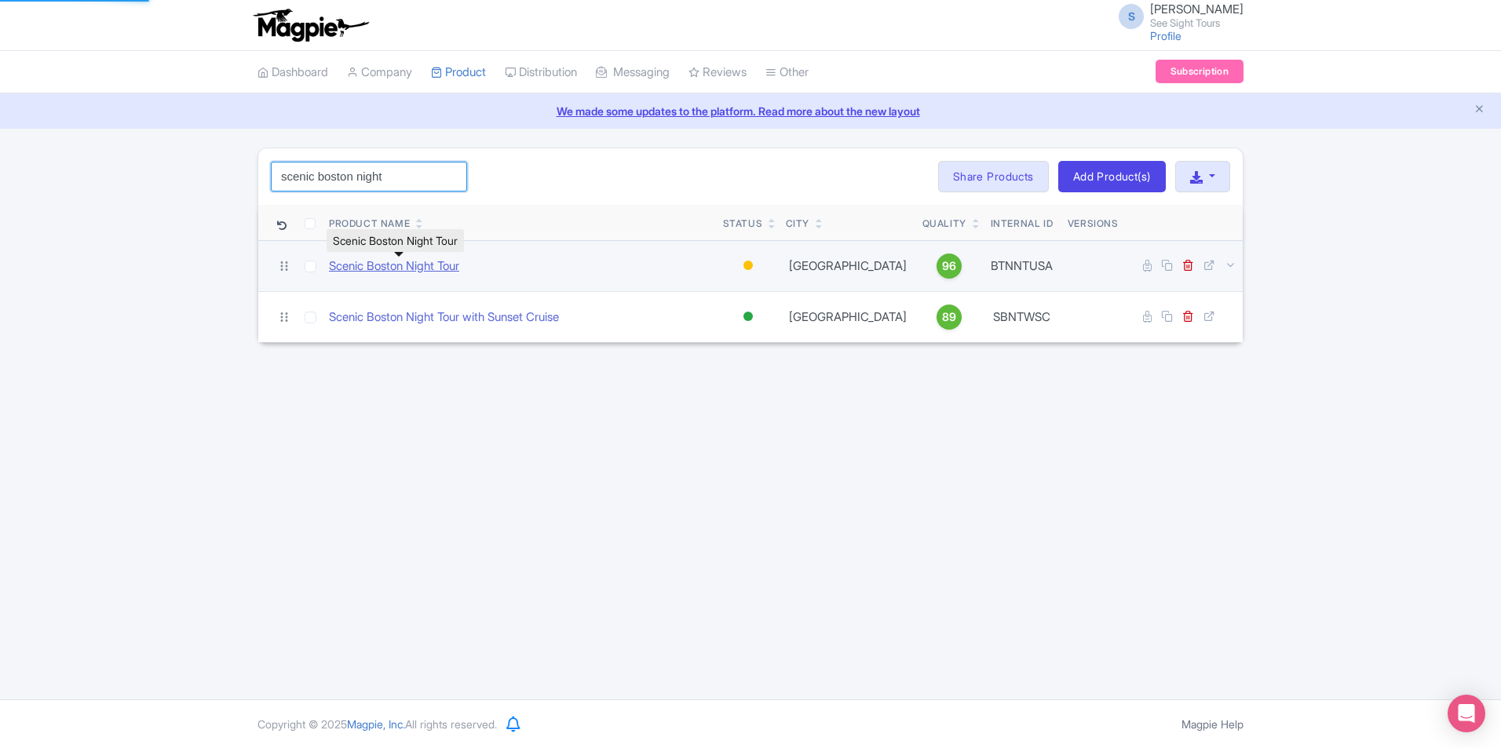
type input "scenic boston night"
click at [415, 272] on link "Scenic Boston Night Tour" at bounding box center [394, 267] width 130 height 18
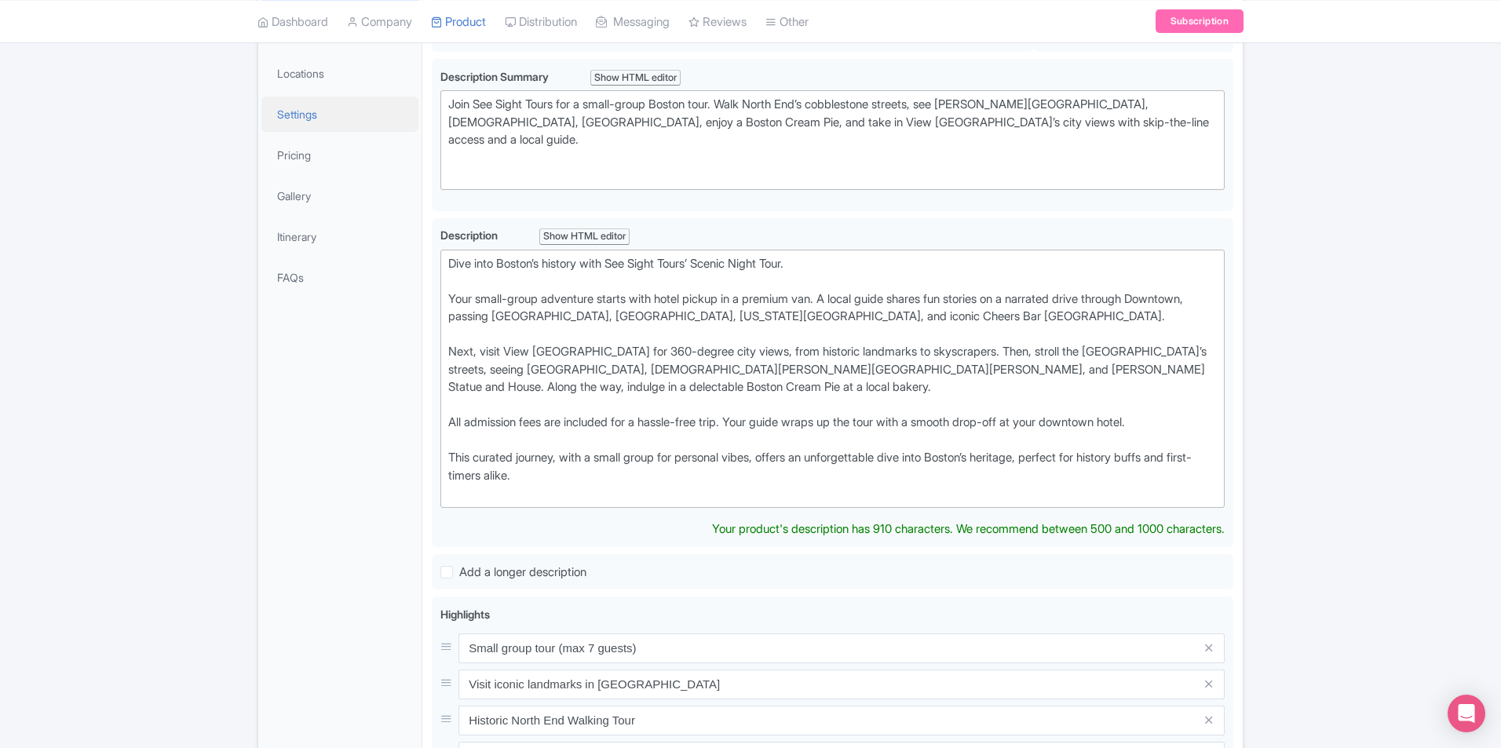
scroll to position [224, 0]
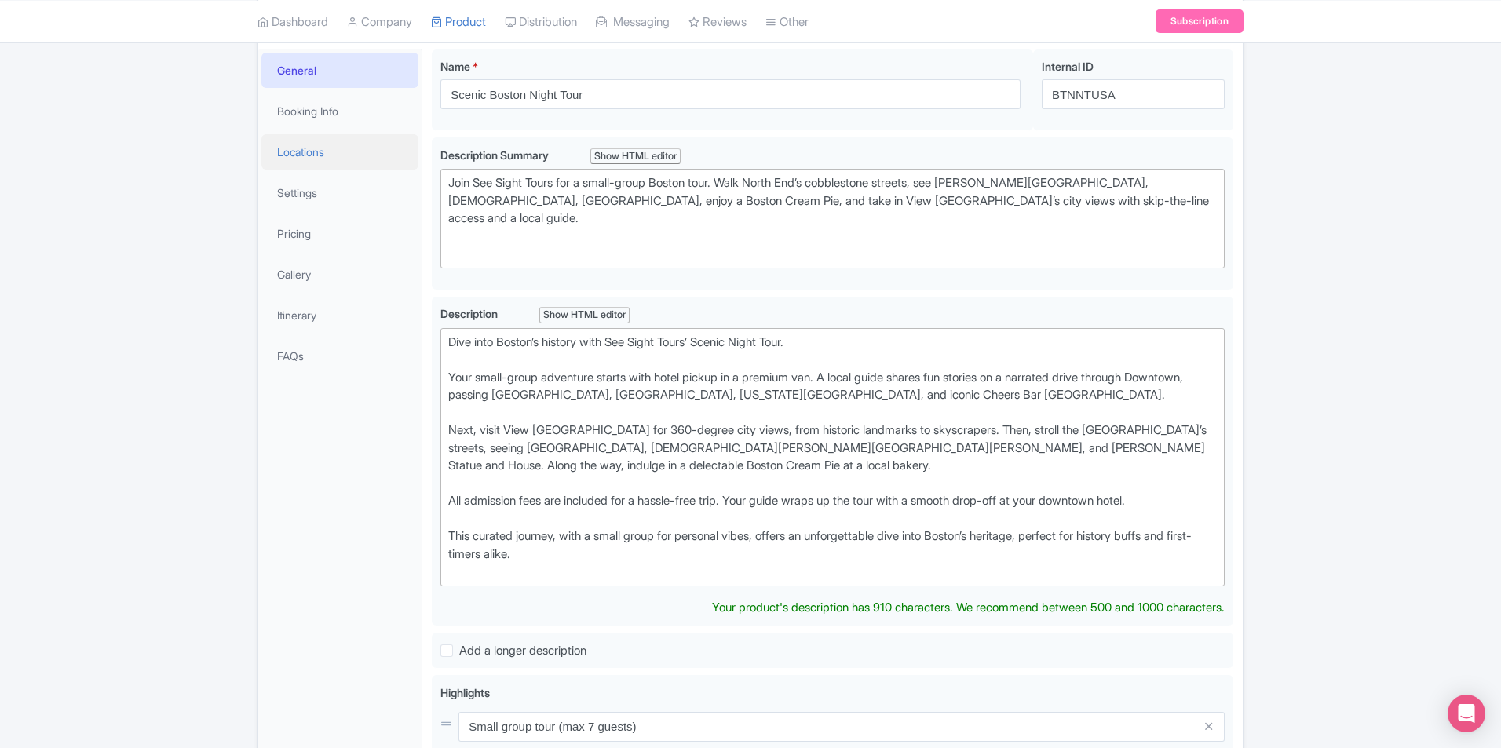
click at [302, 149] on link "Locations" at bounding box center [339, 151] width 157 height 35
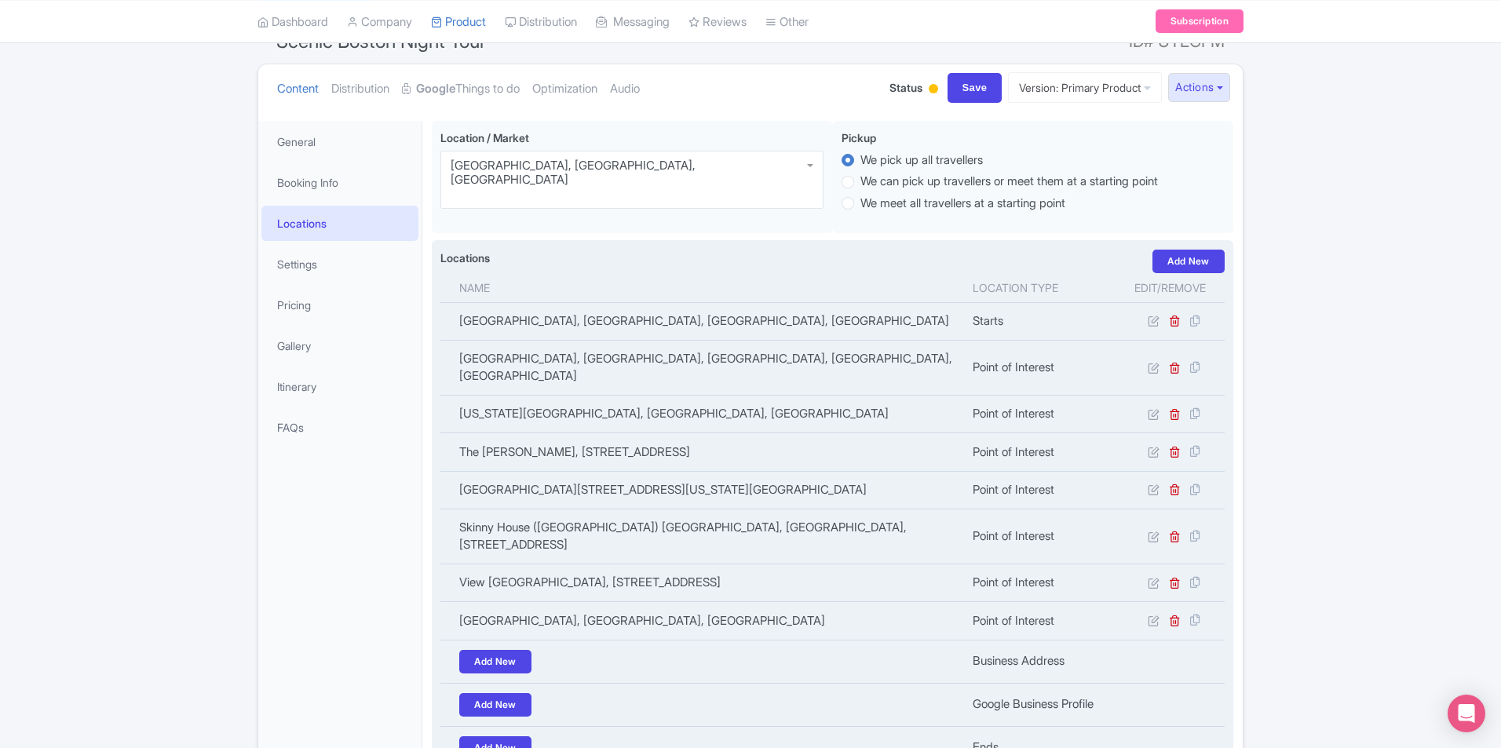
scroll to position [0, 0]
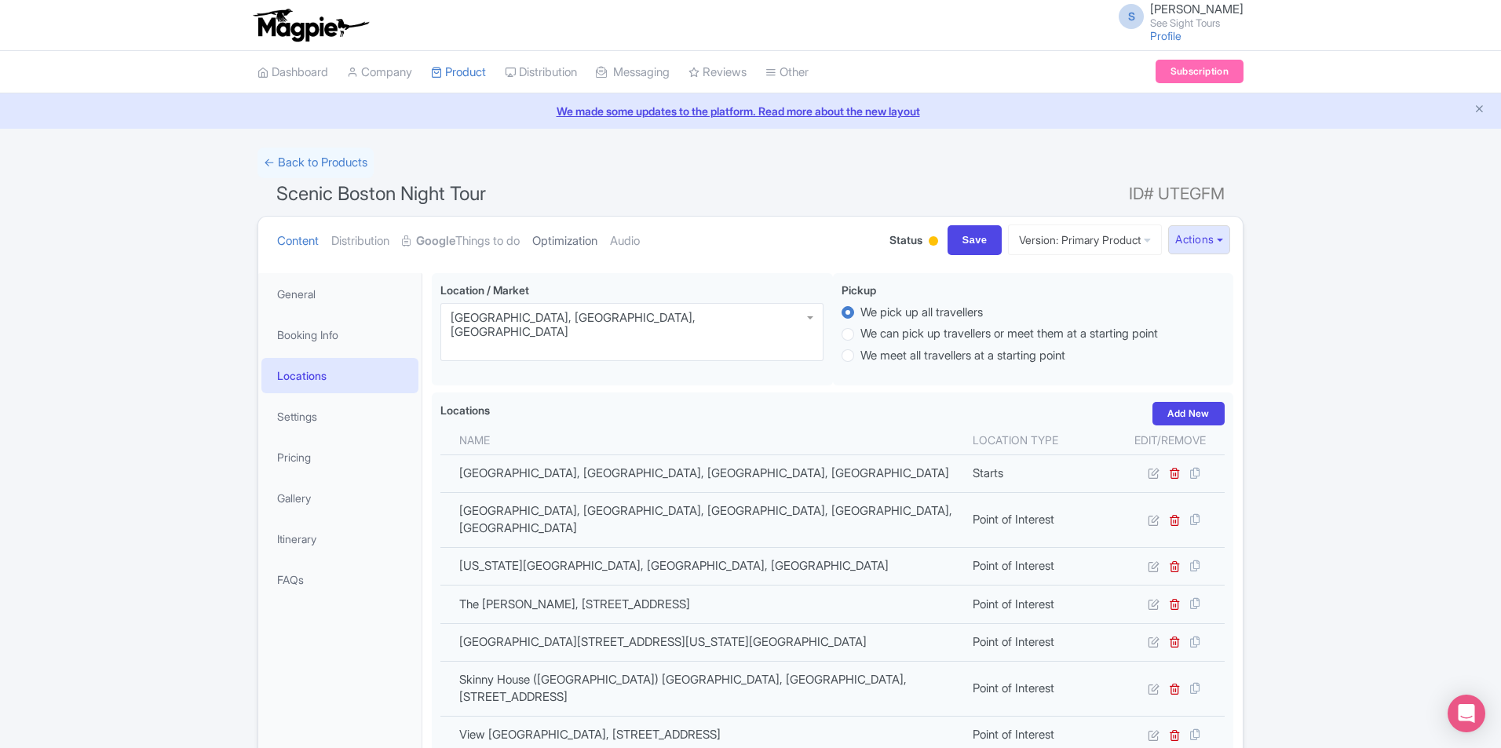
click at [593, 241] on link "Optimization" at bounding box center [564, 241] width 65 height 49
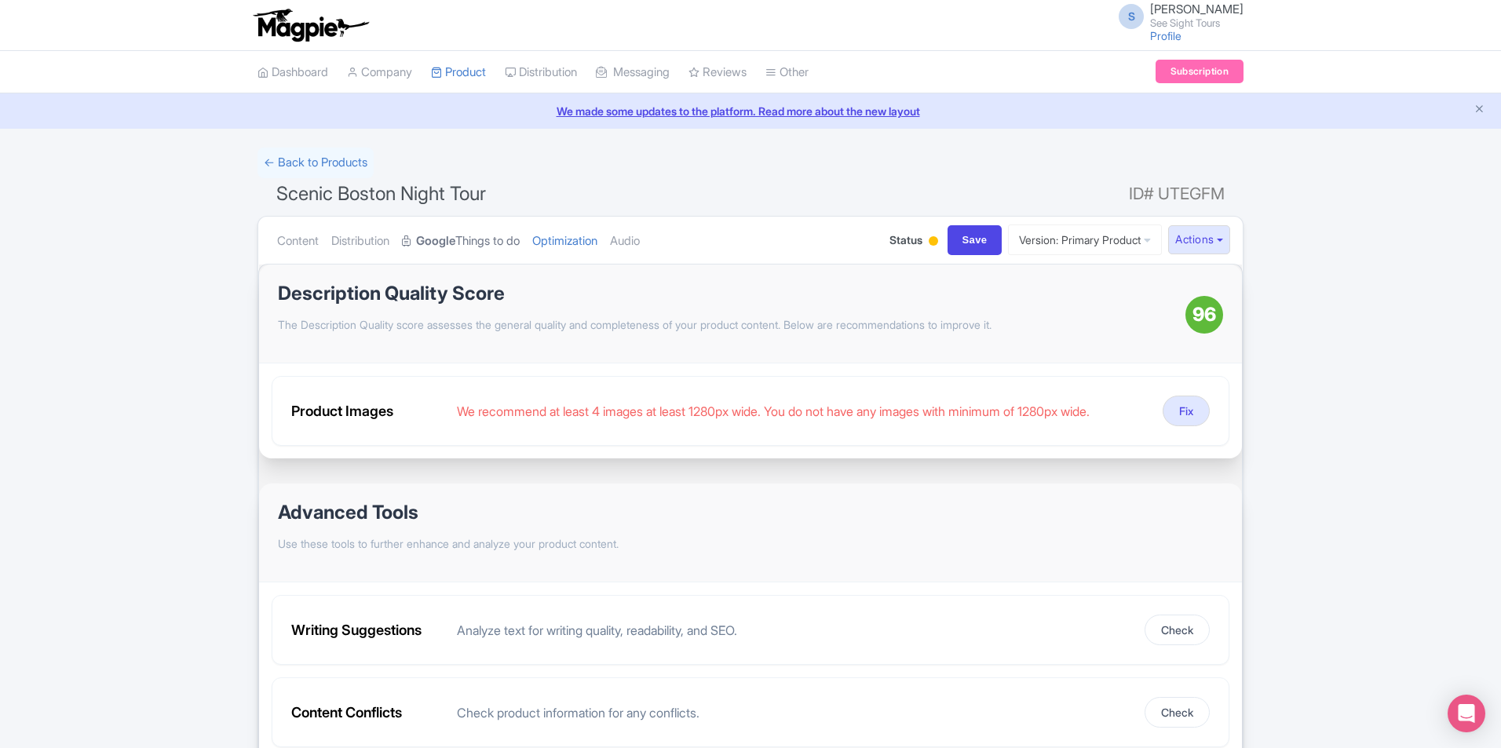
click at [445, 232] on strong "Google" at bounding box center [435, 241] width 39 height 18
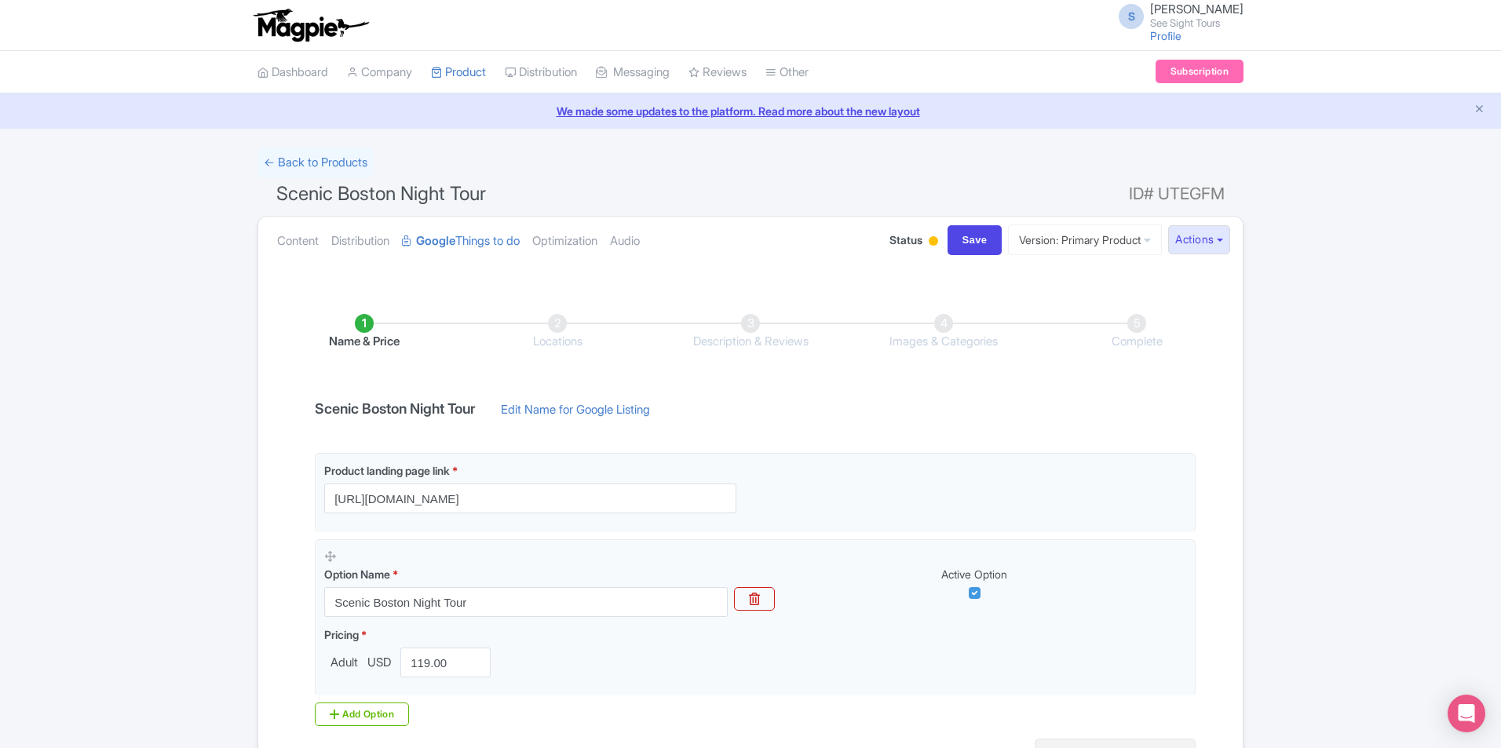
scroll to position [166, 0]
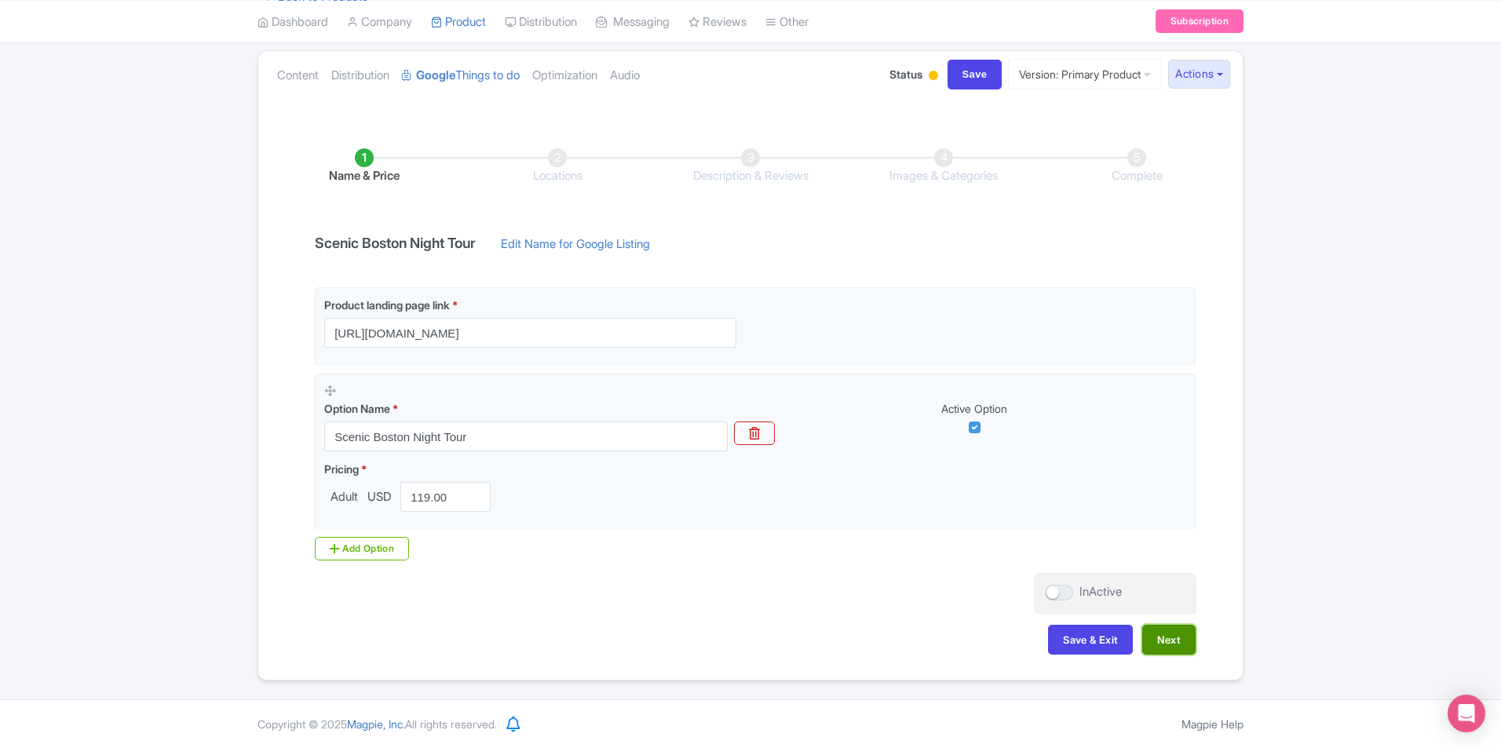
click at [1171, 643] on button "Next" at bounding box center [1168, 640] width 53 height 30
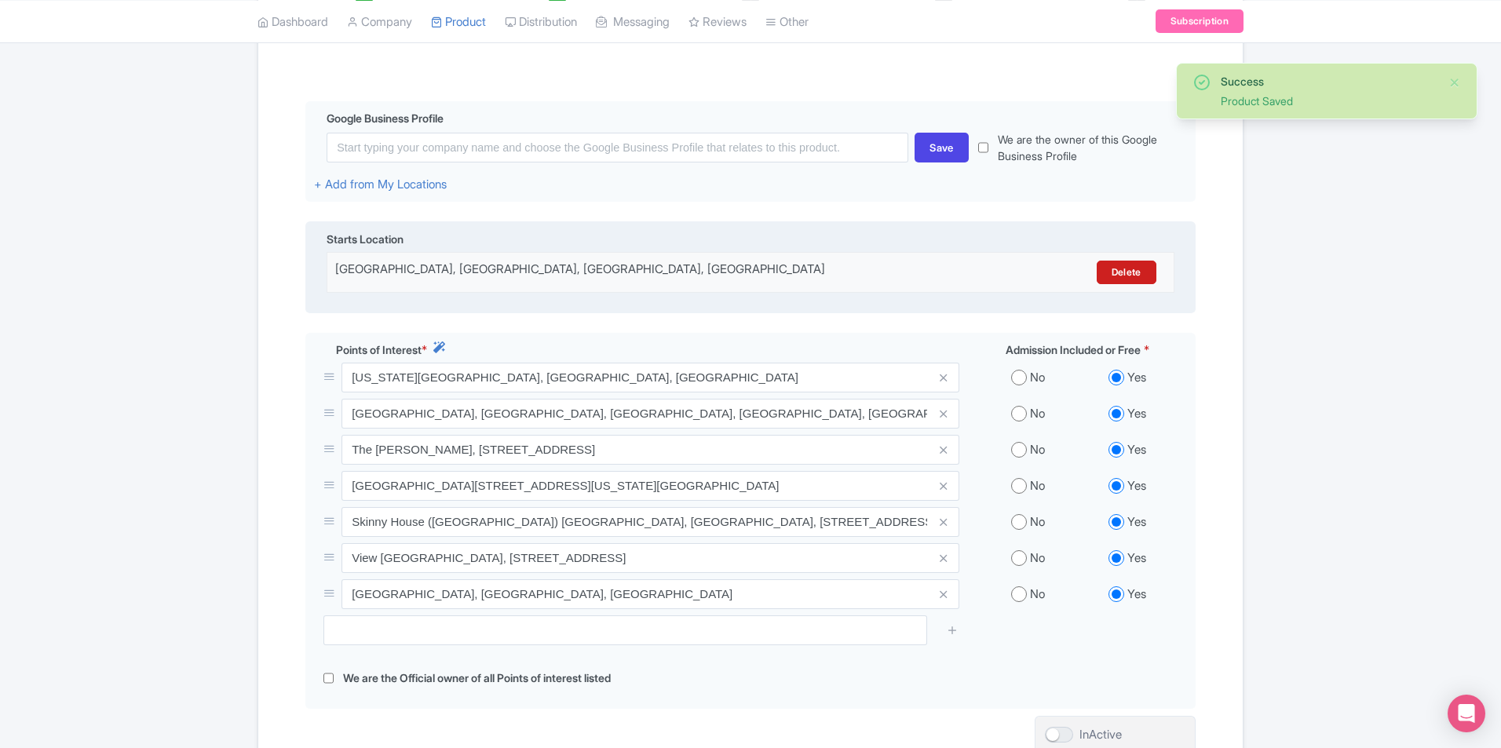
scroll to position [480, 0]
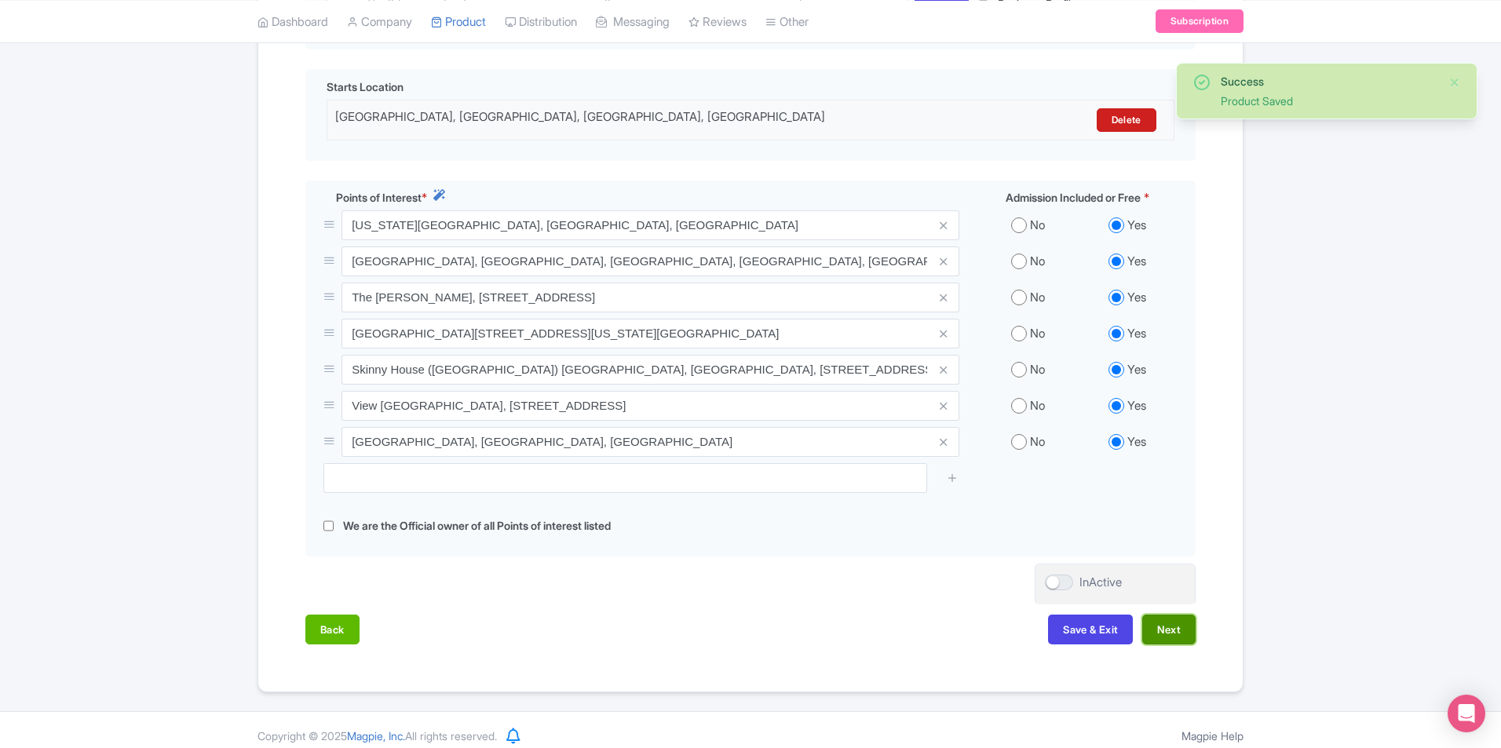
click at [1186, 625] on button "Next" at bounding box center [1168, 630] width 53 height 30
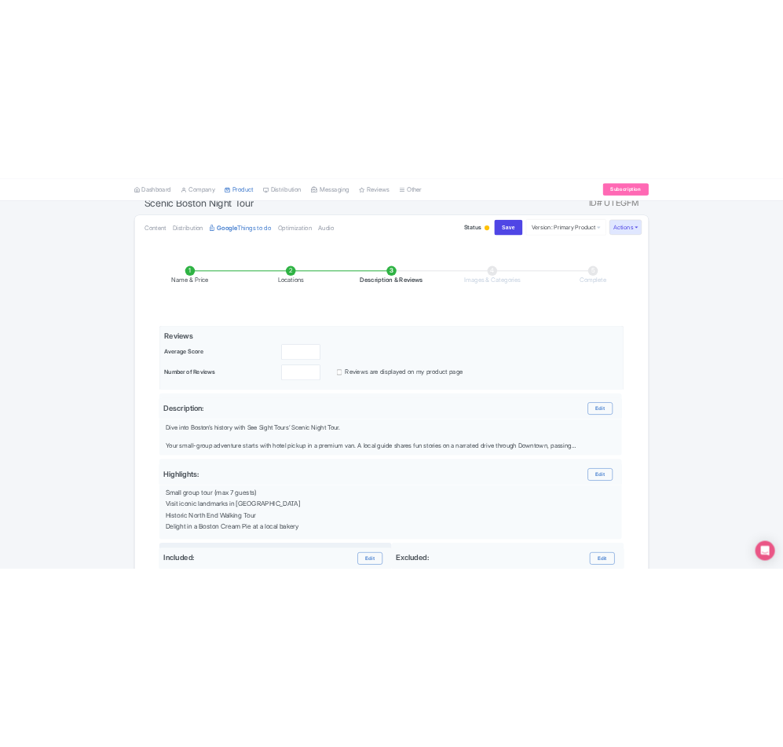
scroll to position [141, 0]
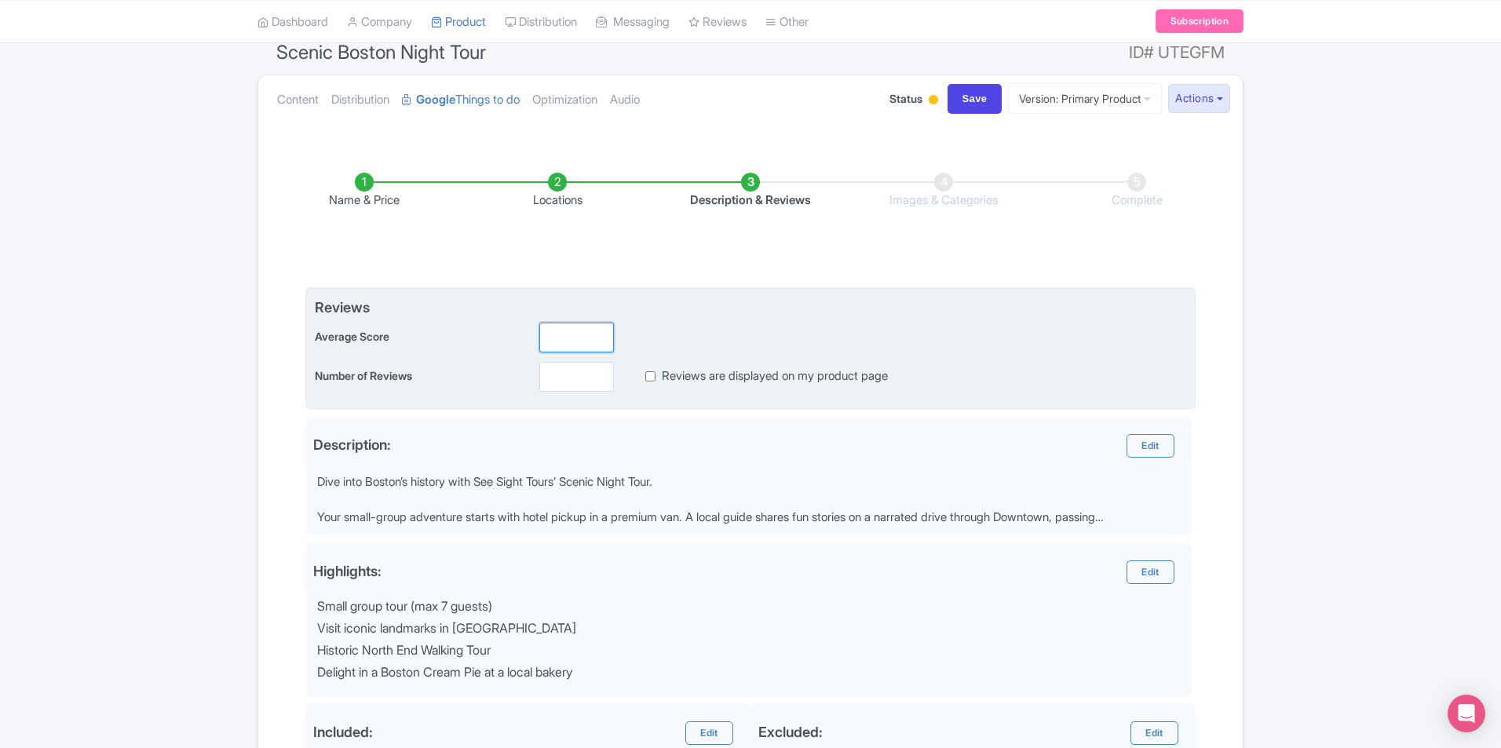
click at [582, 337] on input "number" at bounding box center [576, 338] width 75 height 30
